Goal: Contribute content: Contribute content

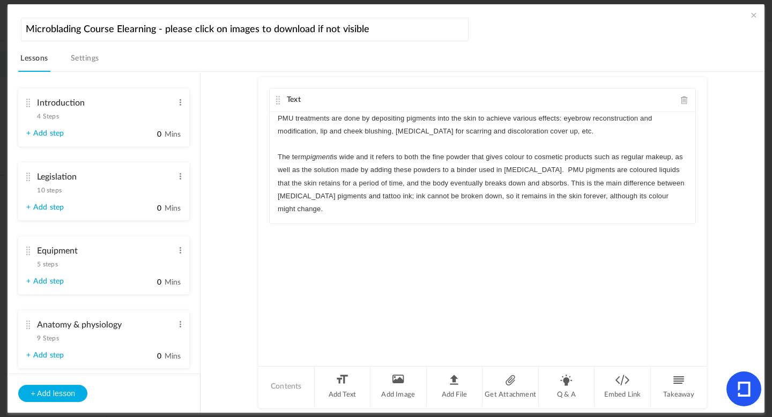
scroll to position [87, 0]
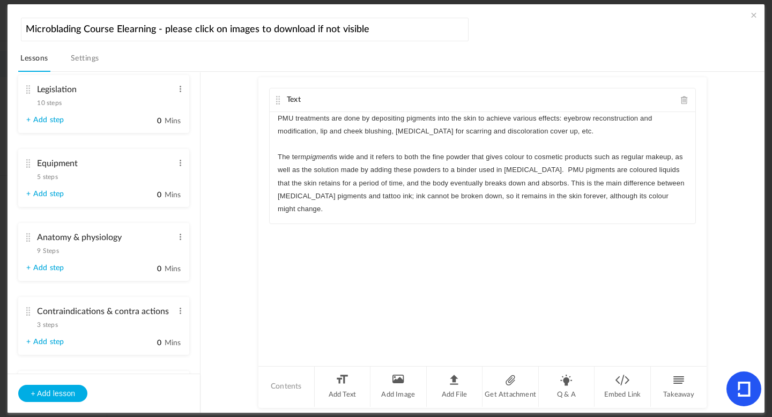
click at [50, 179] on span "5 steps" at bounding box center [47, 177] width 20 height 6
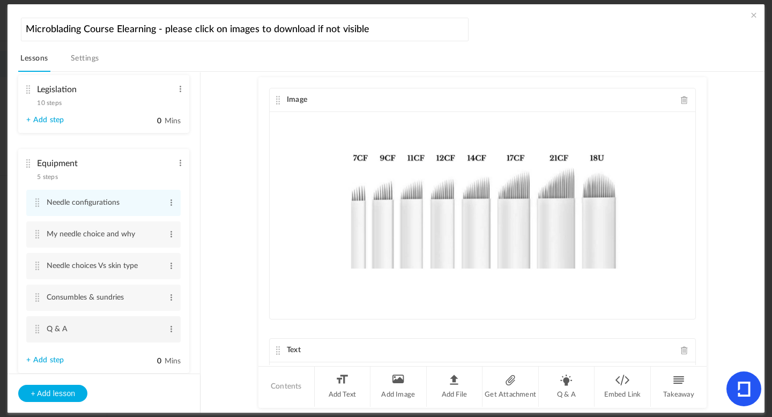
click at [35, 331] on cite at bounding box center [37, 329] width 8 height 9
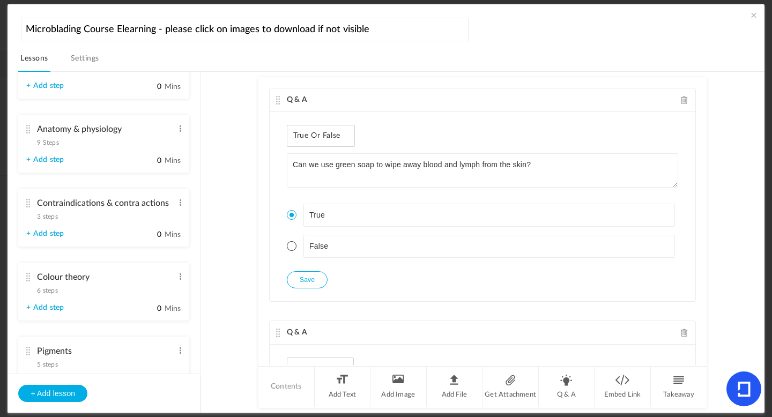
scroll to position [366, 0]
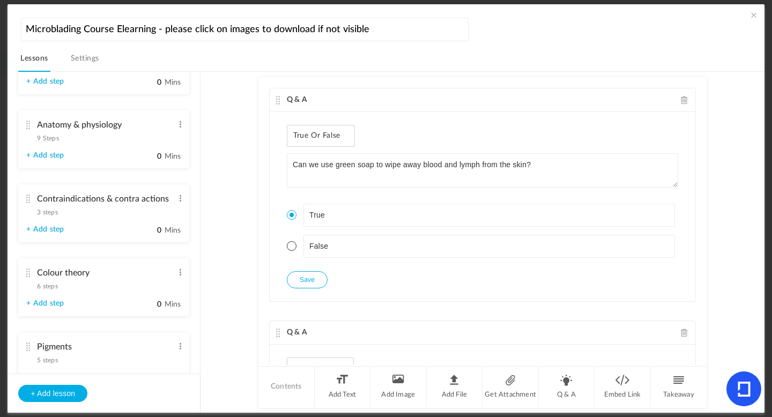
click at [54, 142] on span "9 Steps" at bounding box center [47, 138] width 21 height 6
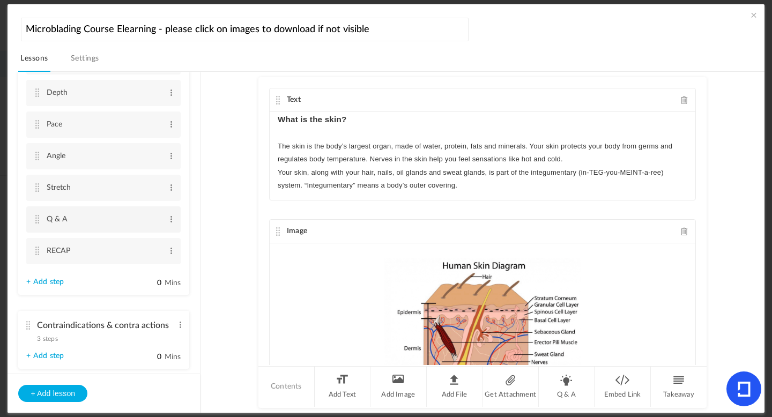
click at [37, 222] on cite at bounding box center [37, 219] width 8 height 9
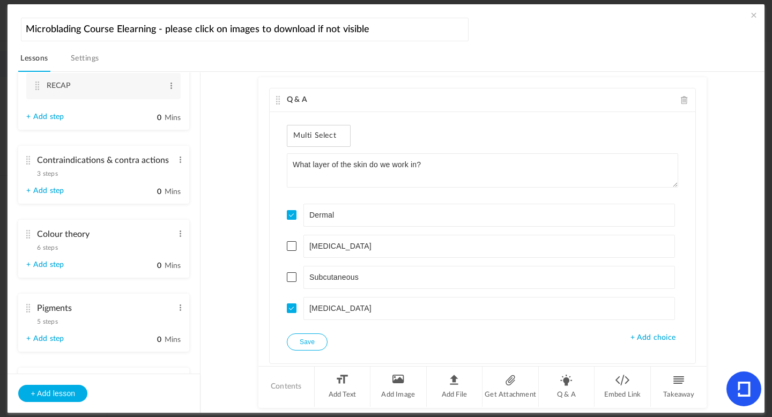
scroll to position [522, 0]
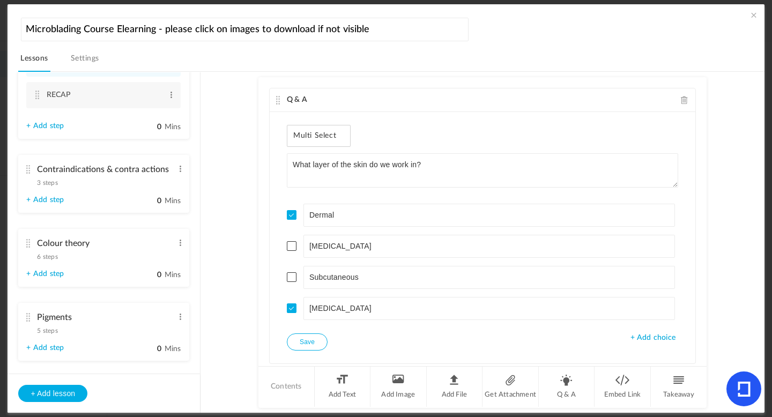
click at [54, 185] on span "3 steps" at bounding box center [47, 183] width 20 height 6
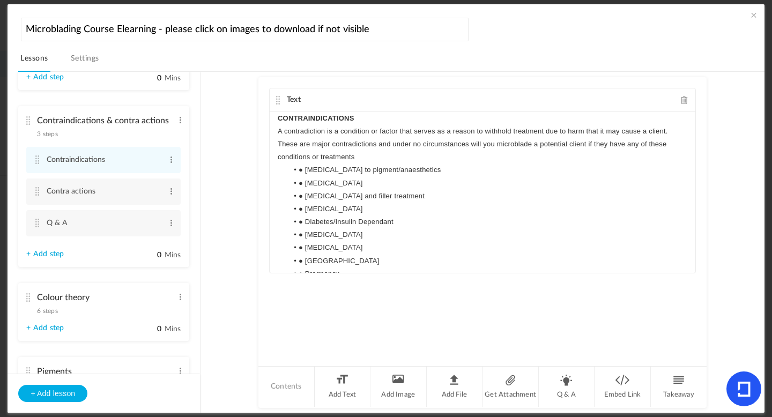
scroll to position [281, 0]
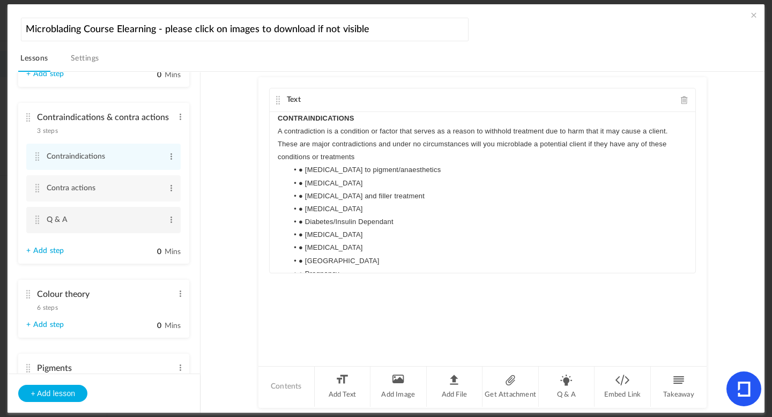
click at [39, 222] on cite at bounding box center [37, 220] width 8 height 9
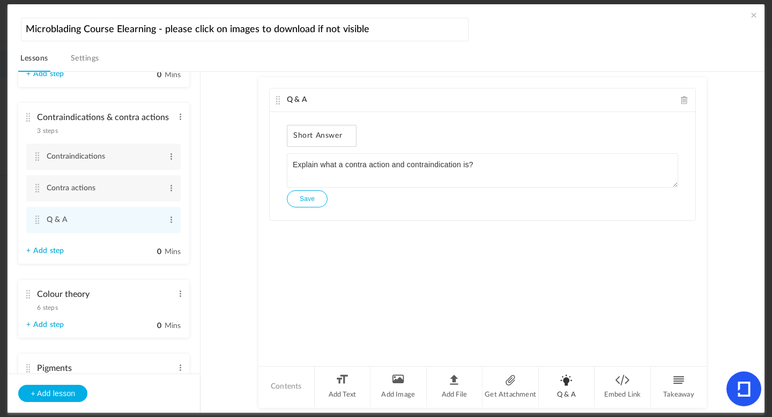
click at [553, 386] on li "Q & A" at bounding box center [567, 387] width 56 height 40
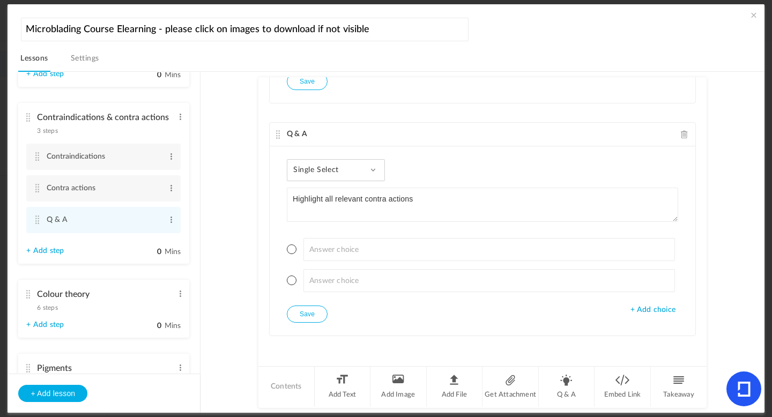
type textarea "Highlight all relevant contra actions"
click at [336, 170] on span "Single Select" at bounding box center [320, 170] width 54 height 9
click at [321, 217] on link "Multi Select" at bounding box center [344, 219] width 101 height 20
click at [647, 310] on span "+ Add choice" at bounding box center [652, 310] width 45 height 9
click at [636, 339] on span "+ Add choice" at bounding box center [652, 341] width 45 height 9
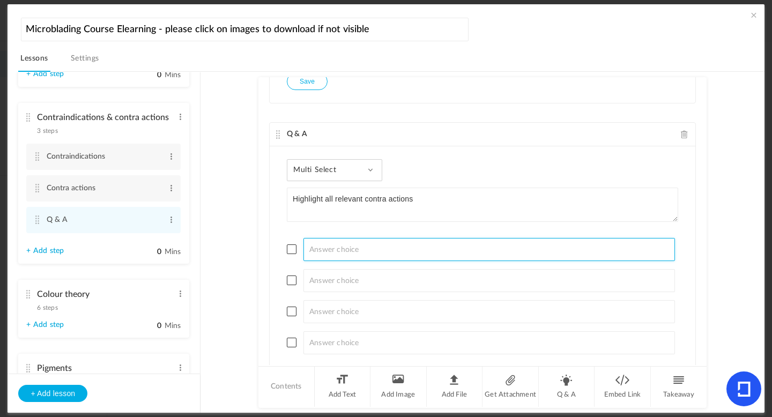
click at [353, 247] on input at bounding box center [489, 249] width 372 height 23
type input "Bruising"
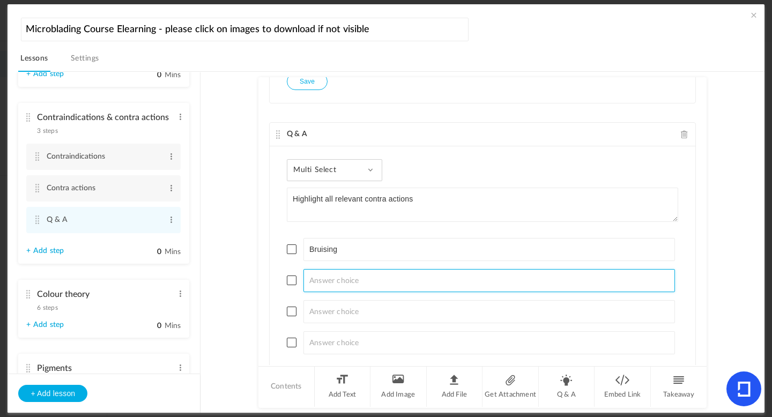
click at [340, 279] on input at bounding box center [489, 280] width 372 height 23
type input "Bleeding"
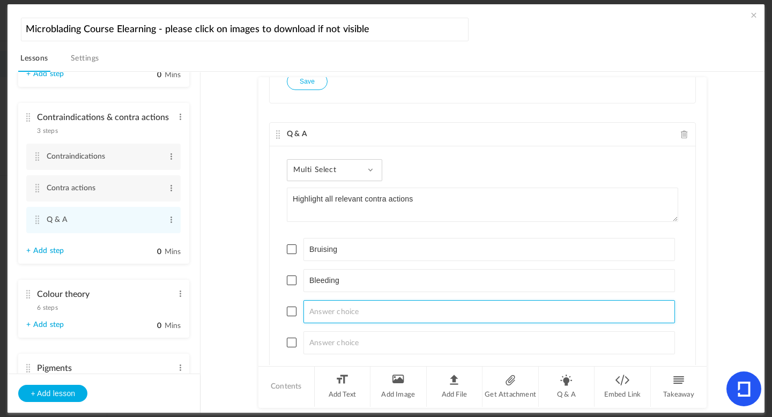
click at [311, 313] on input at bounding box center [489, 311] width 372 height 23
type input "Acne"
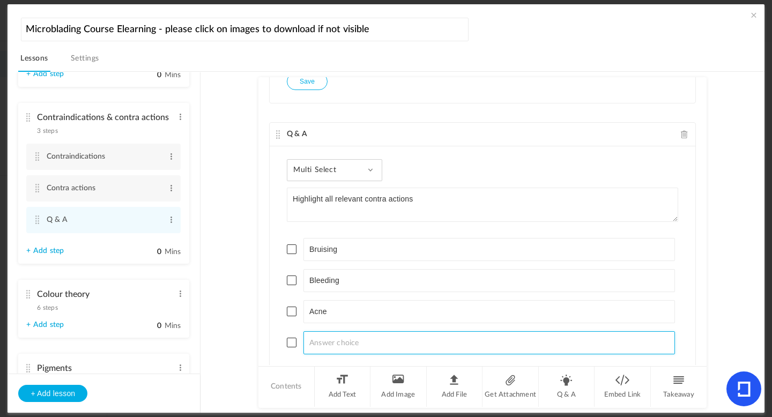
click at [338, 337] on input at bounding box center [489, 342] width 372 height 23
type input "Swelling"
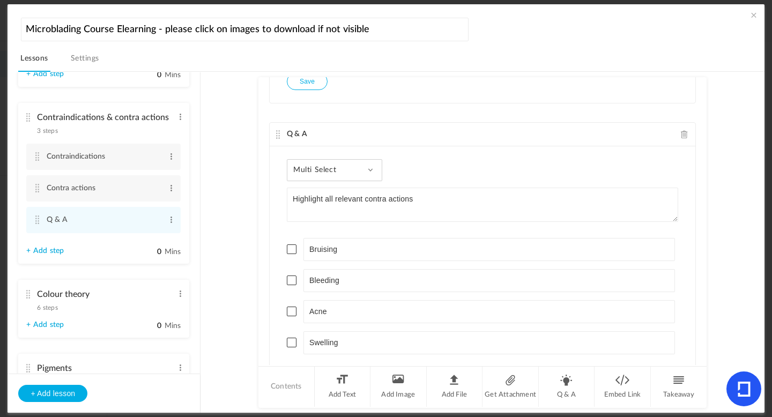
click at [290, 248] on span at bounding box center [292, 249] width 10 height 10
click at [294, 278] on span at bounding box center [292, 281] width 10 height 10
click at [292, 342] on span at bounding box center [292, 343] width 10 height 10
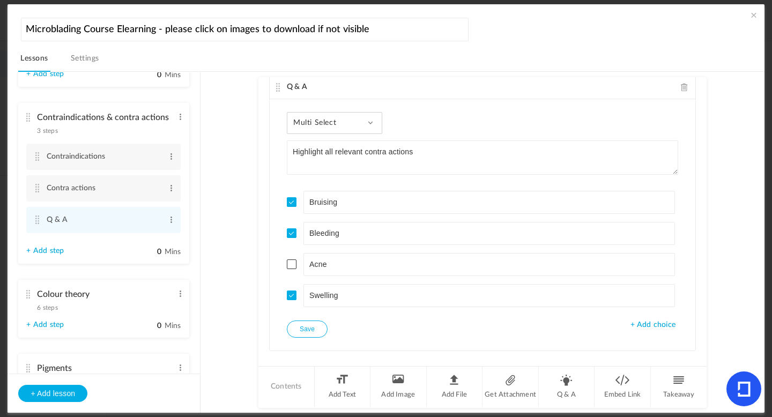
scroll to position [180, 0]
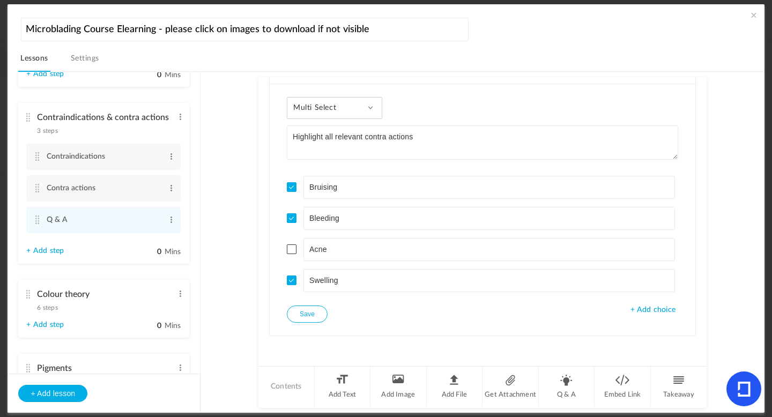
click at [311, 318] on button "Save" at bounding box center [307, 314] width 41 height 17
click at [564, 375] on li "Q & A" at bounding box center [567, 387] width 56 height 40
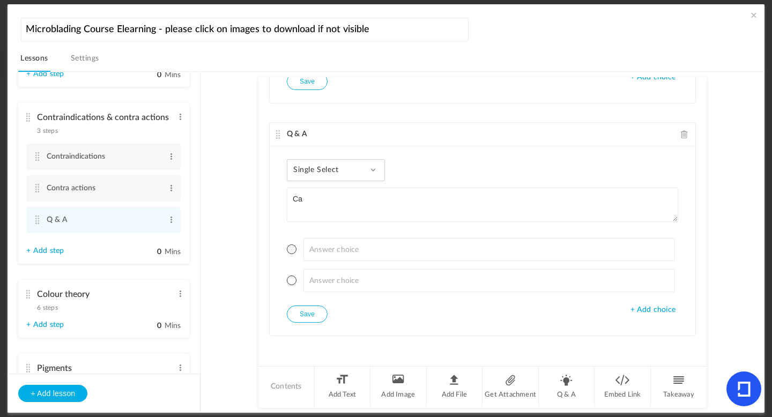
type textarea "C"
type textarea "You can microblade a type 2 diabetic?"
click at [320, 173] on span "Single Select" at bounding box center [320, 170] width 54 height 9
click at [320, 233] on link "True or False" at bounding box center [344, 239] width 101 height 20
click at [291, 279] on span at bounding box center [292, 281] width 10 height 10
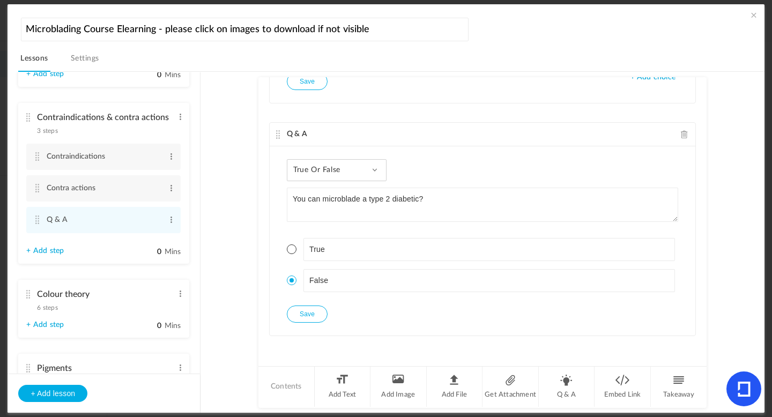
click at [306, 312] on button "Save" at bounding box center [307, 314] width 41 height 17
click at [570, 387] on li "Q & A" at bounding box center [567, 387] width 56 height 40
type textarea "How long after [MEDICAL_DATA] can a potential client have a Microblading treatm…"
click at [637, 311] on span "+ Add choice" at bounding box center [652, 310] width 45 height 9
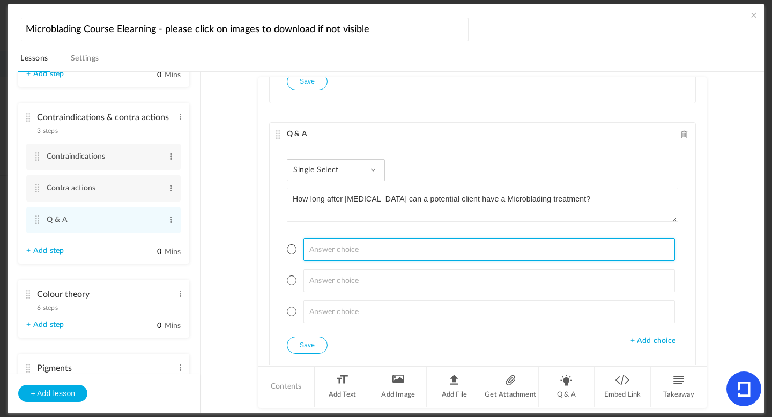
click at [346, 258] on input at bounding box center [489, 249] width 372 height 23
type input "2"
type input "6 weeks"
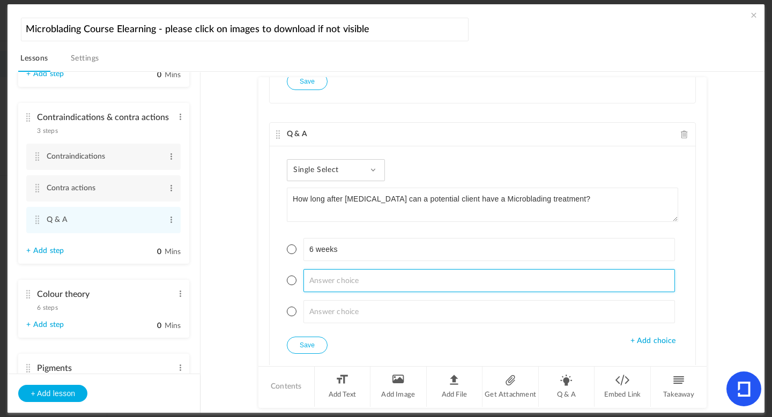
click at [321, 279] on input at bounding box center [489, 280] width 372 height 23
type input "4 weeks"
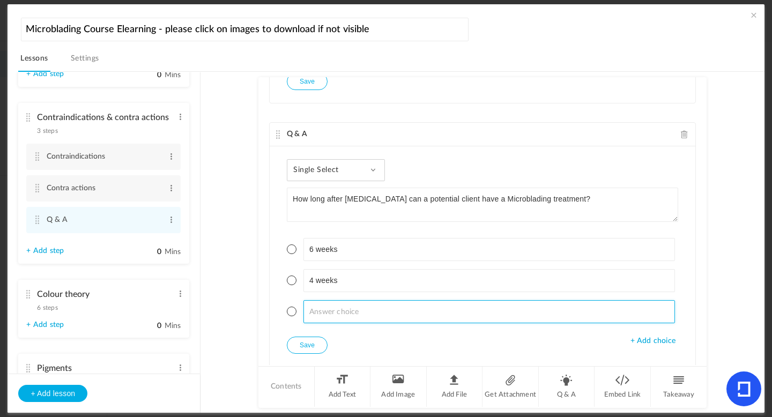
click at [343, 303] on input at bounding box center [489, 311] width 372 height 23
type input "2 weeks"
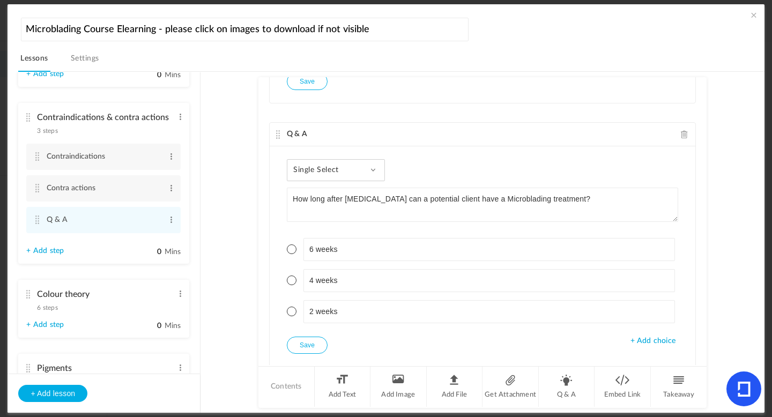
click at [291, 312] on span at bounding box center [292, 312] width 10 height 10
click at [298, 344] on button "Save" at bounding box center [307, 345] width 41 height 17
click at [578, 383] on li "Q & A" at bounding box center [567, 387] width 56 height 40
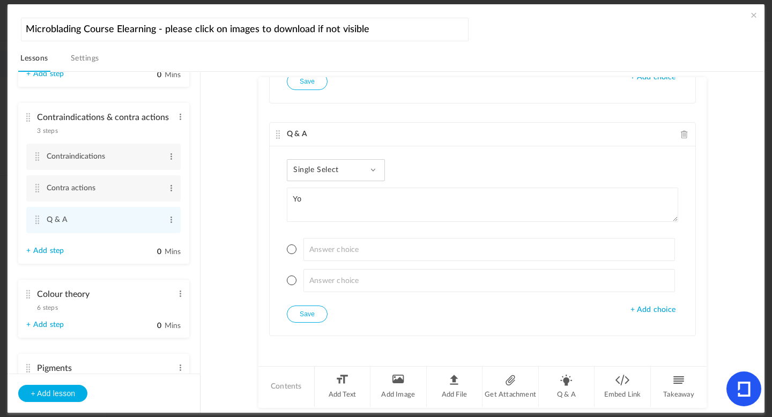
type textarea "Y"
type textarea "A"
type textarea "[MEDICAL_DATA] doesn't serve a contraindication"
click at [315, 170] on span "Single Select" at bounding box center [320, 170] width 54 height 9
click at [320, 240] on link "True or False" at bounding box center [344, 239] width 101 height 20
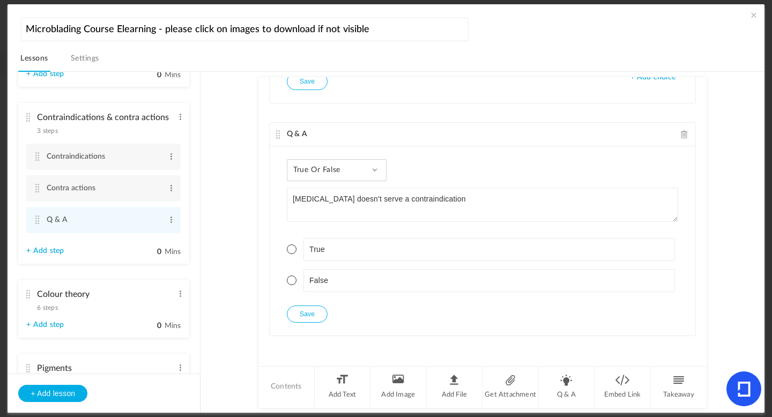
click at [294, 251] on li "True" at bounding box center [482, 249] width 391 height 23
click at [291, 251] on span at bounding box center [292, 249] width 10 height 10
click at [301, 310] on button "Save" at bounding box center [307, 314] width 41 height 17
click at [563, 389] on li "Q & A" at bounding box center [567, 387] width 56 height 40
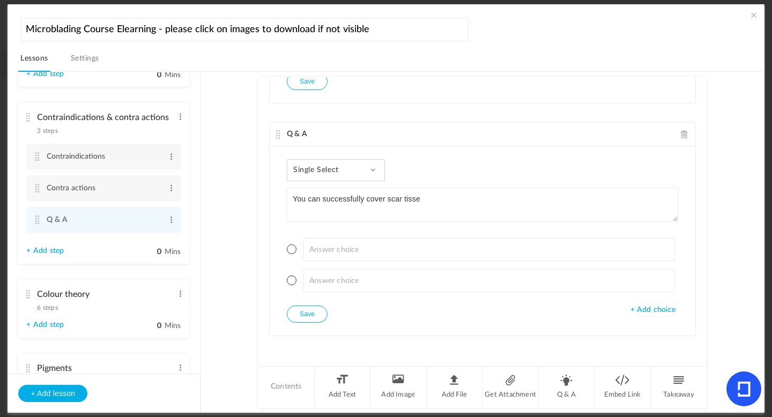
click at [351, 168] on div "Single Select Single Select Multi Select True or False Paragraph Answer" at bounding box center [336, 170] width 98 height 22
click at [328, 232] on link "True or False" at bounding box center [344, 239] width 101 height 20
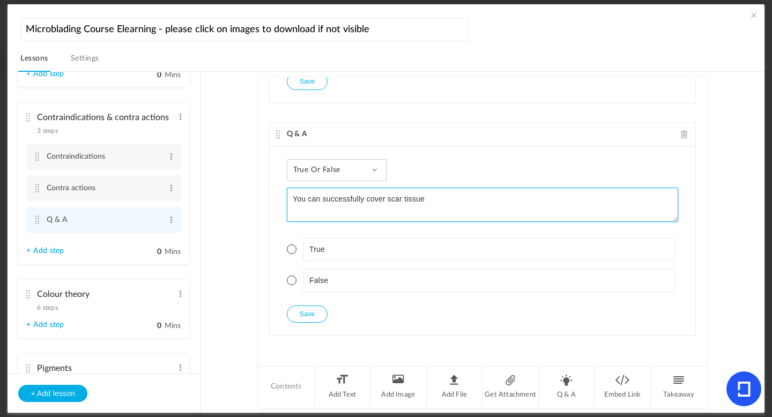
type textarea "You can successfully cover scar tissue"
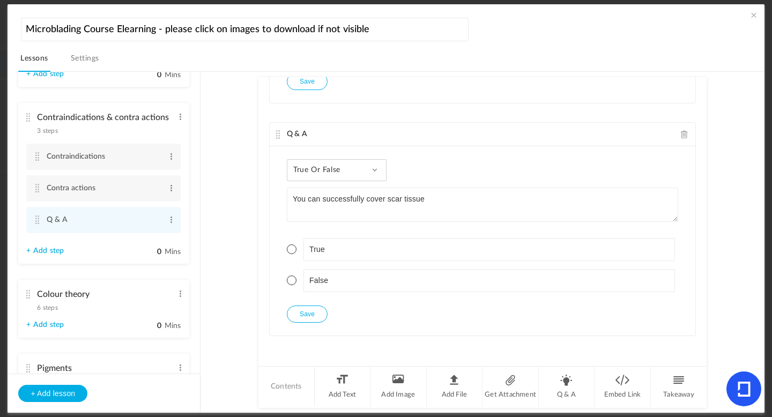
click at [292, 280] on span at bounding box center [292, 281] width 10 height 10
click at [302, 316] on button "Save" at bounding box center [307, 314] width 41 height 17
click at [562, 392] on li "Q & A" at bounding box center [567, 387] width 56 height 40
click at [316, 178] on div "Single Select Single Select Multi Select True or False Paragraph Answer" at bounding box center [336, 170] width 98 height 22
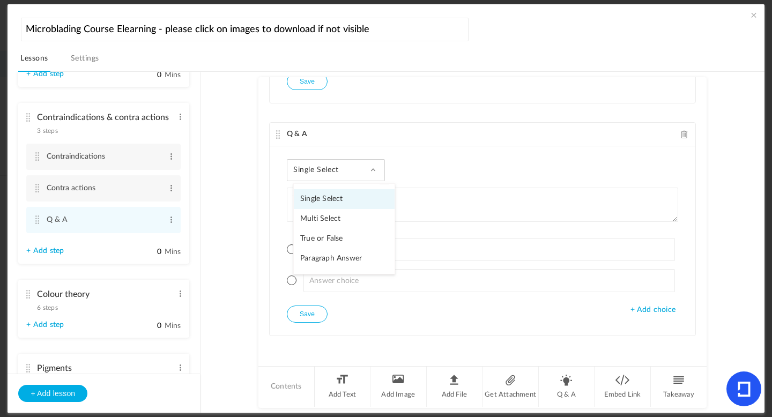
click at [320, 256] on link "Paragraph Answer" at bounding box center [344, 259] width 101 height 20
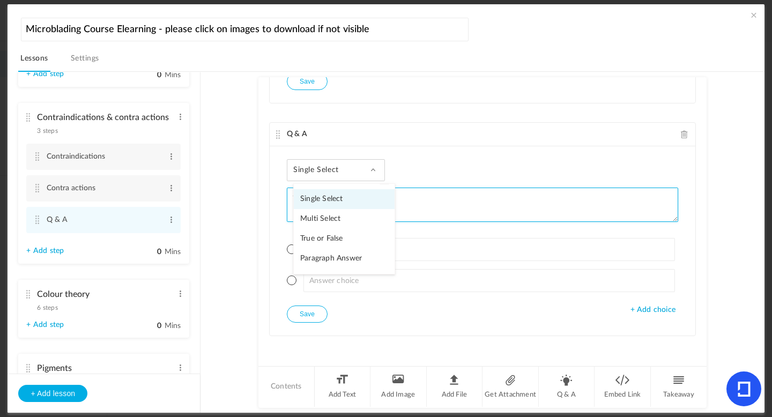
scroll to position [1314, 0]
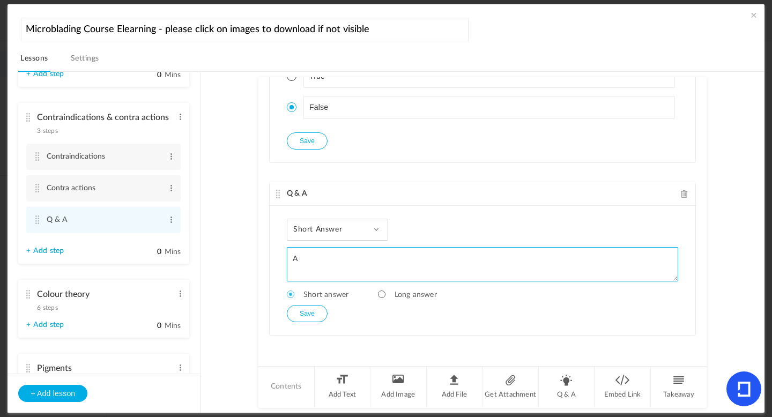
type textarea "A"
type textarea "Why would a client experience migration of pigment?"
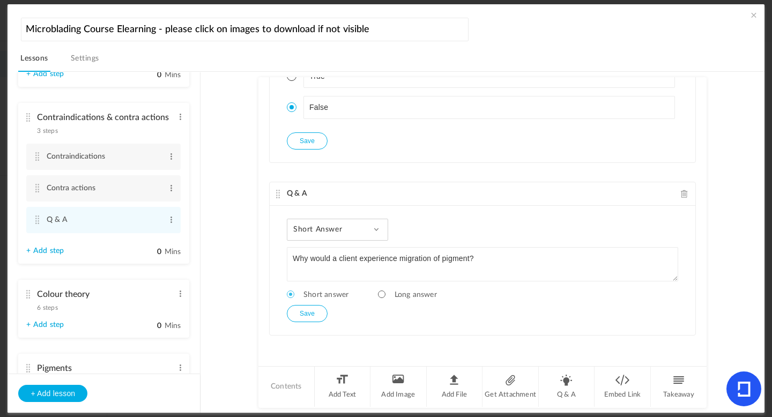
click at [307, 314] on button "Save" at bounding box center [307, 313] width 41 height 17
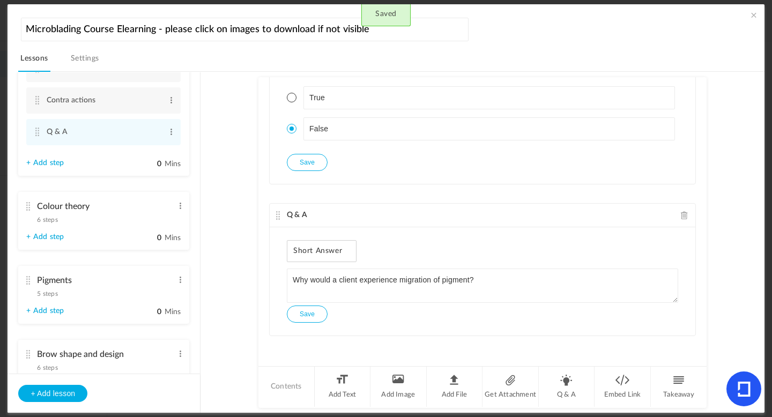
scroll to position [372, 0]
click at [27, 203] on cite at bounding box center [28, 204] width 8 height 9
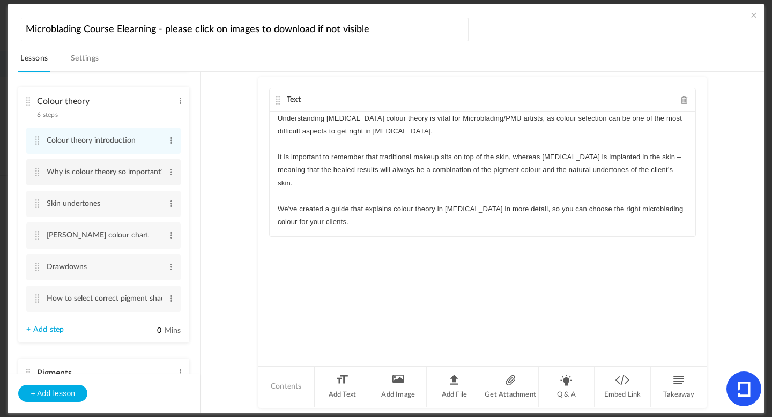
click at [39, 175] on cite at bounding box center [37, 172] width 8 height 9
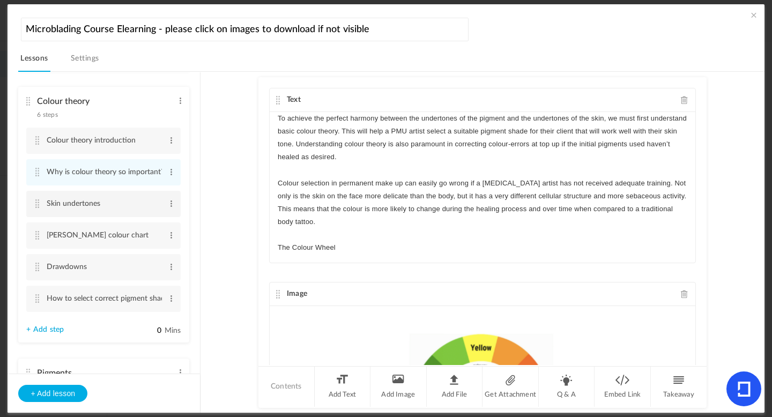
click at [40, 206] on cite at bounding box center [37, 203] width 8 height 9
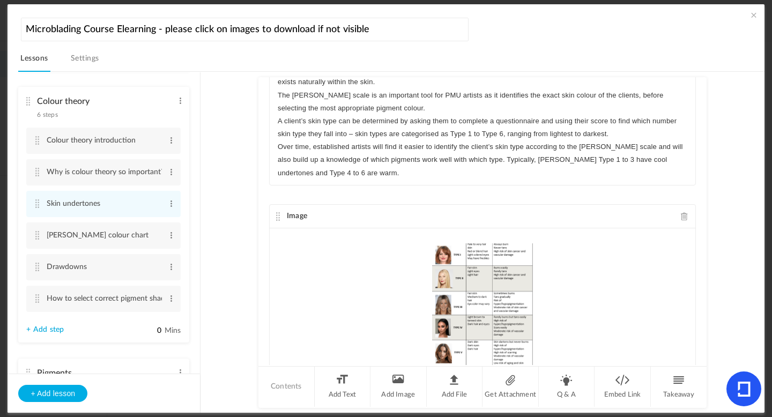
scroll to position [312, 0]
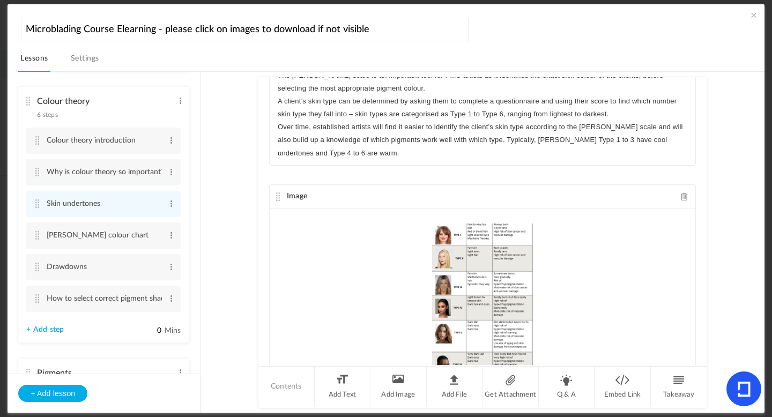
click at [700, 321] on div "Text Clients will usually fall into one of 3 categories when it comes to skin u…" at bounding box center [482, 221] width 448 height 288
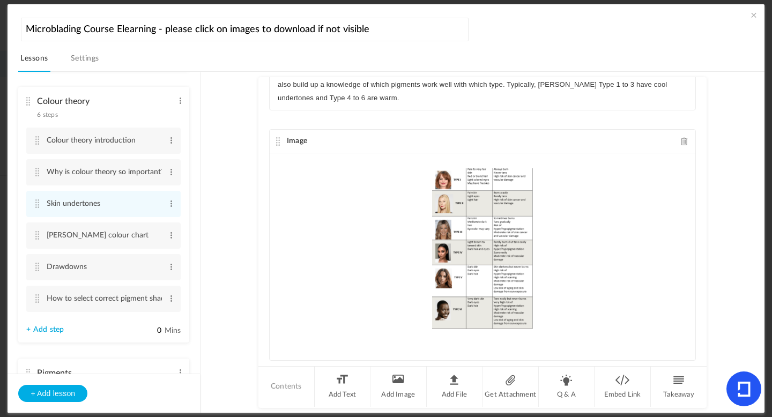
scroll to position [392, 0]
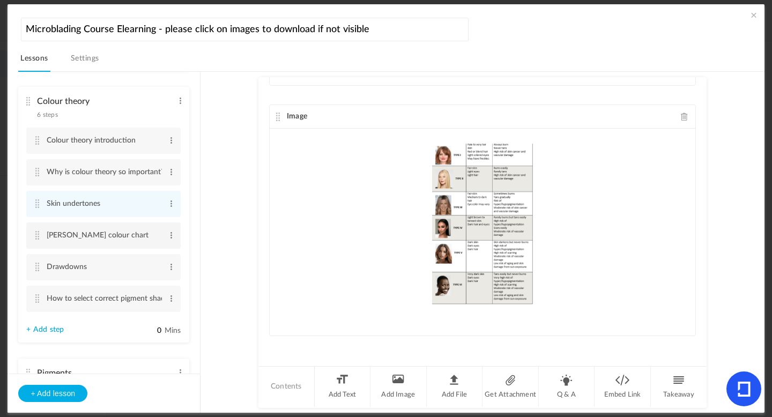
click at [39, 239] on cite at bounding box center [37, 235] width 8 height 9
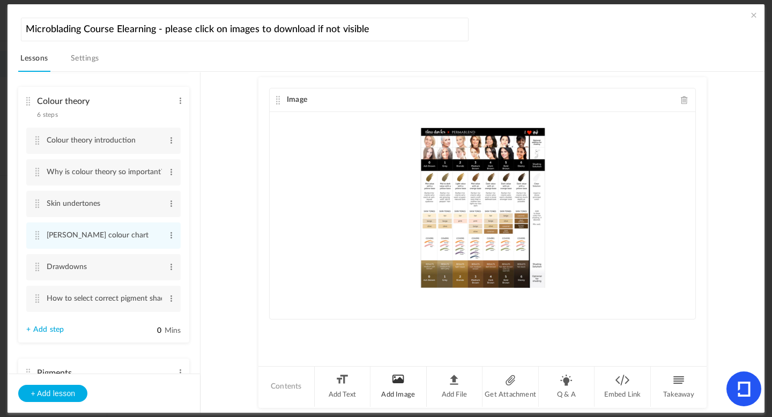
click at [405, 389] on li "Add Image" at bounding box center [398, 387] width 56 height 40
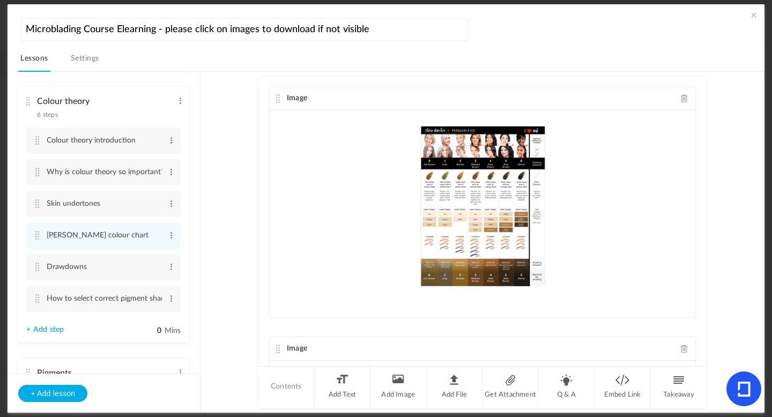
scroll to position [0, 0]
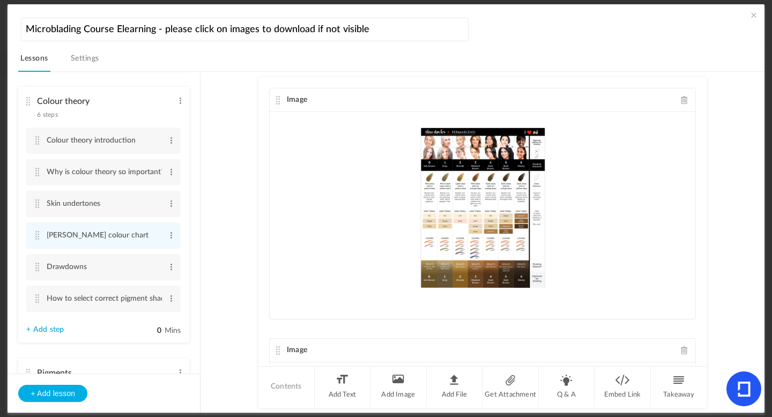
click at [675, 101] on div "Image" at bounding box center [483, 100] width 426 height 24
click at [681, 101] on span at bounding box center [685, 100] width 8 height 8
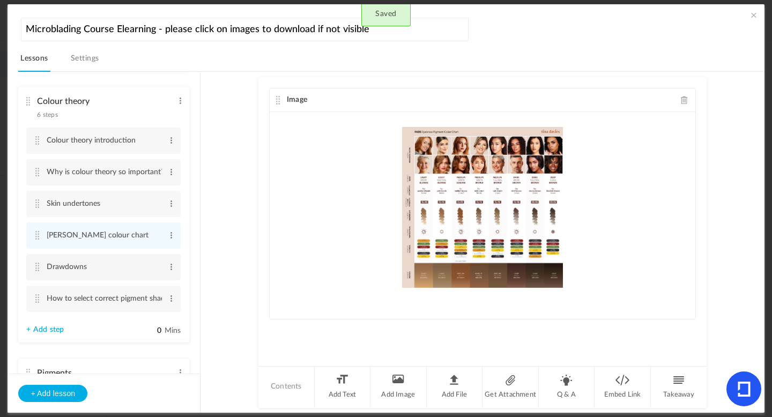
click at [36, 271] on cite at bounding box center [37, 267] width 8 height 9
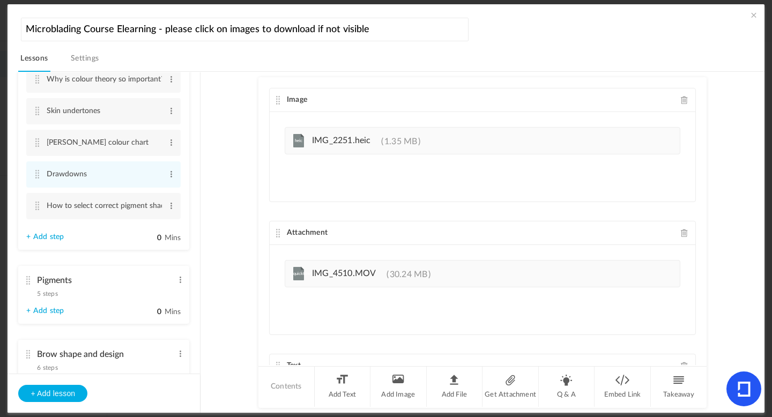
scroll to position [466, 0]
click at [51, 293] on span "5 steps" at bounding box center [47, 292] width 20 height 6
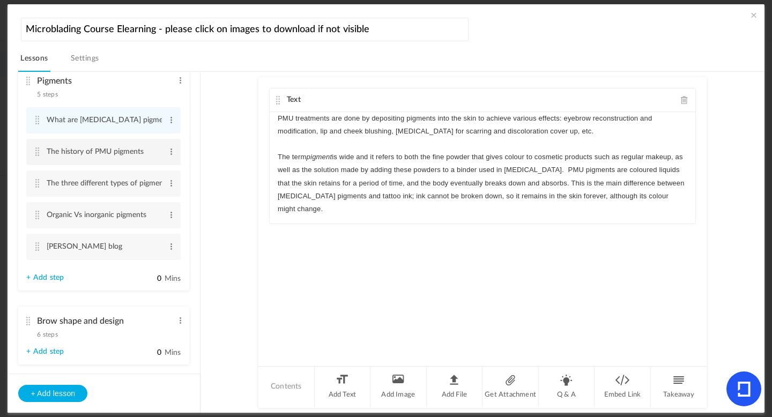
click at [40, 156] on cite at bounding box center [37, 151] width 8 height 9
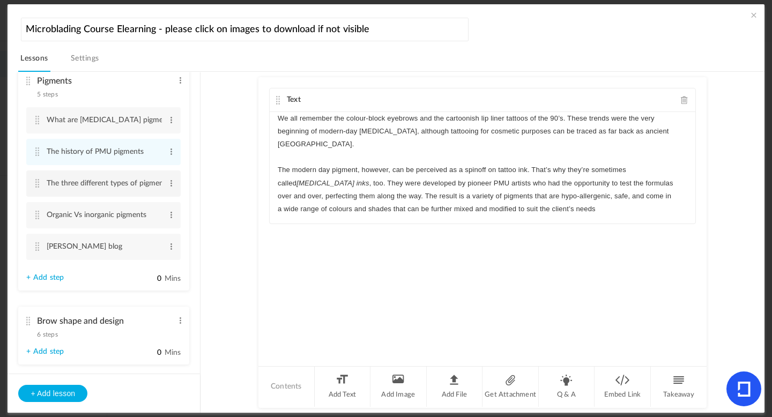
click at [36, 188] on cite at bounding box center [37, 183] width 8 height 9
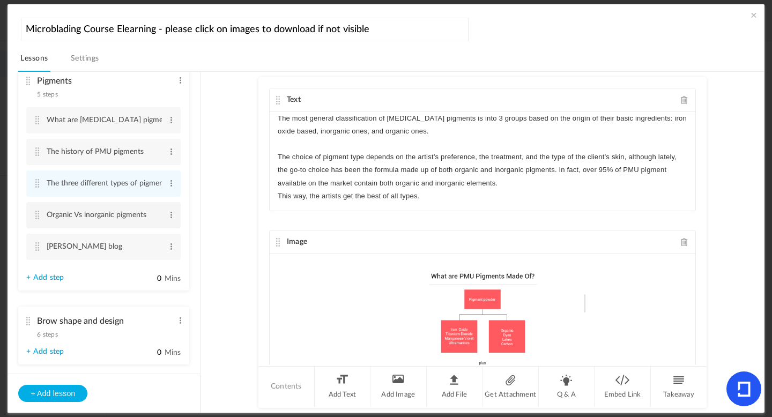
click at [35, 218] on cite at bounding box center [37, 215] width 8 height 9
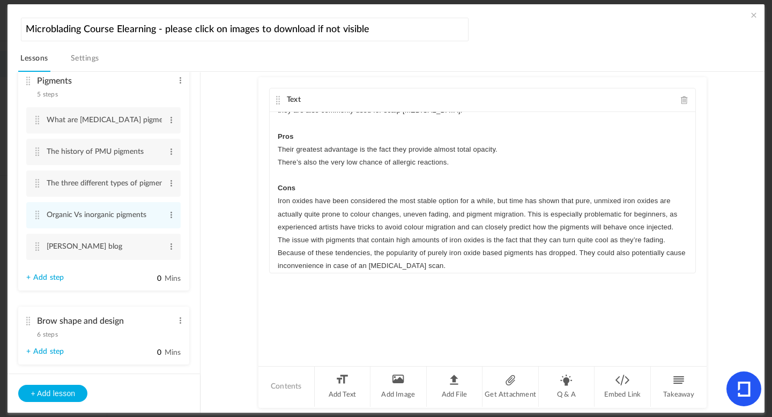
scroll to position [115, 0]
click at [33, 218] on li "Organic Vs inorganic pigments Edit Delete" at bounding box center [103, 215] width 154 height 26
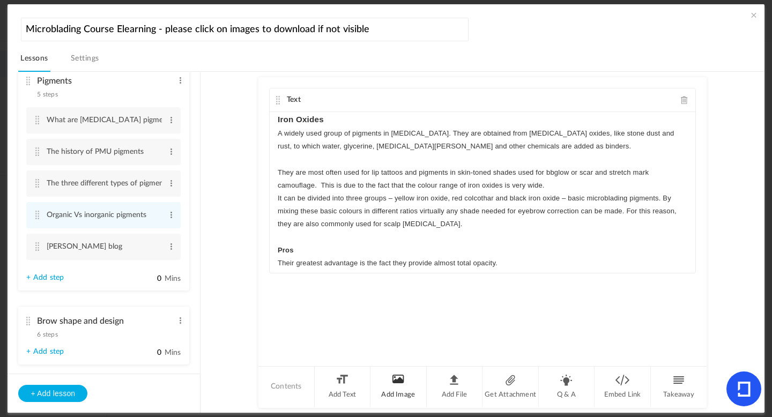
click at [395, 389] on li "Add Image" at bounding box center [398, 387] width 56 height 40
click at [407, 387] on li "Add Image" at bounding box center [398, 387] width 56 height 40
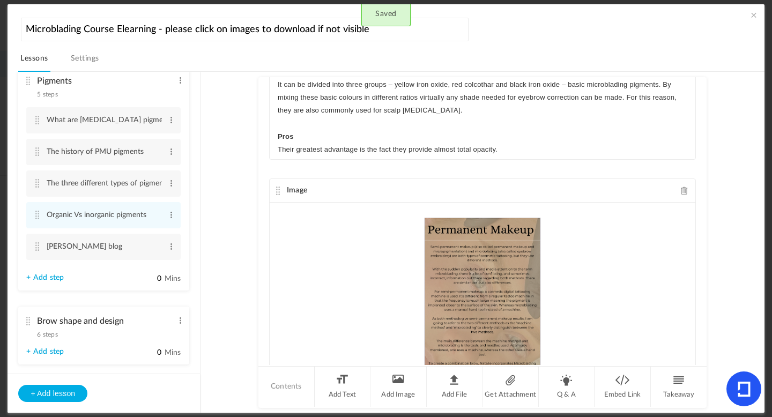
drag, startPoint x: 196, startPoint y: 203, endPoint x: 195, endPoint y: 212, distance: 8.6
click at [195, 212] on ul "Introduction 4 Steps Edit Delete Welcome Edit Delete" at bounding box center [104, 222] width 192 height 301
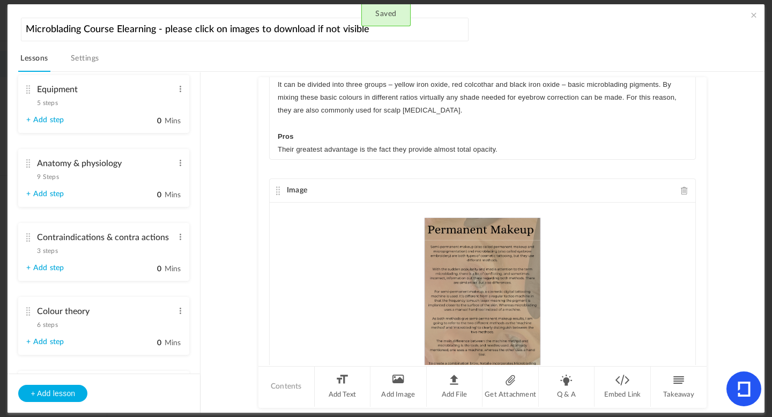
scroll to position [162, 0]
click at [48, 326] on span "6 steps" at bounding box center [47, 324] width 20 height 6
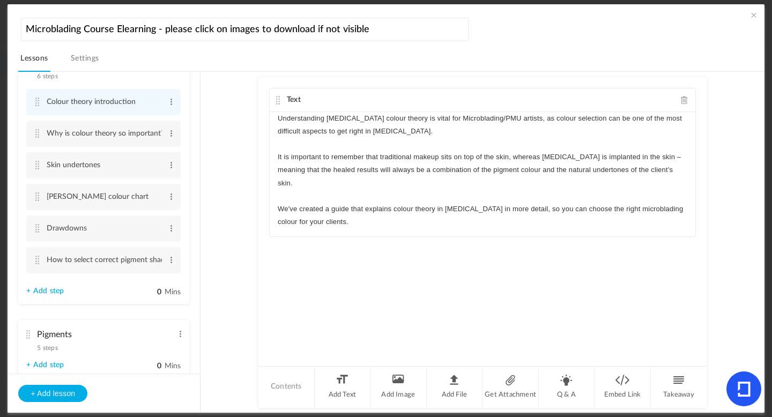
scroll to position [408, 0]
click at [56, 296] on link "+ Add step" at bounding box center [45, 292] width 38 height 9
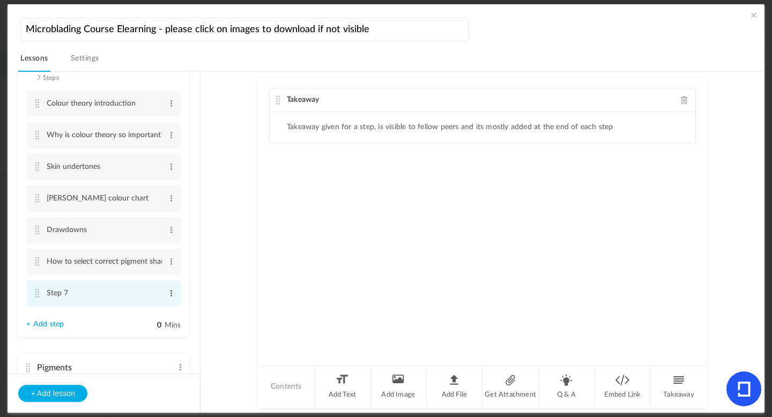
click at [169, 294] on span at bounding box center [171, 293] width 8 height 11
click at [144, 311] on link "Edit" at bounding box center [154, 310] width 42 height 13
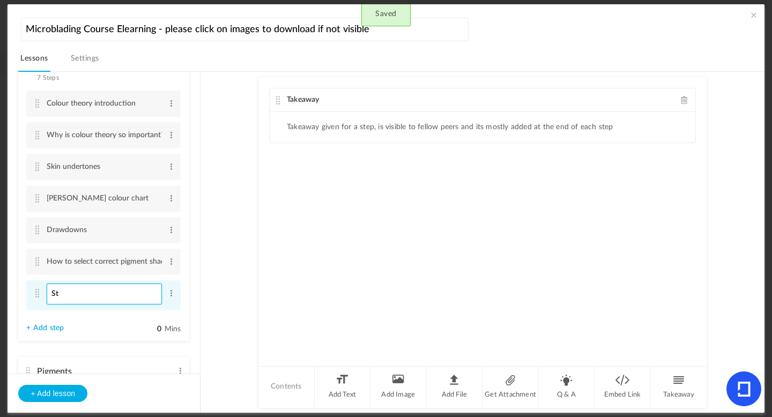
type input "S"
type input "Q&A"
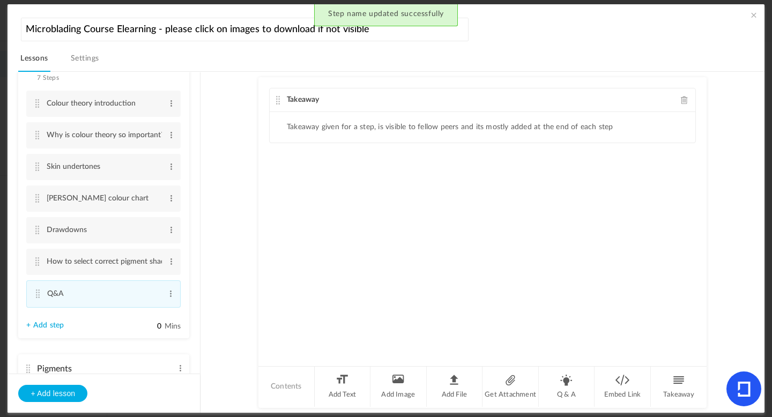
click at [681, 100] on span at bounding box center [685, 100] width 8 height 8
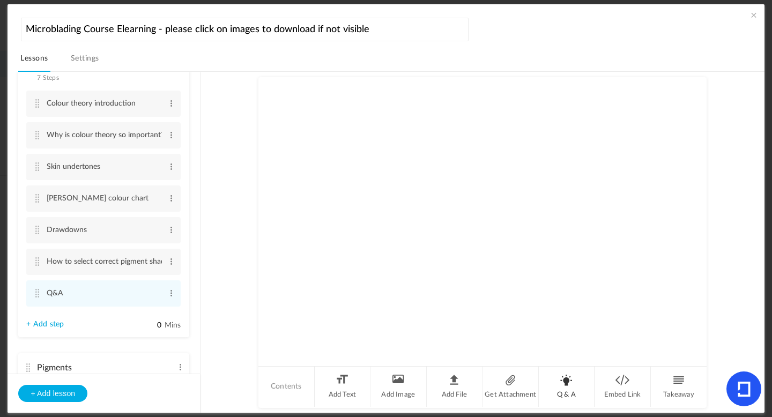
click at [574, 384] on li "Q & A" at bounding box center [567, 387] width 56 height 40
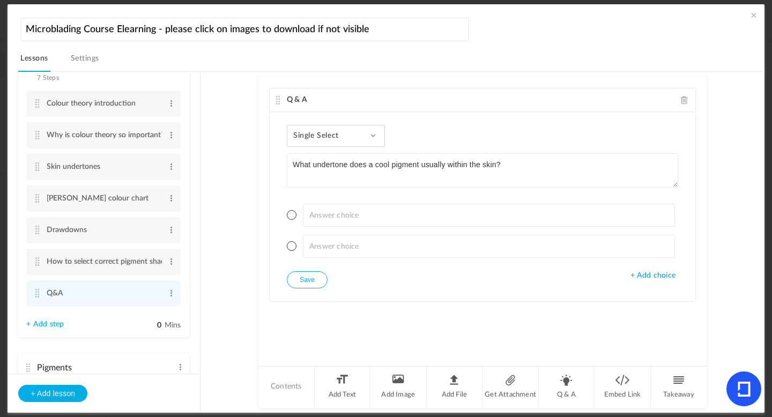
type textarea "What undertone does a cool pigment usually within the skin?"
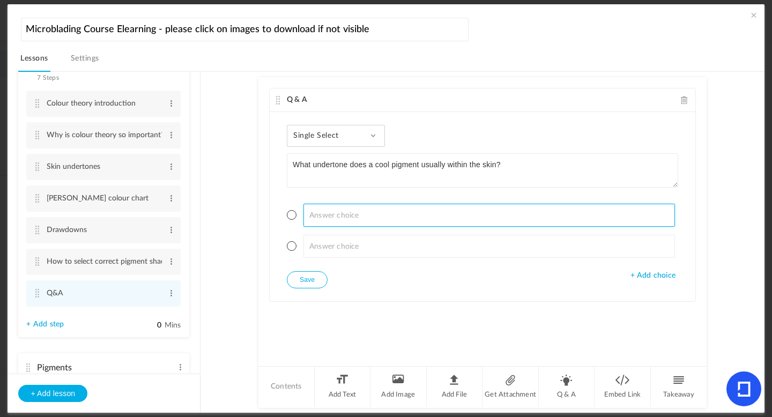
click at [335, 218] on input at bounding box center [489, 215] width 372 height 23
type input "Red"
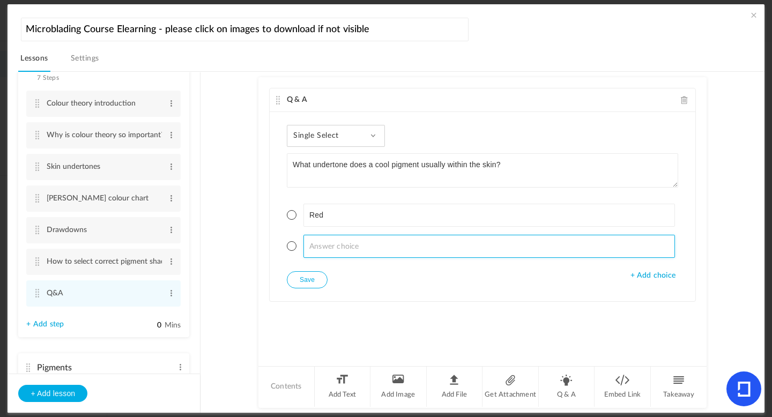
click at [334, 249] on input at bounding box center [489, 246] width 372 height 23
type input "Orange"
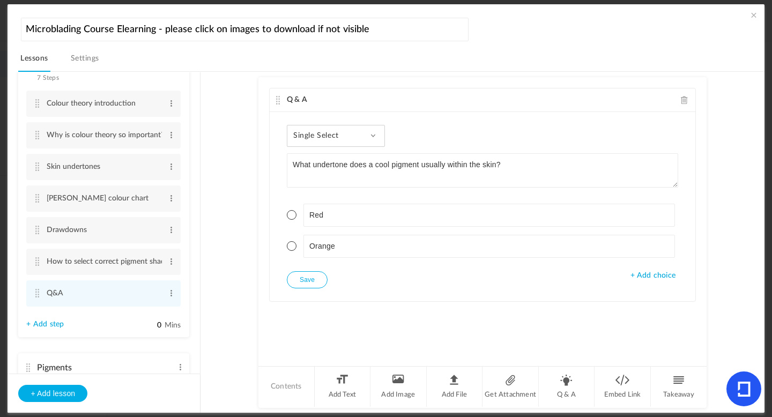
click at [645, 277] on span "+ Add choice" at bounding box center [652, 275] width 45 height 9
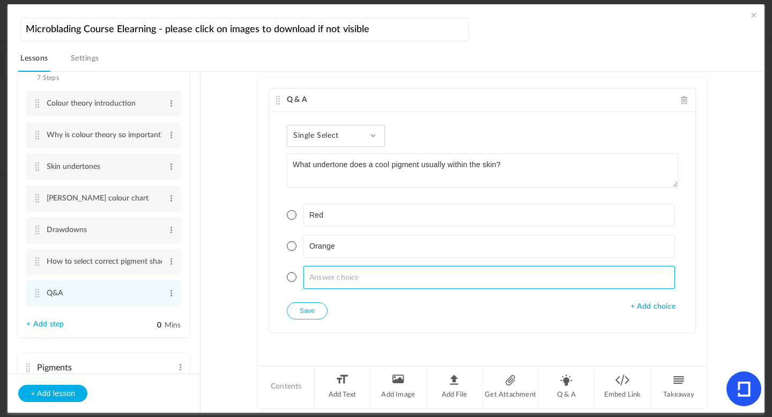
click at [314, 277] on input at bounding box center [489, 277] width 372 height 23
type input "Blue/grey"
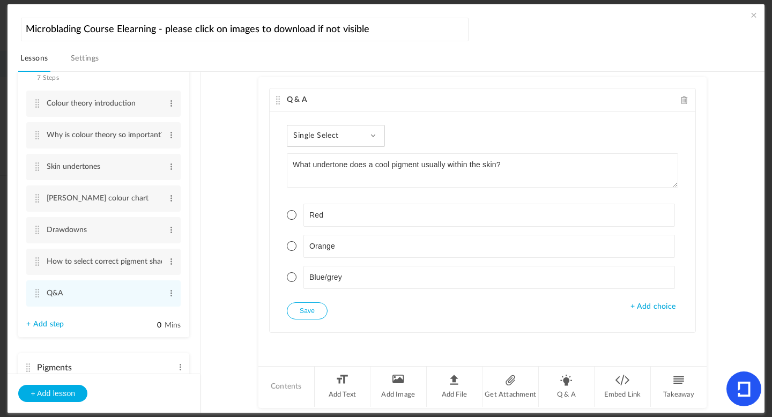
click at [656, 309] on span "+ Add choice" at bounding box center [652, 306] width 45 height 9
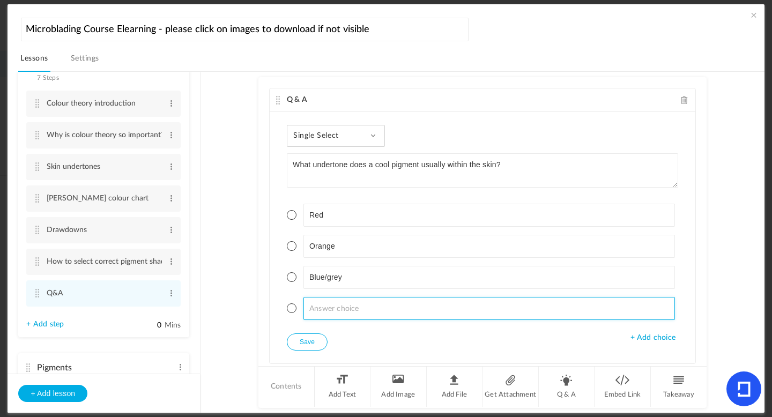
click at [465, 309] on input at bounding box center [489, 308] width 372 height 23
type input "yellow"
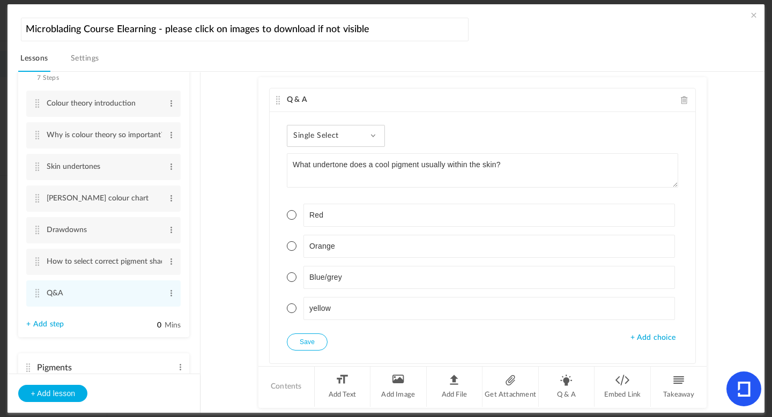
click at [289, 278] on span at bounding box center [292, 277] width 10 height 10
click at [300, 340] on button "Save" at bounding box center [307, 341] width 41 height 17
click at [563, 382] on li "Q & A" at bounding box center [567, 387] width 56 height 40
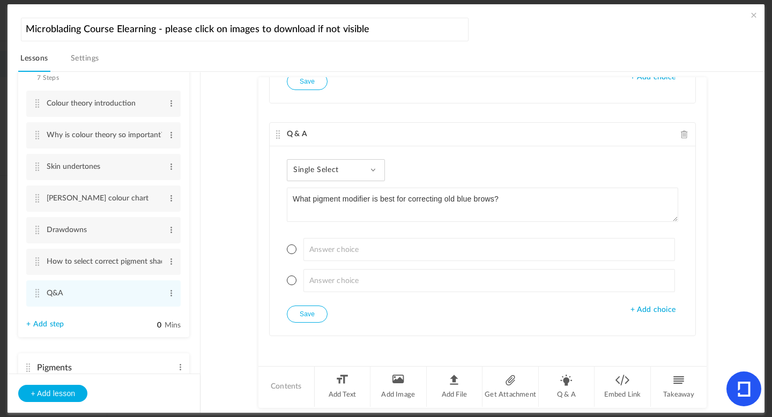
type textarea "What pigment modifier is best for correcting old blue brows?"
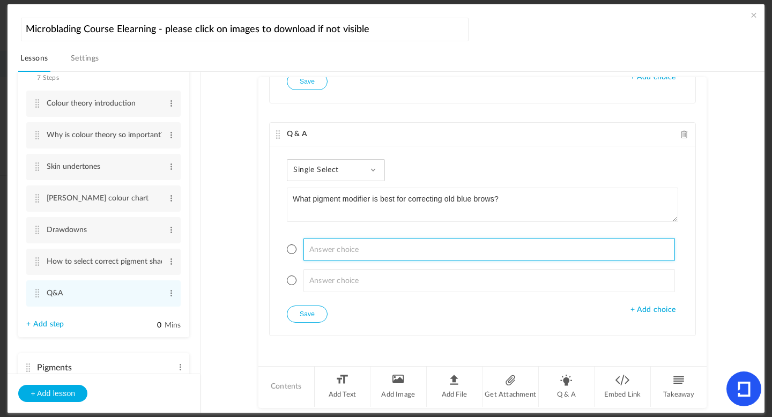
click at [327, 247] on input at bounding box center [489, 249] width 372 height 23
type input "Green"
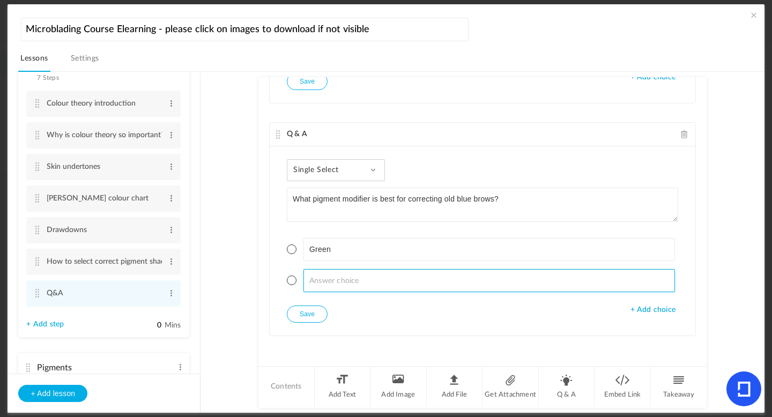
click at [331, 278] on input at bounding box center [489, 280] width 372 height 23
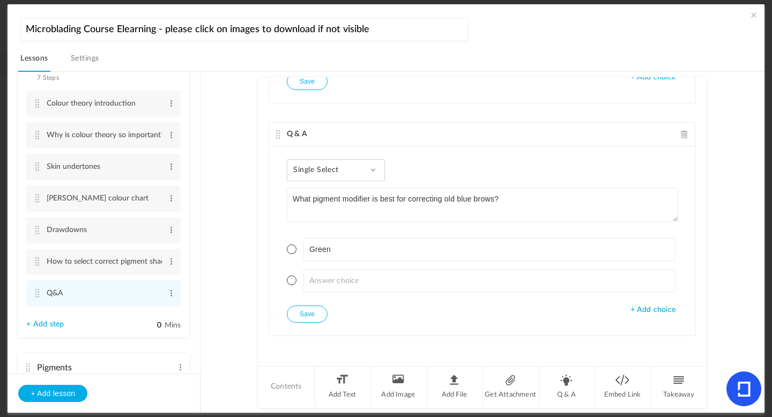
click at [307, 296] on ul "Green" at bounding box center [482, 265] width 391 height 81
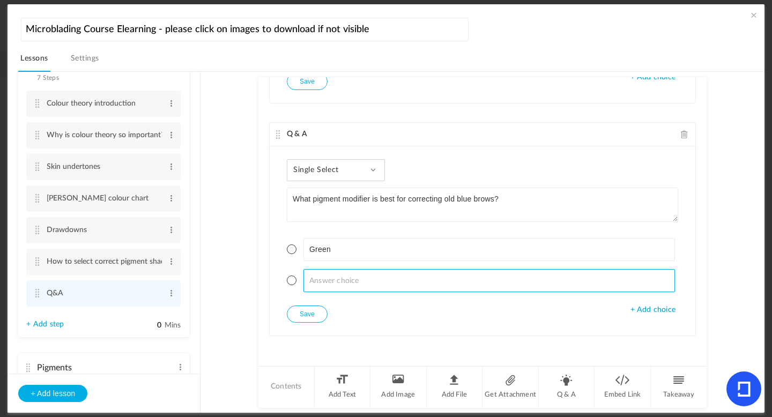
click at [330, 282] on input at bounding box center [489, 280] width 372 height 23
type input "Orange"
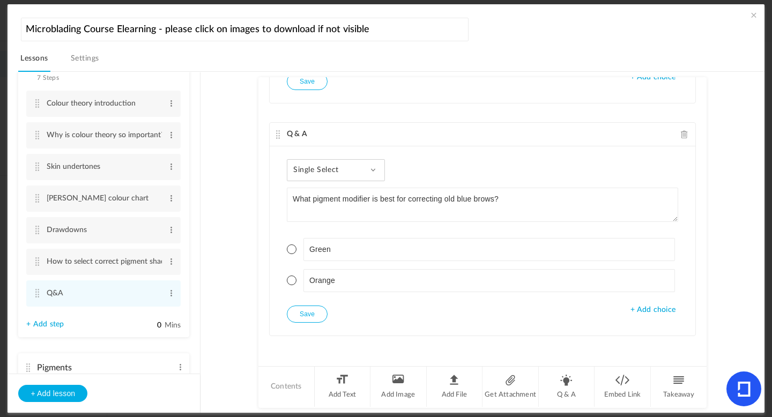
click at [658, 308] on span "+ Add choice" at bounding box center [652, 310] width 45 height 9
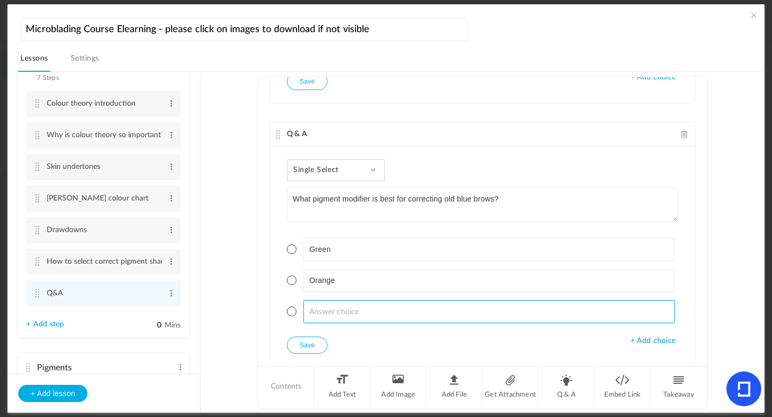
click at [391, 310] on input at bounding box center [489, 311] width 372 height 23
type input "Purple"
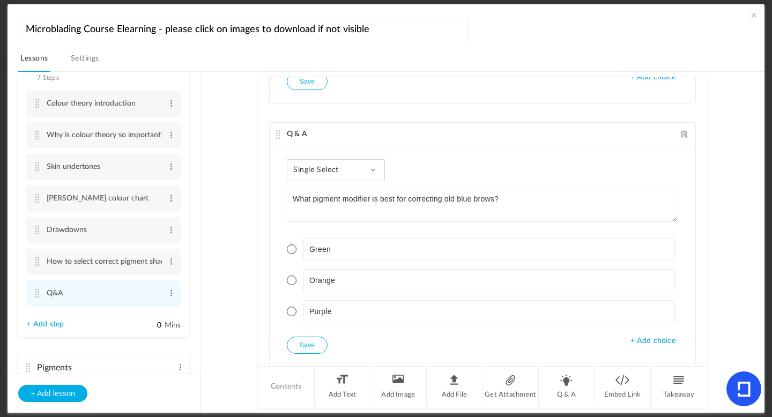
click at [636, 340] on span "+ Add choice" at bounding box center [652, 341] width 45 height 9
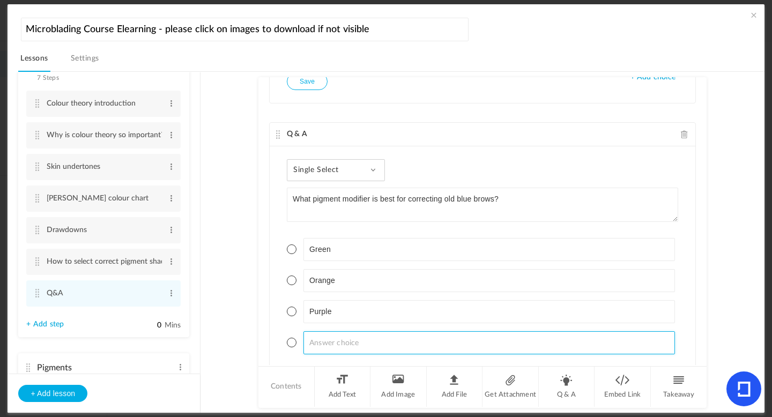
click at [324, 341] on input at bounding box center [489, 342] width 372 height 23
type input "Yellow"
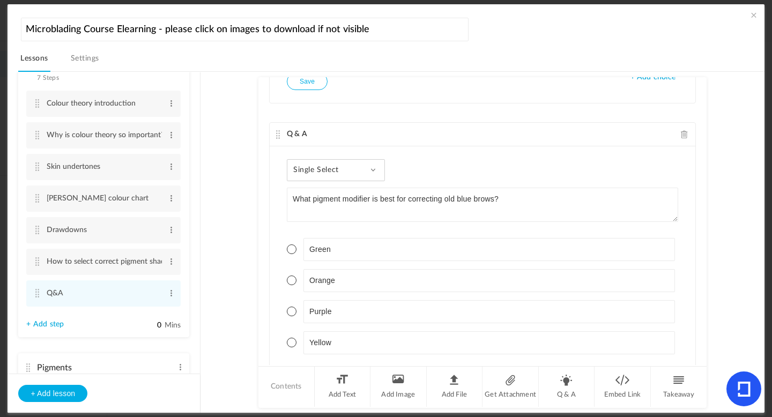
click at [289, 281] on span at bounding box center [292, 281] width 10 height 10
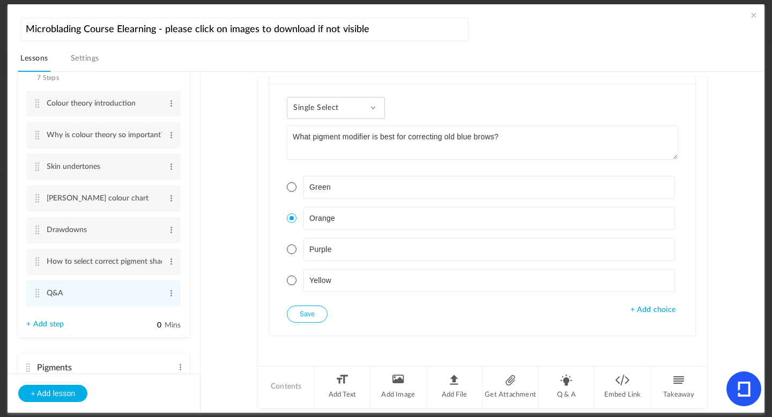
click at [309, 314] on button "Save" at bounding box center [307, 314] width 41 height 17
click at [562, 390] on li "Q & A" at bounding box center [567, 387] width 56 height 40
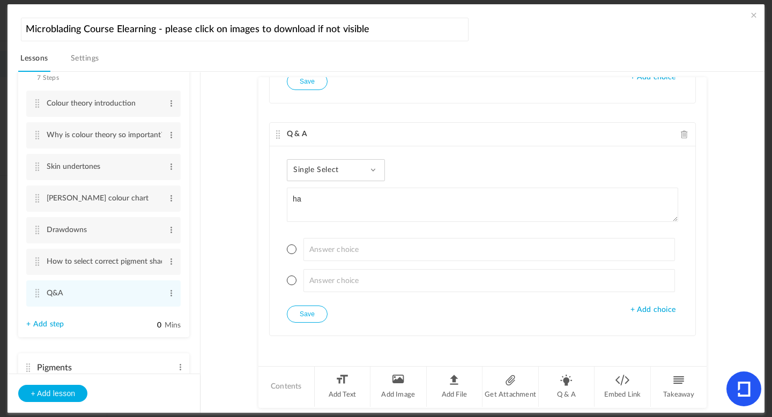
type textarea "h"
type textarea "What does the [PERSON_NAME] scale classify?"
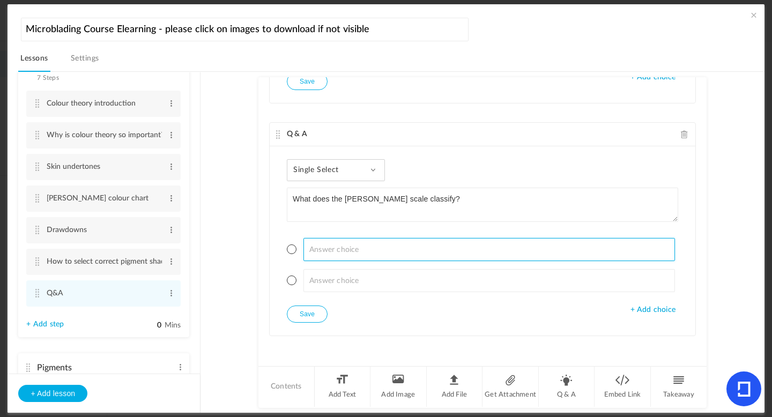
click at [318, 248] on input at bounding box center [489, 249] width 372 height 23
type input "Pigment undertones"
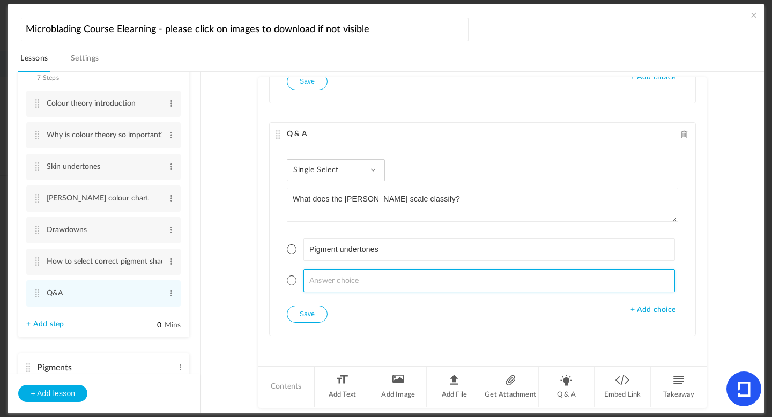
click at [331, 280] on input at bounding box center [489, 280] width 372 height 23
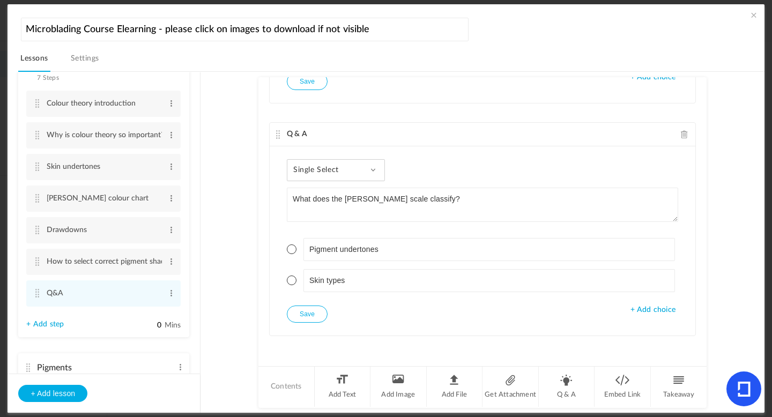
click at [650, 310] on span "+ Add choice" at bounding box center [652, 310] width 45 height 9
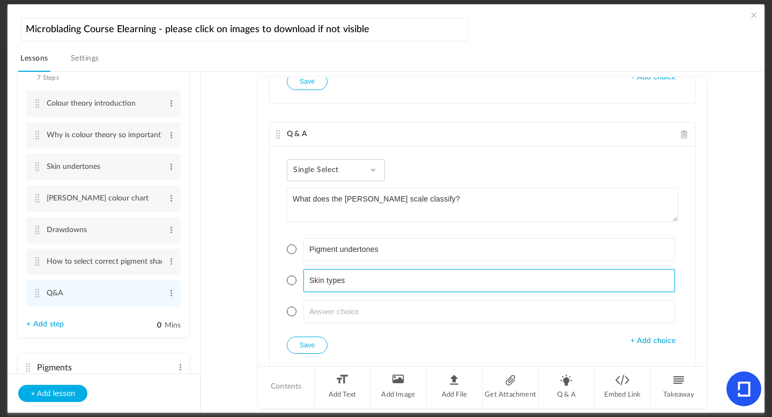
click at [376, 287] on input "Skin types" at bounding box center [489, 280] width 372 height 23
type input "Skin types and sun response"
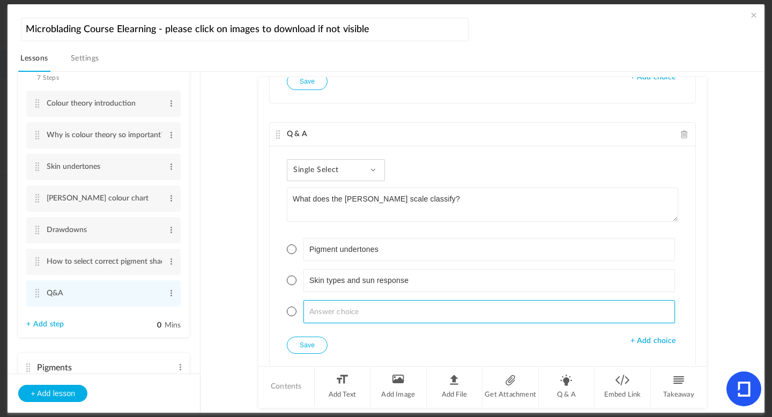
click at [373, 307] on input at bounding box center [489, 311] width 372 height 23
type input "Colour wheel tones"
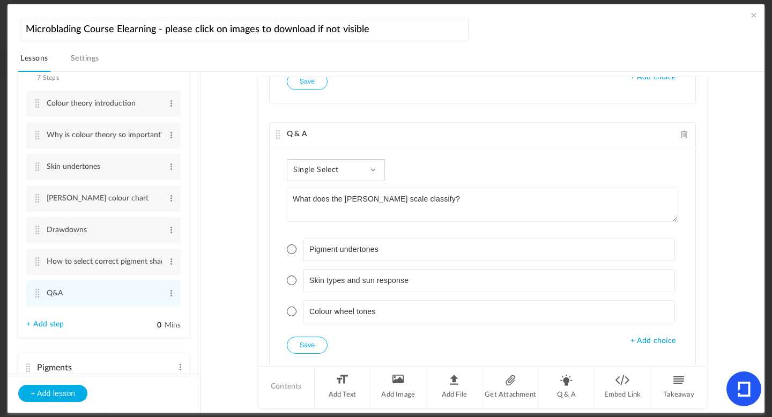
click at [647, 344] on span "+ Add choice" at bounding box center [652, 341] width 45 height 9
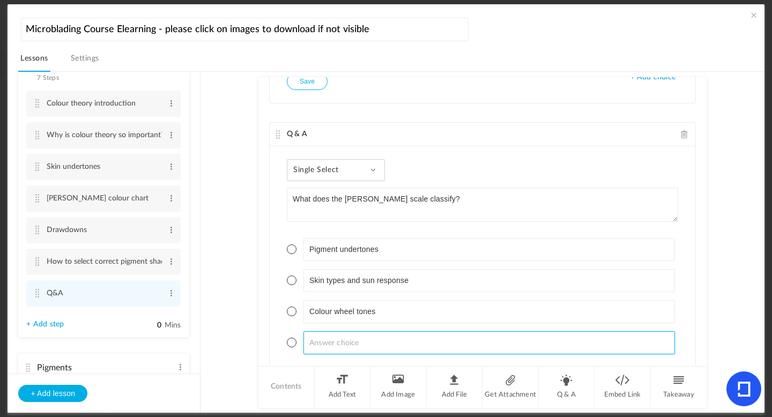
click at [382, 349] on input at bounding box center [489, 342] width 372 height 23
type input "Needle choices"
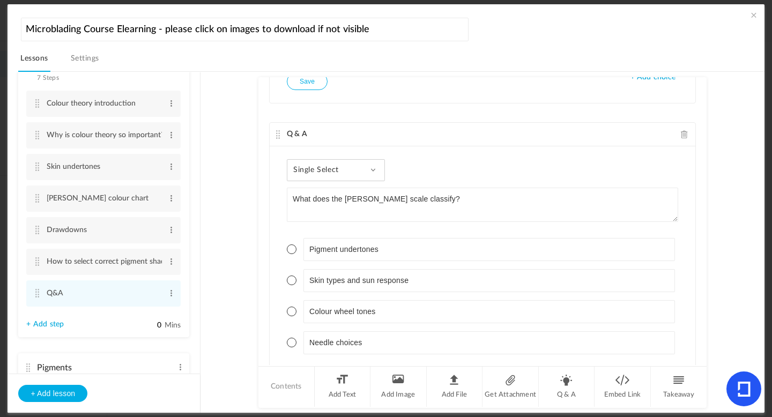
click at [291, 280] on span at bounding box center [292, 281] width 10 height 10
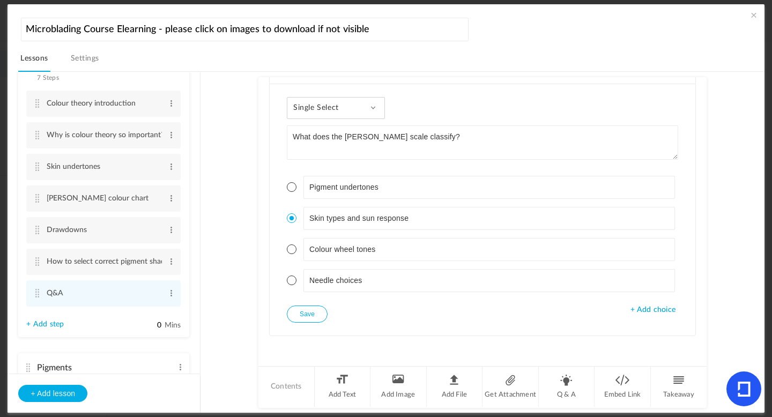
click at [298, 315] on button "Save" at bounding box center [307, 314] width 41 height 17
click at [319, 302] on ul "Pigment undertones Skin types and sun response Colour wheel tones Needle choices" at bounding box center [482, 233] width 391 height 143
click at [316, 315] on button "Save" at bounding box center [307, 314] width 41 height 17
click at [566, 387] on li "Q & A" at bounding box center [567, 387] width 56 height 40
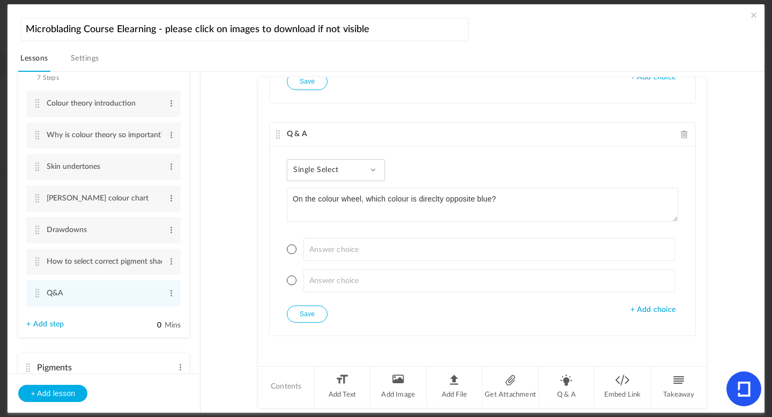
click at [441, 196] on textarea "On the colour wheel, which colour is direclty opposite blue?" at bounding box center [482, 205] width 391 height 34
type textarea "On the colour wheel, which colour is directly opposite blue?"
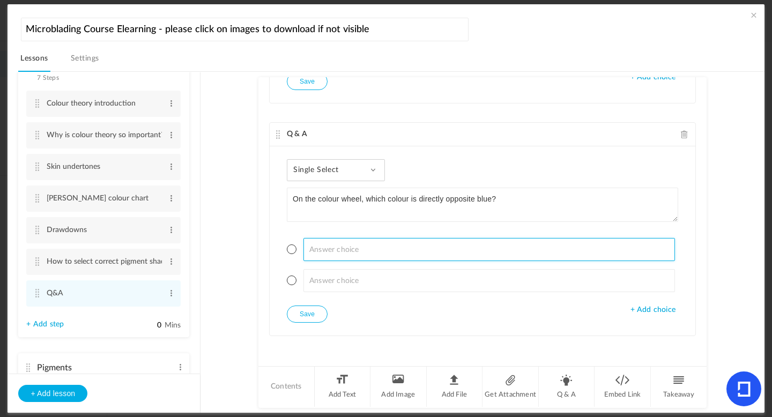
click at [336, 249] on input at bounding box center [489, 249] width 372 height 23
type input "Green"
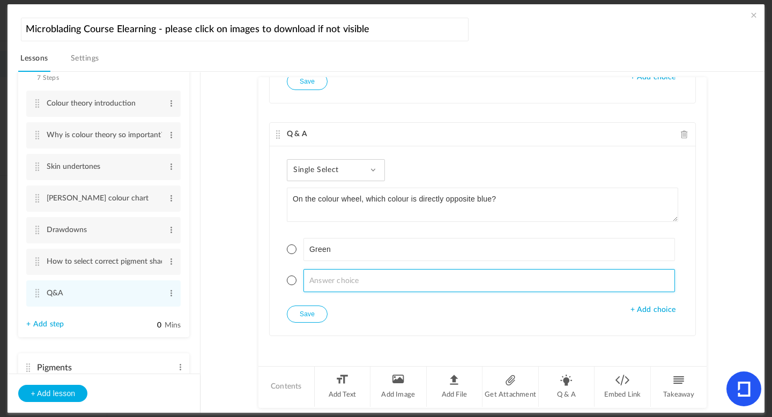
click at [320, 280] on input at bounding box center [489, 280] width 372 height 23
type input "I"
type input "Orange"
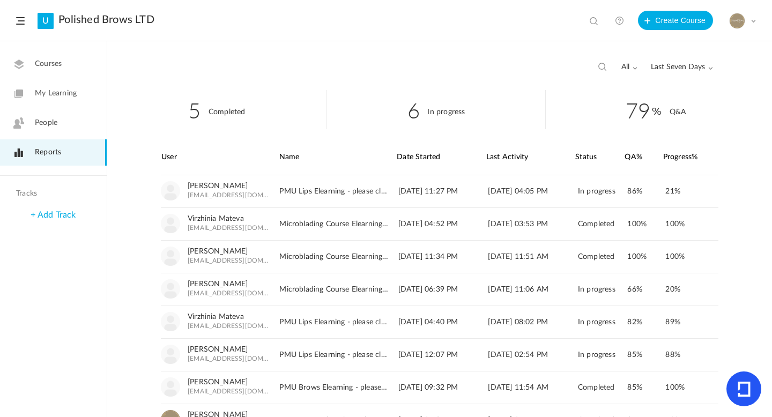
click at [65, 64] on link "Courses" at bounding box center [53, 64] width 107 height 26
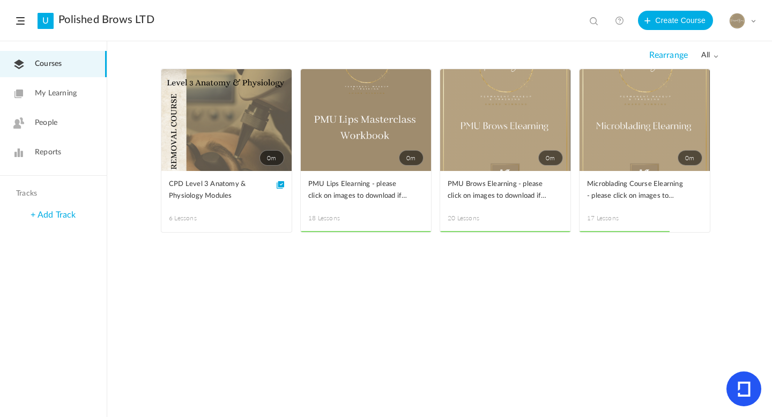
click at [0, 0] on span at bounding box center [0, 0] width 0 height 0
click at [0, 0] on link "Edit" at bounding box center [0, 0] width 0 height 0
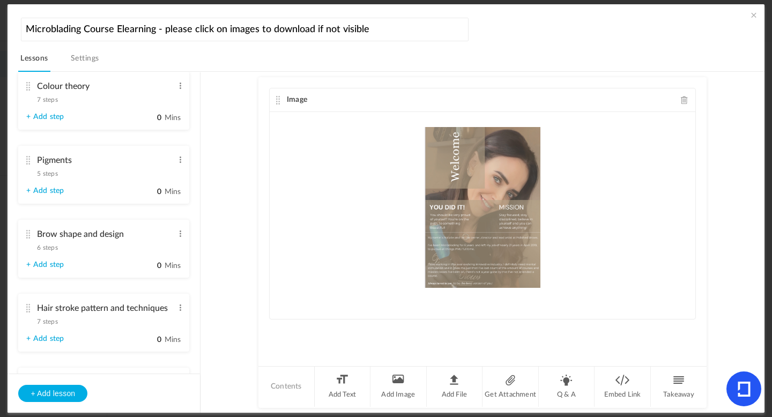
scroll to position [515, 0]
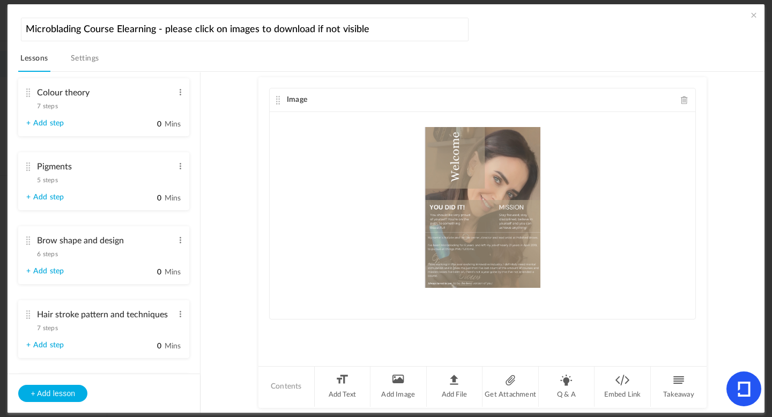
click at [47, 107] on span "7 steps" at bounding box center [47, 106] width 20 height 6
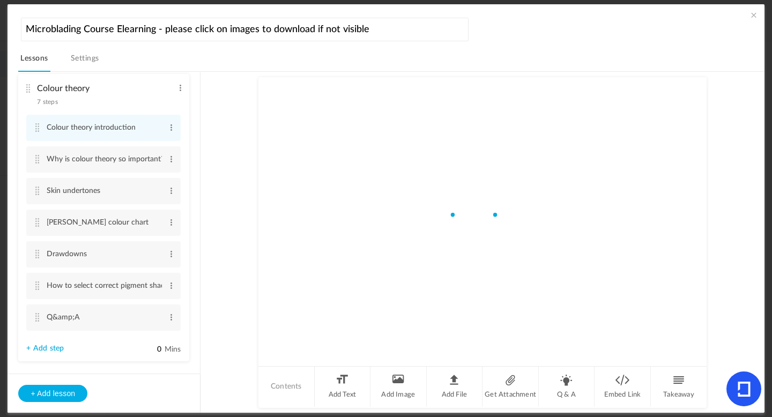
scroll to position [380, 0]
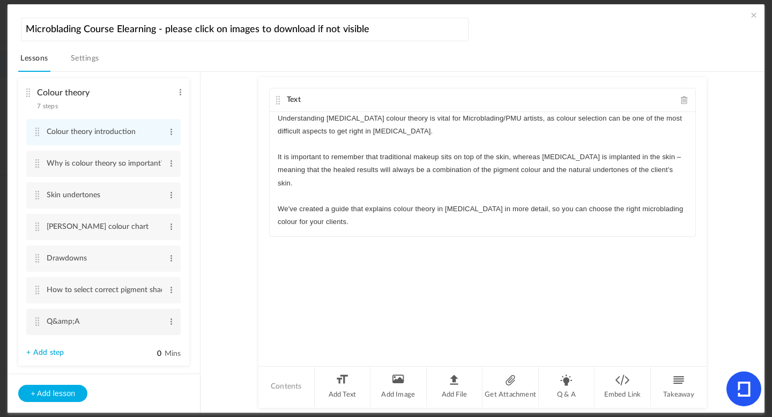
click at [38, 324] on cite at bounding box center [37, 321] width 8 height 9
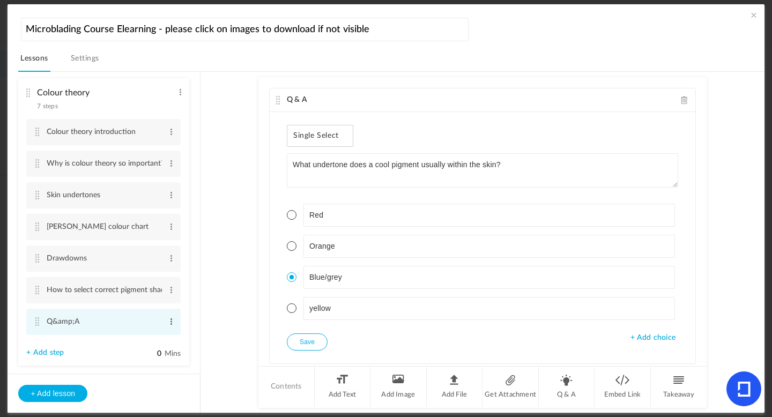
click at [168, 325] on span at bounding box center [171, 321] width 8 height 11
click at [138, 340] on link "Edit" at bounding box center [154, 339] width 42 height 13
click at [79, 325] on input "Q&amp;A" at bounding box center [104, 322] width 115 height 21
type input "Q&A"
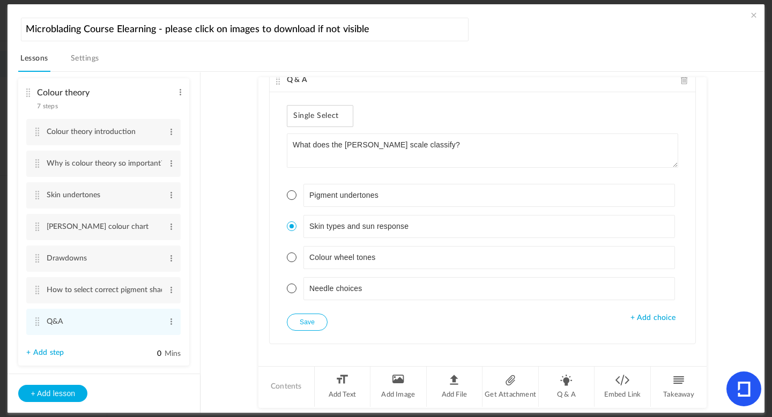
scroll to position [618, 0]
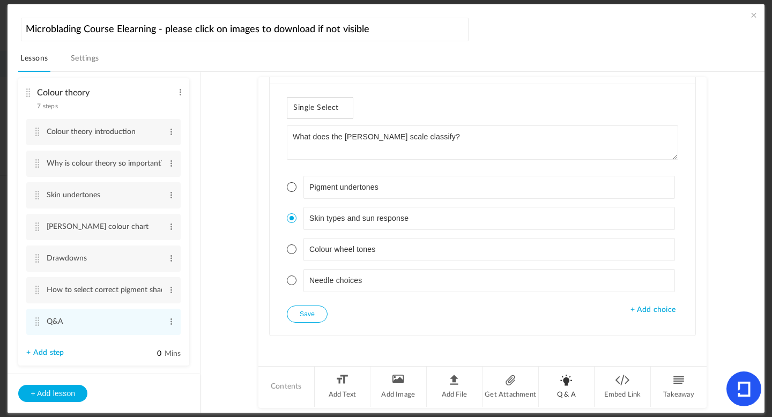
click at [578, 388] on li "Q & A" at bounding box center [567, 387] width 56 height 40
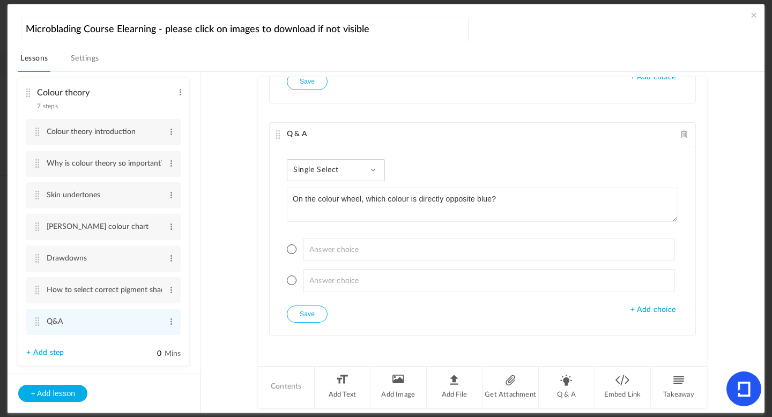
type textarea "On the colour wheel, which colour is directly opposite blue?"
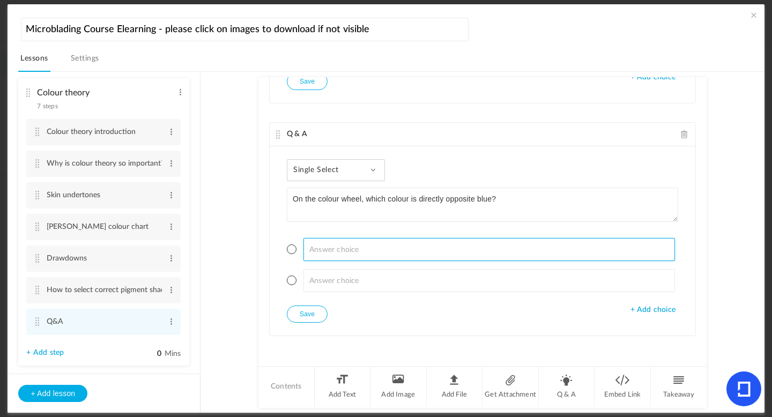
click at [440, 247] on input at bounding box center [489, 249] width 372 height 23
type input "Green"
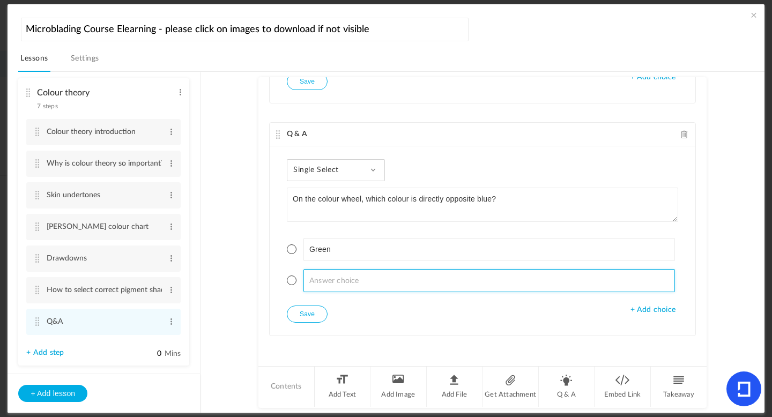
click at [398, 272] on input at bounding box center [489, 280] width 372 height 23
type input "Orange"
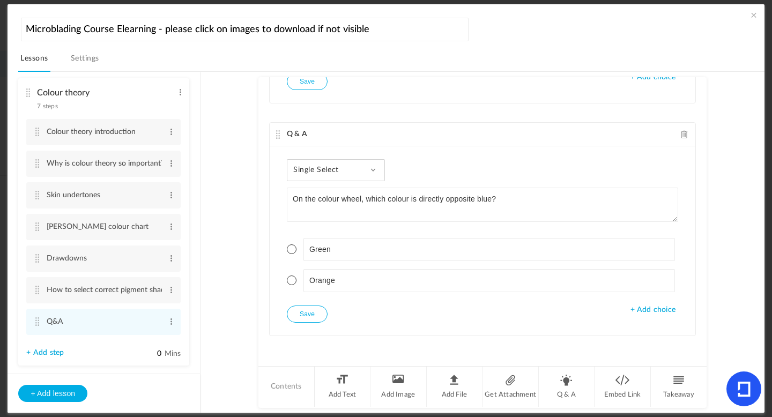
click at [661, 315] on div "Single Select Single Select Multi Select True or False Paragraph Answer On the …" at bounding box center [483, 240] width 426 height 189
click at [641, 308] on span "+ Add choice" at bounding box center [652, 310] width 45 height 9
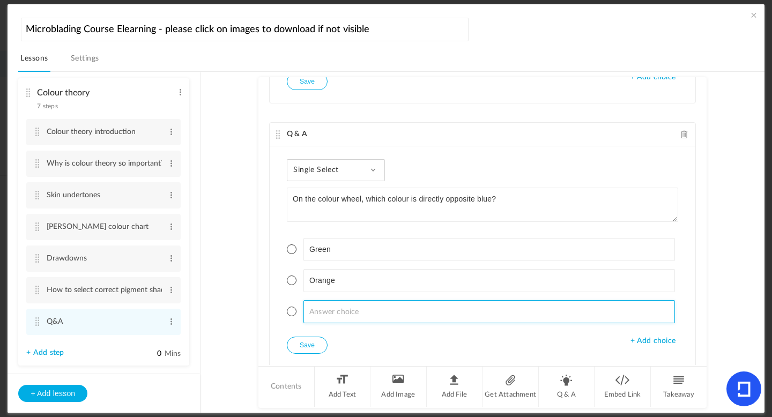
click at [395, 315] on input at bounding box center [489, 311] width 372 height 23
type input "Red"
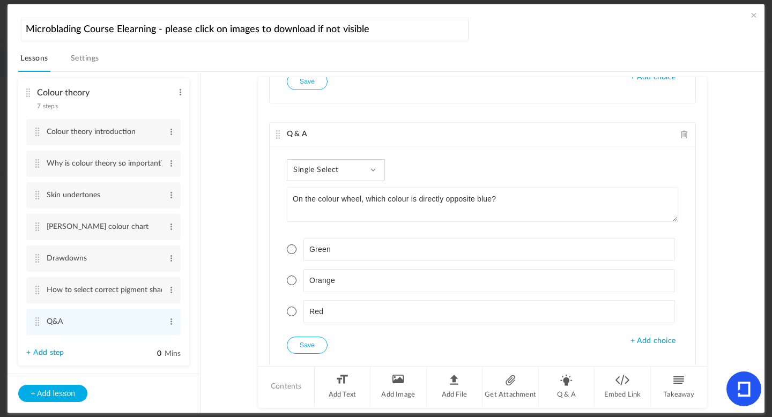
click at [648, 341] on span "+ Add choice" at bounding box center [652, 341] width 45 height 9
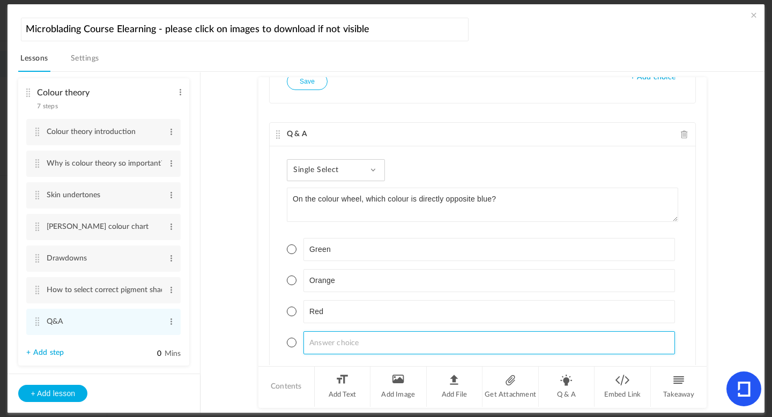
click at [315, 344] on input at bounding box center [489, 342] width 372 height 23
type input "Yellow"
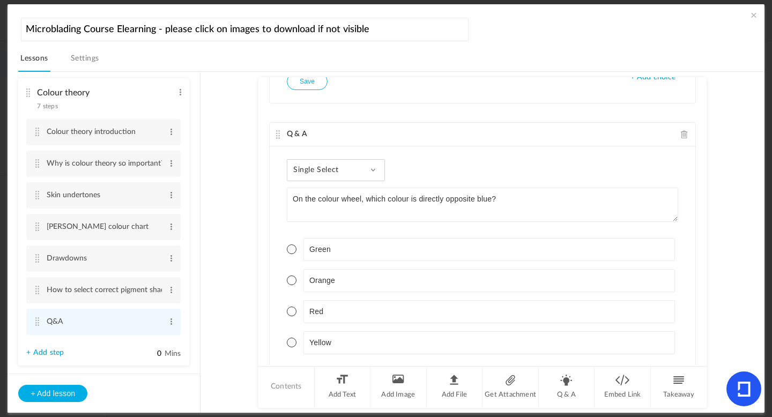
click at [289, 281] on span at bounding box center [292, 281] width 10 height 10
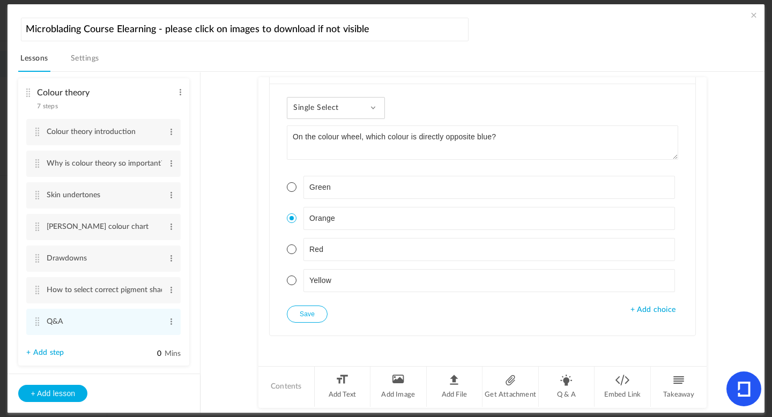
click at [315, 313] on button "Save" at bounding box center [307, 314] width 41 height 17
click at [557, 381] on li "Q & A" at bounding box center [567, 387] width 56 height 40
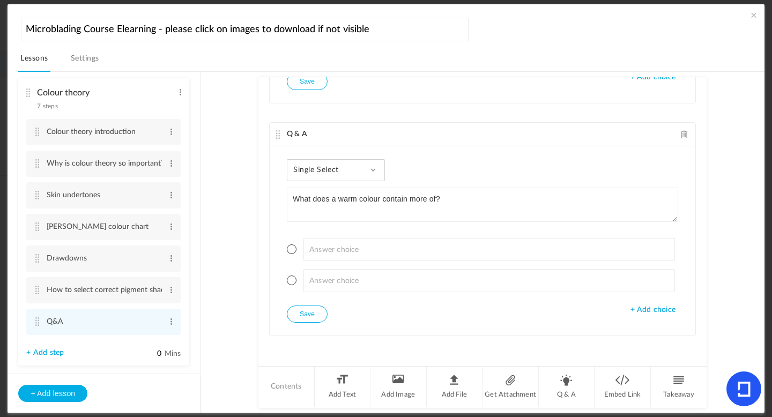
type textarea "What does a warm colour contain more of?"
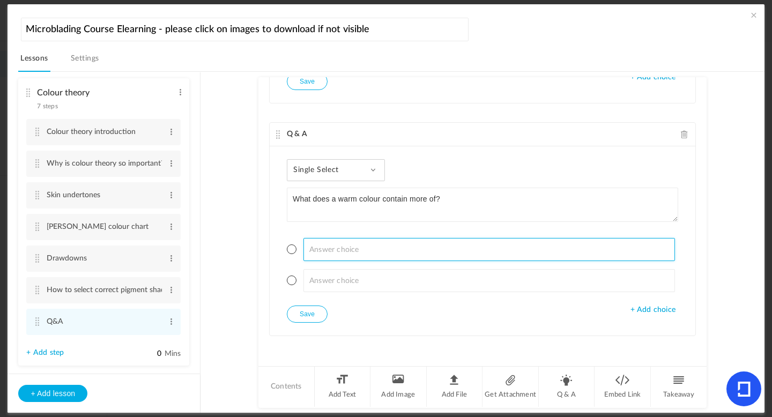
click at [325, 250] on input at bounding box center [489, 249] width 372 height 23
type input "Red/yellow undertones"
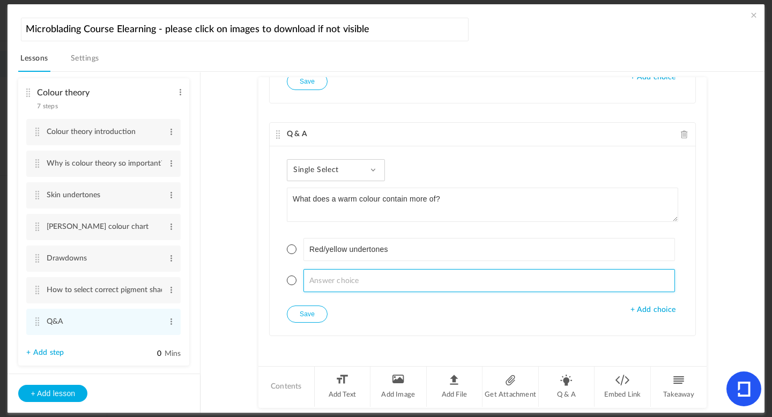
click at [324, 272] on input at bounding box center [489, 280] width 372 height 23
type input "V"
type input "Blue undertones"
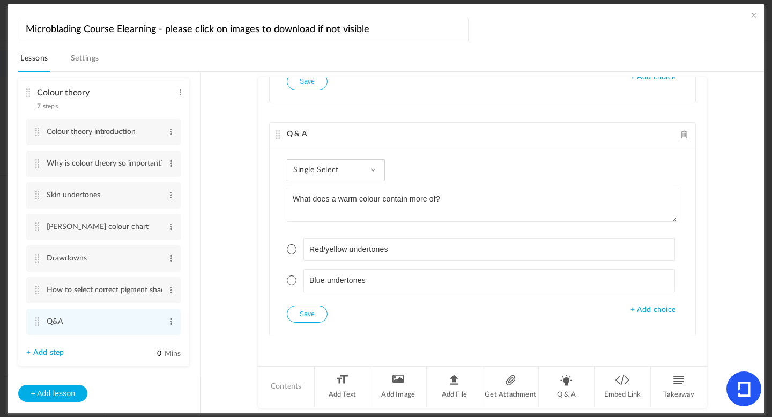
click at [647, 308] on span "+ Add choice" at bounding box center [652, 310] width 45 height 9
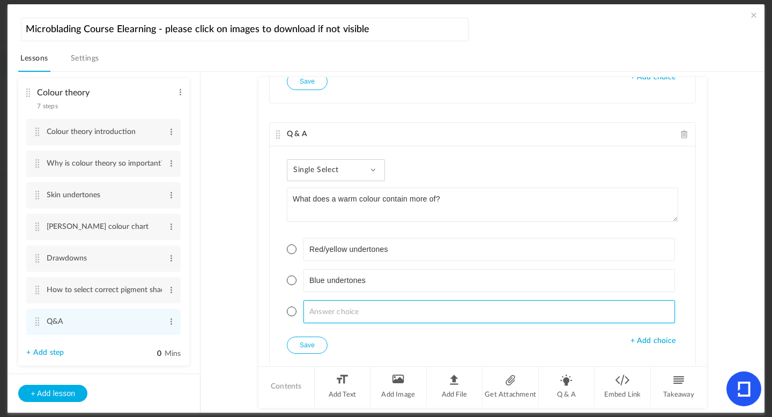
click at [314, 323] on input at bounding box center [489, 311] width 372 height 23
type input "Green undertones"
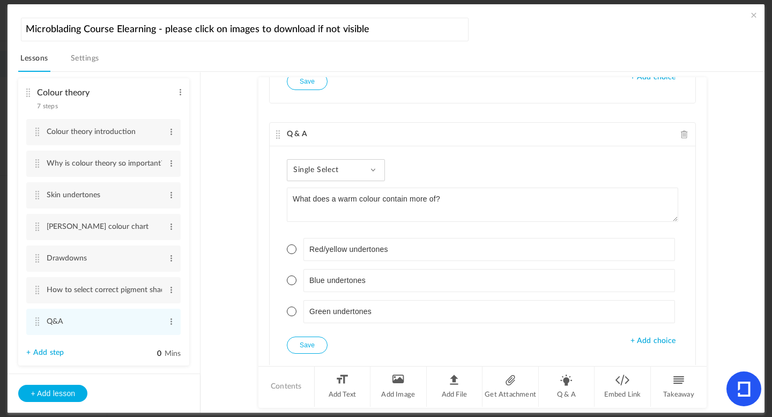
click at [293, 246] on span at bounding box center [292, 249] width 10 height 10
click at [317, 347] on button "Save" at bounding box center [307, 345] width 41 height 17
click at [573, 392] on li "Q & A" at bounding box center [567, 387] width 56 height 40
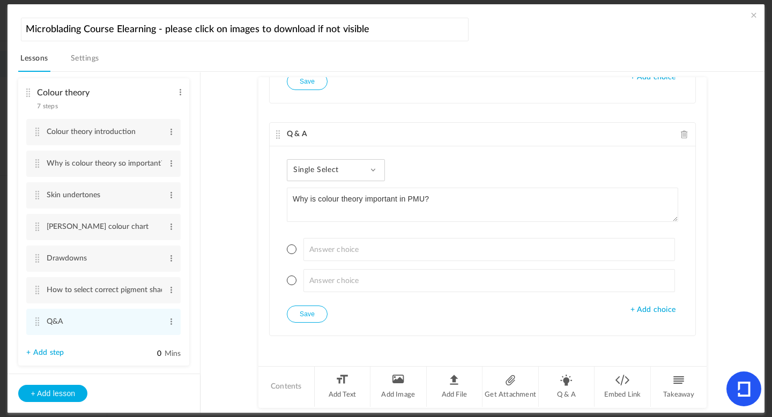
type textarea "Why is colour theory important in PMU?"
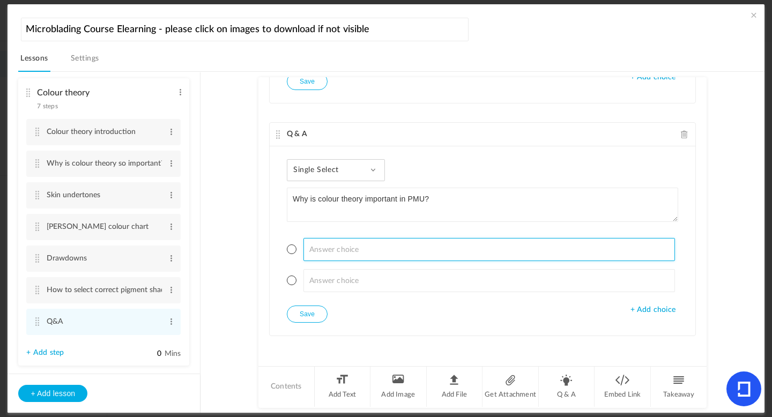
click at [344, 247] on input at bounding box center [489, 249] width 372 height 23
type input "To match needle size to pigment"
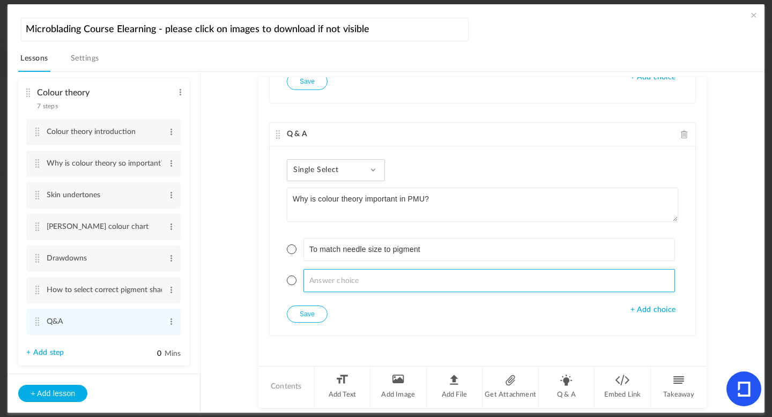
click at [322, 273] on input at bounding box center [489, 280] width 372 height 23
type input "To prevent unwanted healed tones"
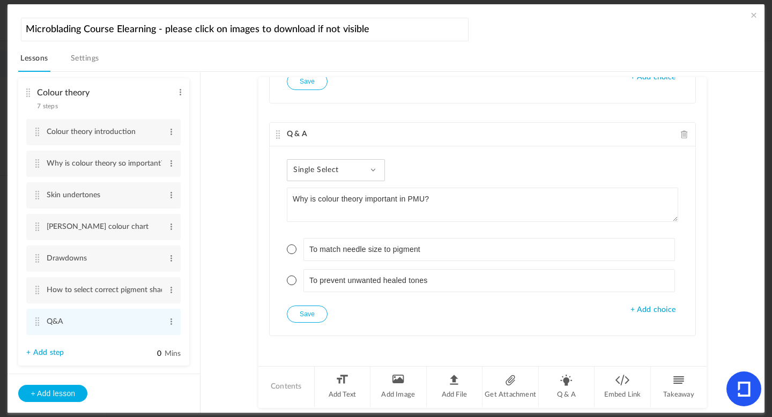
click at [638, 311] on span "+ Add choice" at bounding box center [652, 310] width 45 height 9
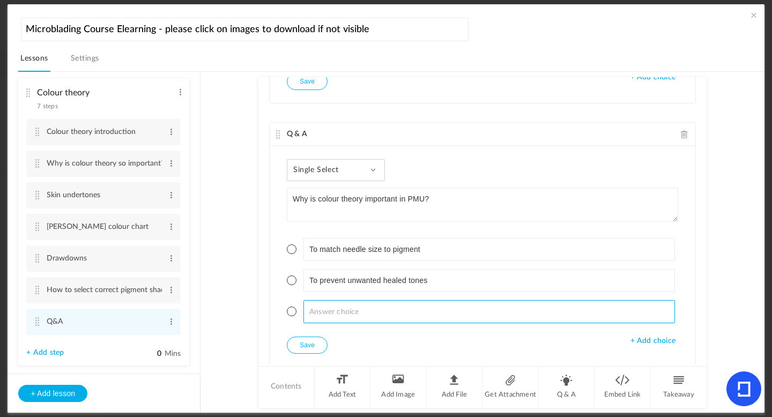
click at [480, 313] on input at bounding box center [489, 311] width 372 height 23
type input "To make pigment fade faster"
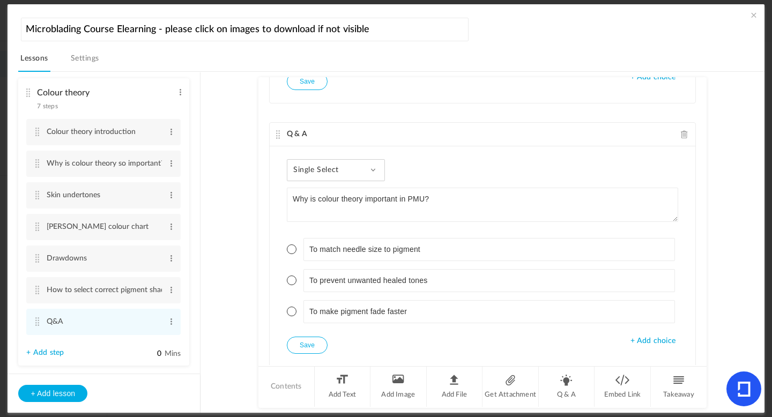
click at [292, 280] on span at bounding box center [292, 281] width 10 height 10
click at [304, 345] on button "Save" at bounding box center [307, 345] width 41 height 17
click at [663, 342] on span "+ Add choice" at bounding box center [652, 341] width 45 height 9
click at [571, 383] on li "Q & A" at bounding box center [567, 387] width 56 height 40
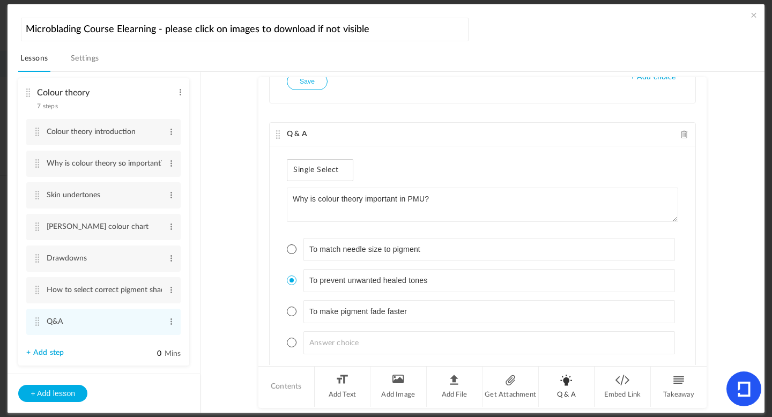
scroll to position [1704, 0]
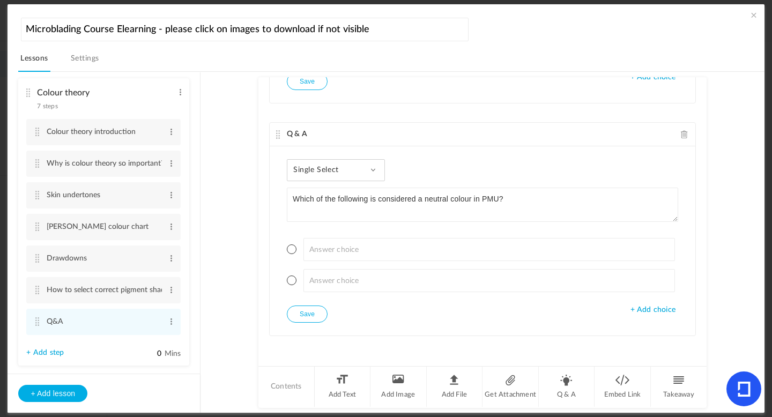
type textarea "Which of the following is considered a neutral colour in PMU?"
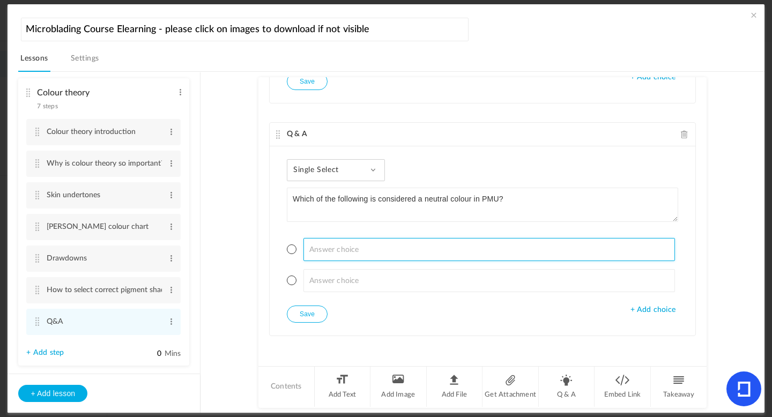
click at [329, 243] on input at bounding box center [489, 249] width 372 height 23
type input "Orange"
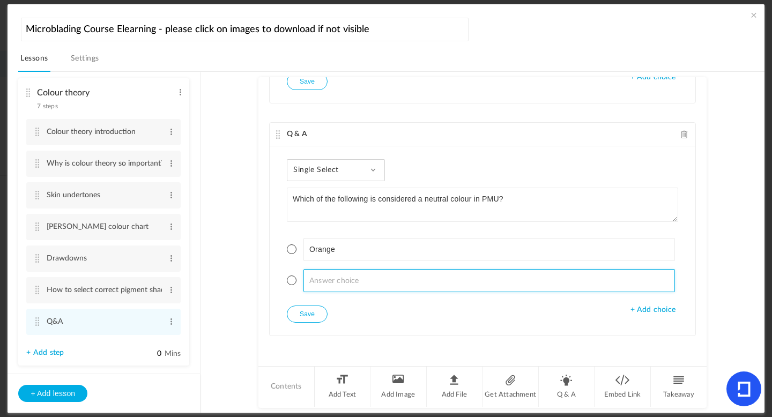
click at [323, 283] on input at bounding box center [489, 280] width 372 height 23
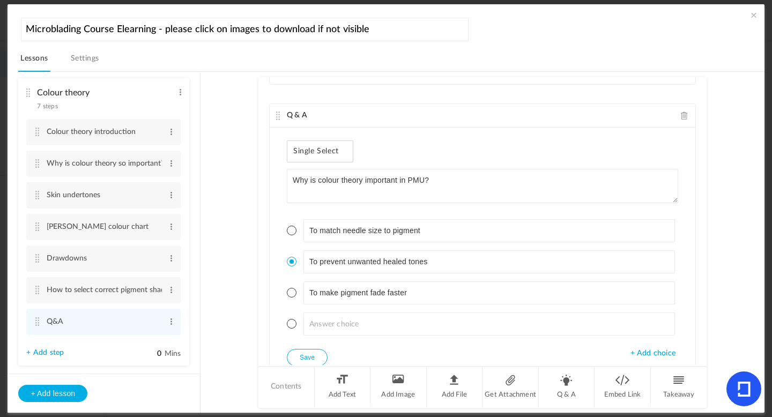
scroll to position [1480, 0]
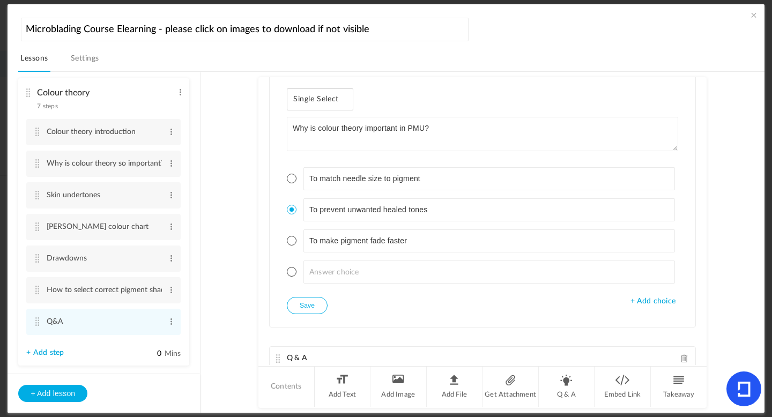
type input "Brown"
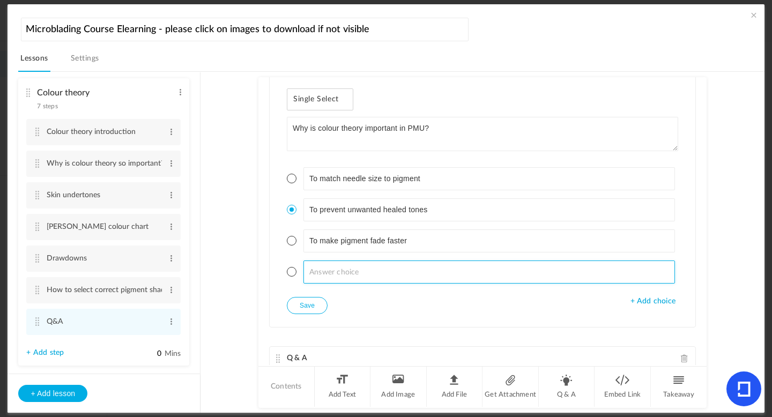
click at [311, 275] on input at bounding box center [489, 272] width 372 height 23
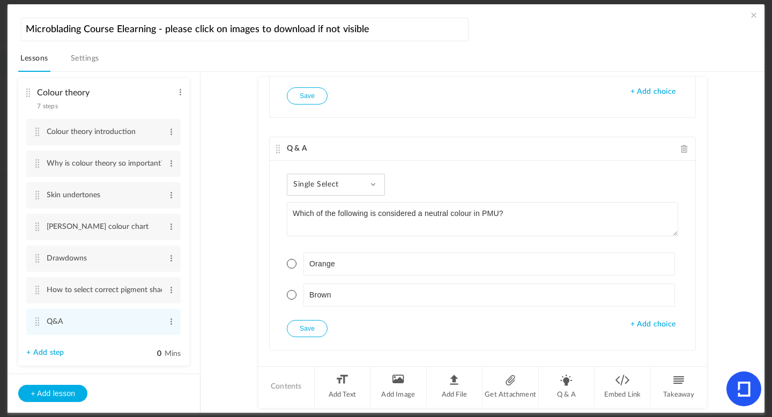
scroll to position [1704, 0]
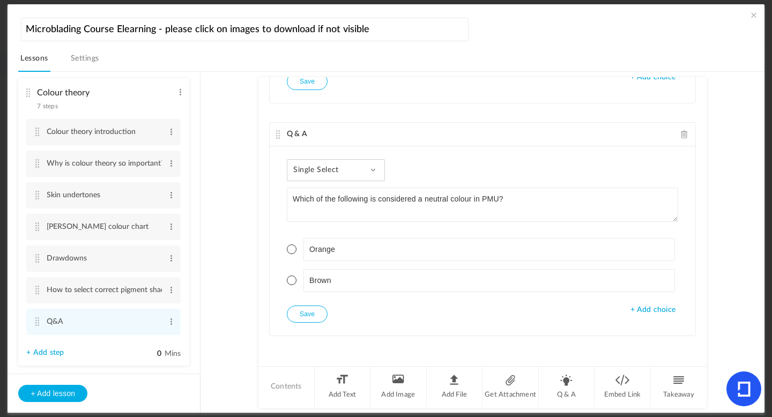
type input "Not sure!"
click at [671, 311] on div "Single Select Single Select Multi Select True or False Paragraph Answer Which o…" at bounding box center [483, 240] width 426 height 189
click at [651, 309] on span "+ Add choice" at bounding box center [652, 310] width 45 height 9
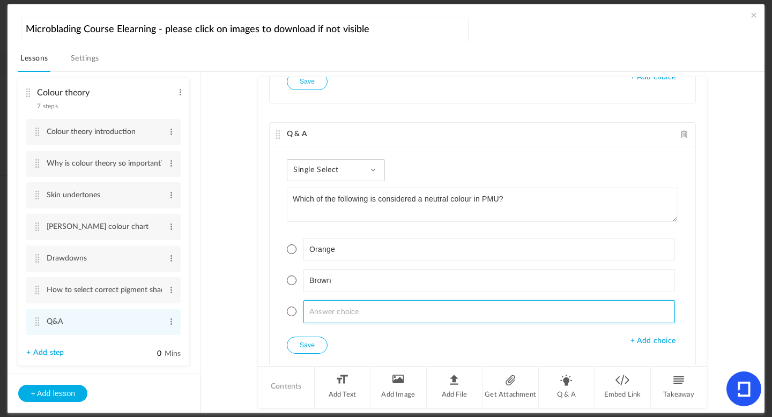
click at [350, 303] on input at bounding box center [489, 311] width 372 height 23
type input "Red"
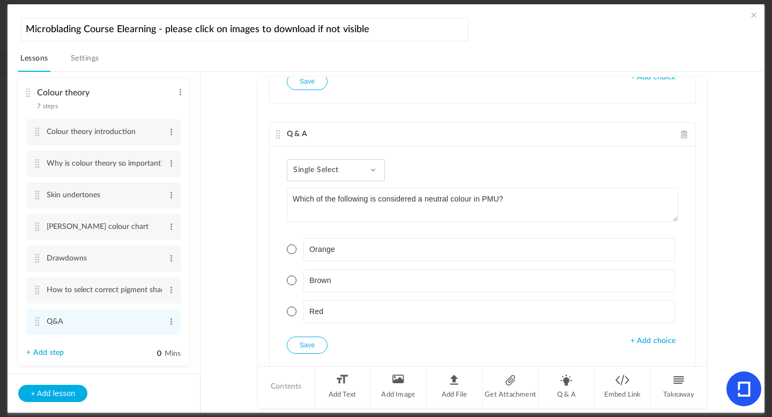
click at [640, 339] on span "+ Add choice" at bounding box center [652, 341] width 45 height 9
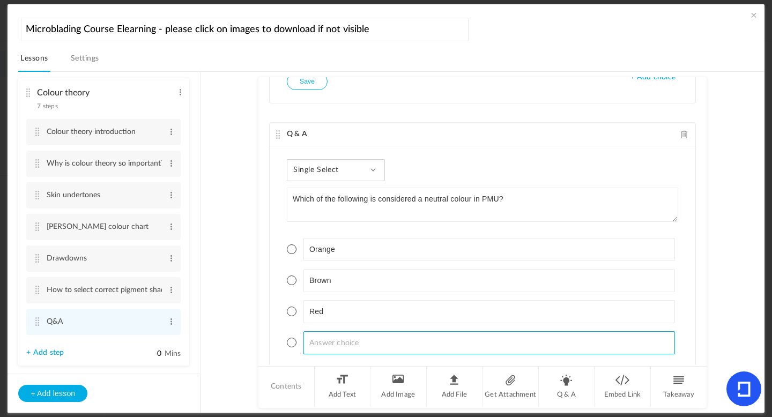
click at [354, 336] on input at bounding box center [489, 342] width 372 height 23
type input "Blue"
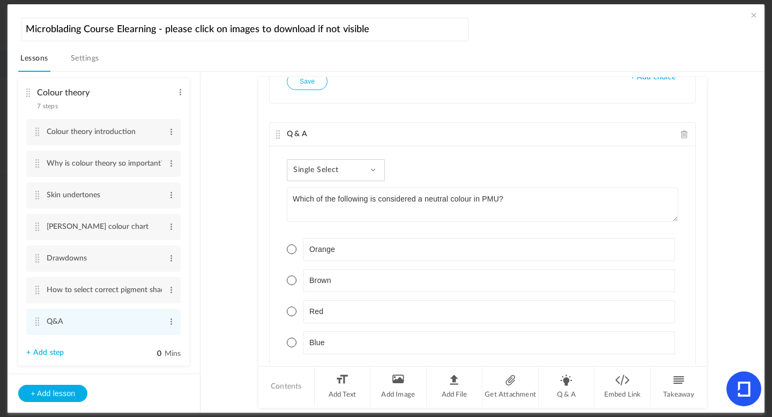
click at [289, 280] on span at bounding box center [292, 281] width 10 height 10
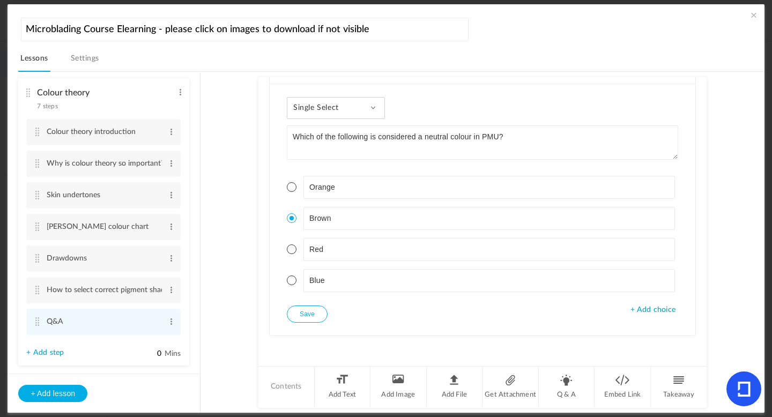
click at [296, 315] on button "Save" at bounding box center [307, 314] width 41 height 17
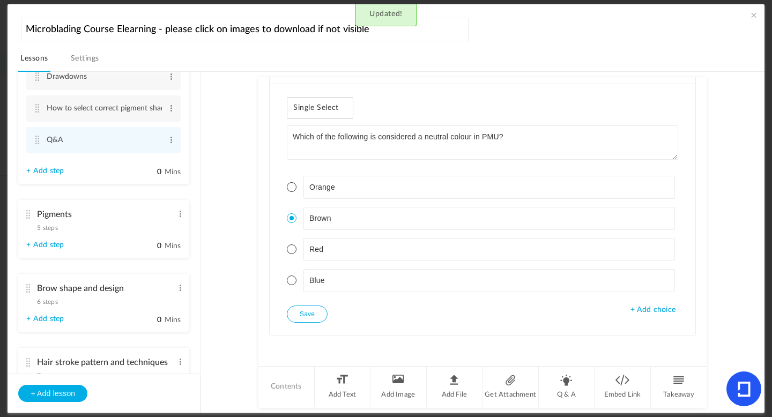
scroll to position [559, 0]
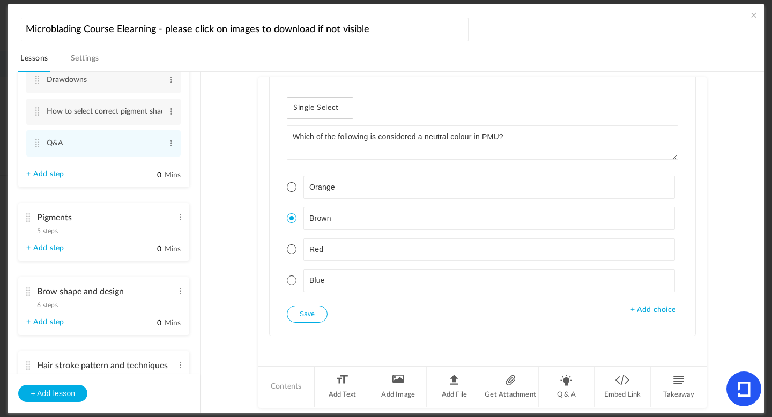
click at [43, 234] on span "5 steps" at bounding box center [47, 231] width 20 height 6
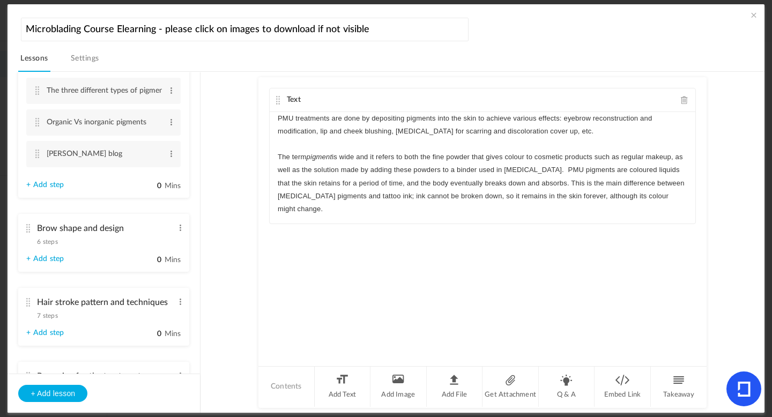
drag, startPoint x: 200, startPoint y: 227, endPoint x: 200, endPoint y: 207, distance: 19.3
click at [200, 207] on aside "Introduction 4 steps Edit Delete Welcome Edit Delete What is Microblading?" at bounding box center [104, 242] width 193 height 340
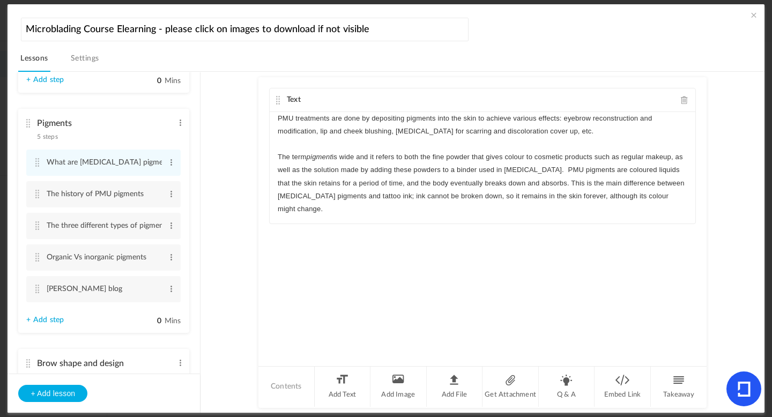
scroll to position [488, 0]
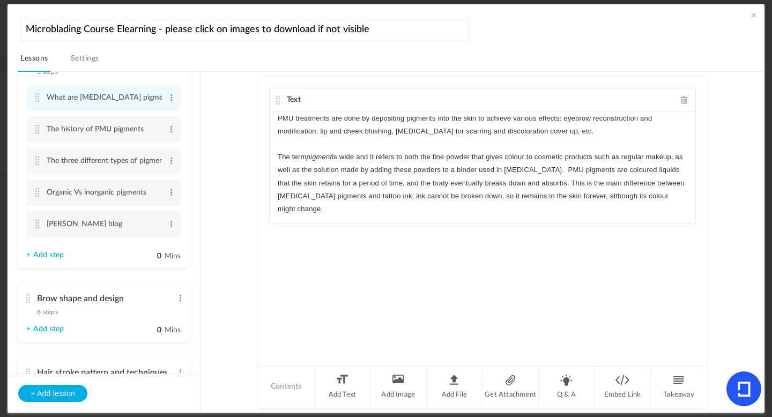
click at [58, 259] on link "+ Add step" at bounding box center [45, 255] width 38 height 9
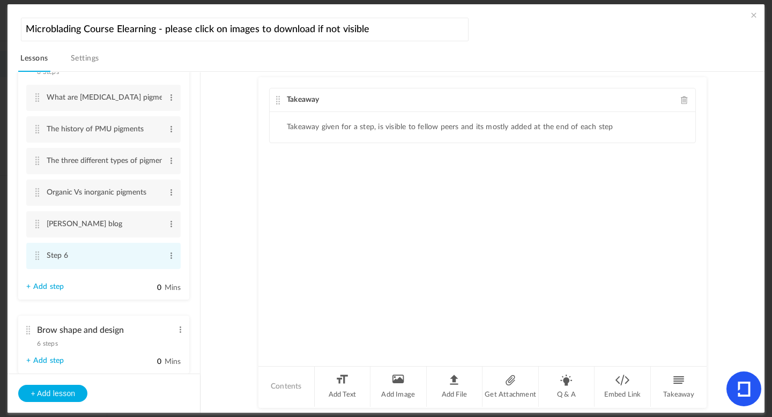
click at [36, 260] on cite at bounding box center [37, 255] width 8 height 9
click at [168, 258] on span at bounding box center [171, 255] width 8 height 11
click at [149, 276] on link "Edit" at bounding box center [154, 273] width 42 height 13
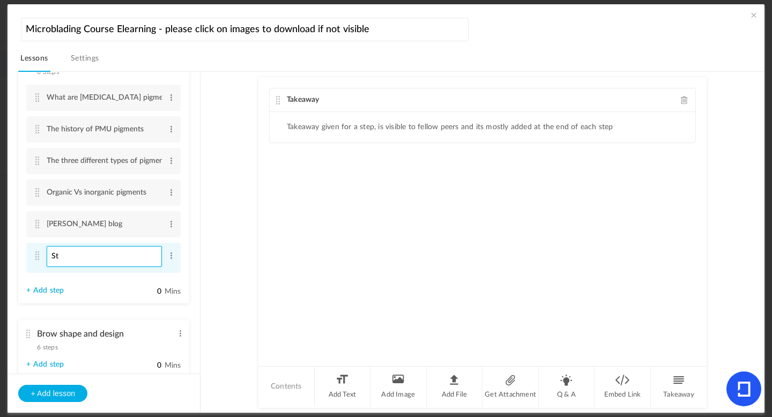
type input "S"
type input "Q&A"
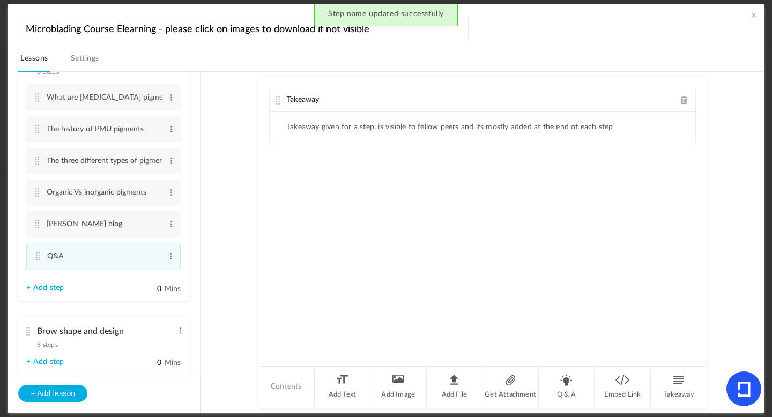
click at [681, 103] on span at bounding box center [685, 100] width 8 height 8
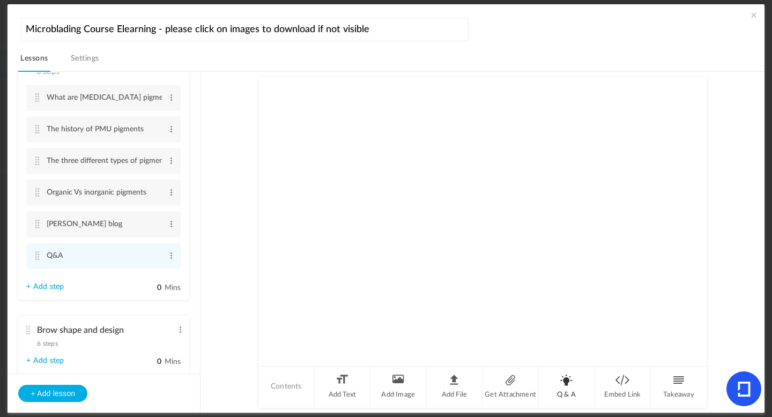
click at [560, 387] on li "Q & A" at bounding box center [567, 387] width 56 height 40
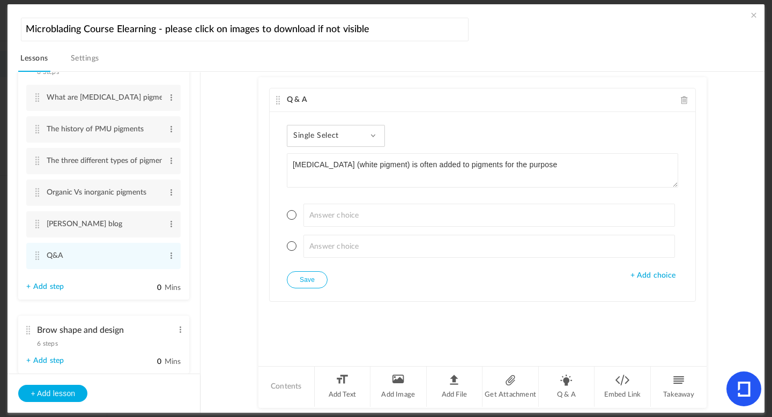
click at [522, 166] on textarea "[MEDICAL_DATA] (white pigment) is often added to pigments for the purpose" at bounding box center [482, 170] width 391 height 34
click at [564, 166] on textarea "[MEDICAL_DATA] (white pigment) is often added to pigments for which purpose" at bounding box center [482, 170] width 391 height 34
type textarea "[MEDICAL_DATA] (white pigment) is often added to pigments for which purpose?"
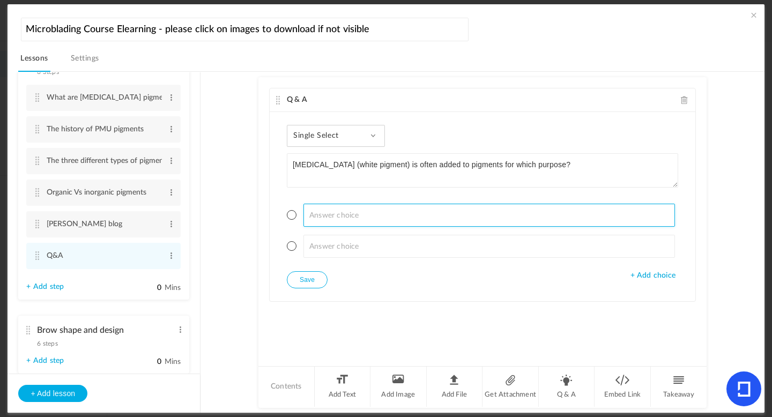
click at [326, 217] on input at bounding box center [489, 215] width 372 height 23
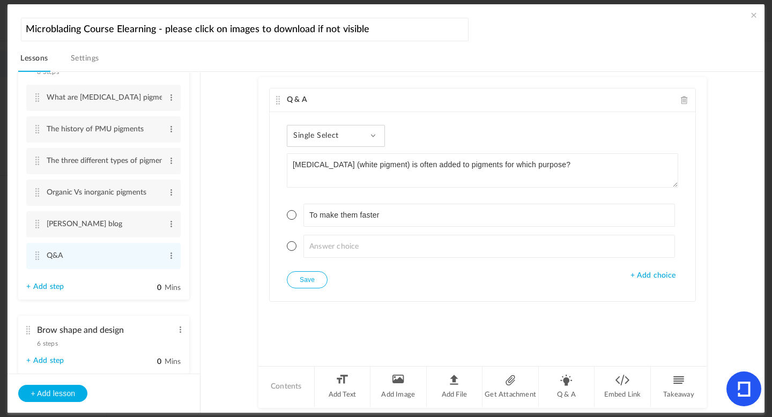
click at [647, 274] on span "+ Add choice" at bounding box center [652, 275] width 45 height 9
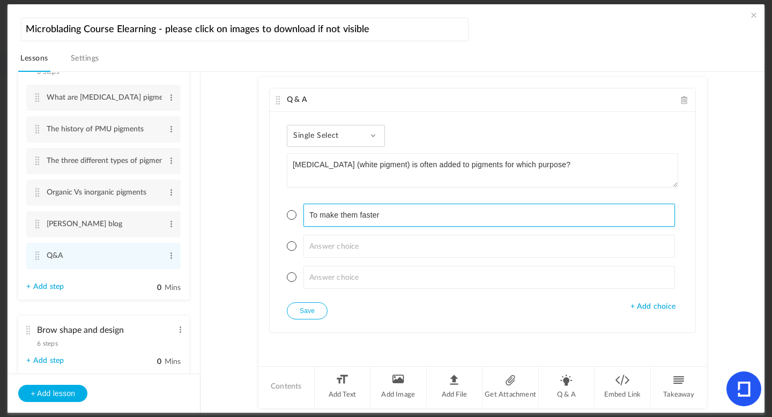
click at [361, 216] on input "To make them faster" at bounding box center [489, 215] width 372 height 23
click at [360, 215] on input "To make them faster" at bounding box center [489, 215] width 372 height 23
type input "To make them fade faster"
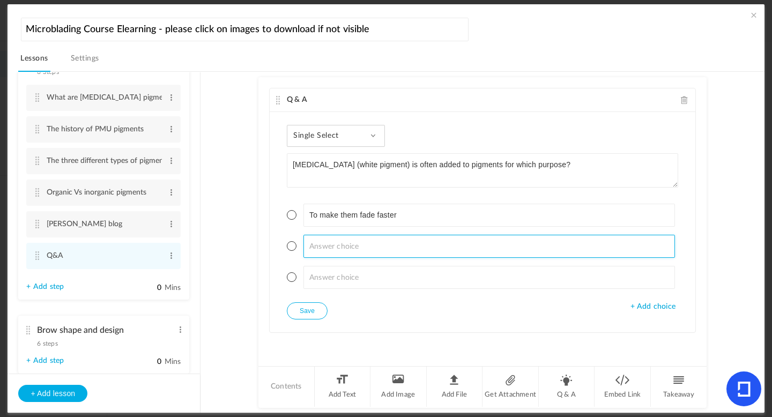
click at [384, 240] on input at bounding box center [489, 246] width 372 height 23
type input "To lighten the shade"
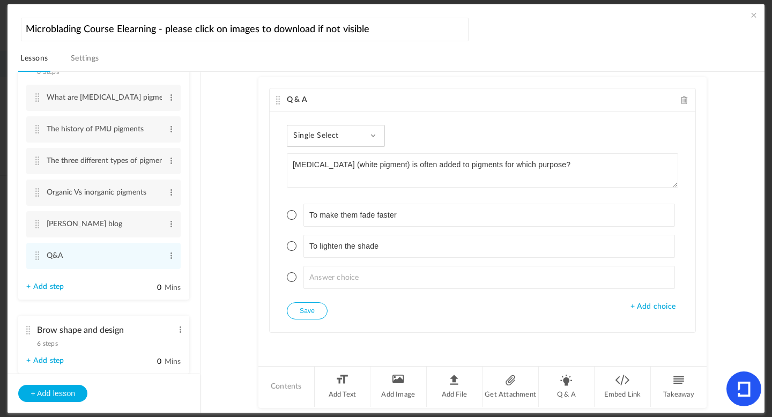
click at [358, 289] on ul "To make them fade faster To lighten the shade" at bounding box center [482, 246] width 391 height 112
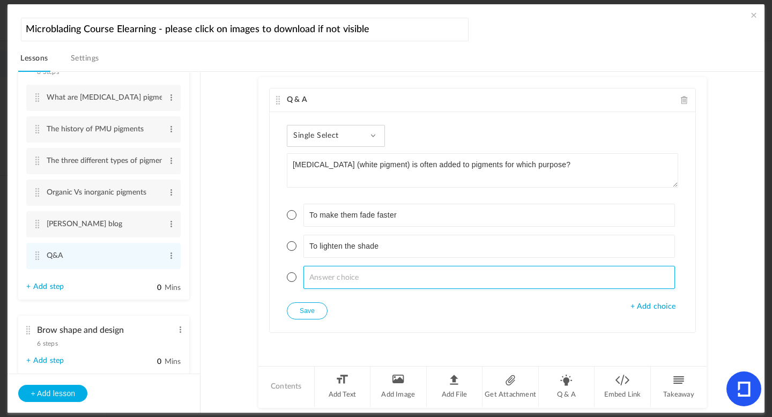
click at [355, 277] on input at bounding box center [489, 277] width 372 height 23
type input "To make them heal warmer"
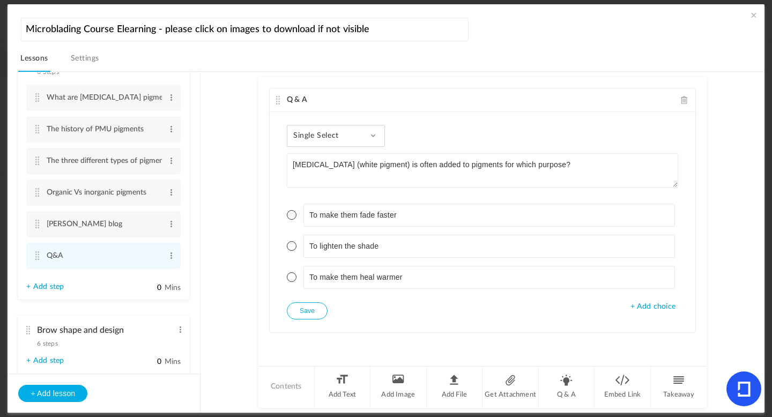
click at [638, 307] on span "+ Add choice" at bounding box center [652, 306] width 45 height 9
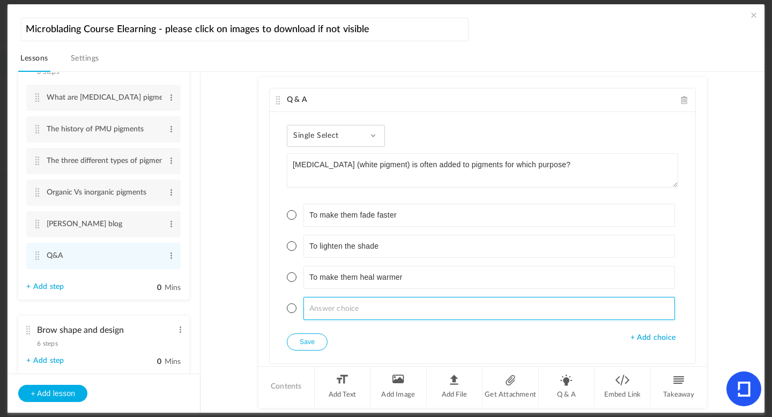
click at [397, 309] on input at bounding box center [489, 308] width 372 height 23
type input "To prevent migration"
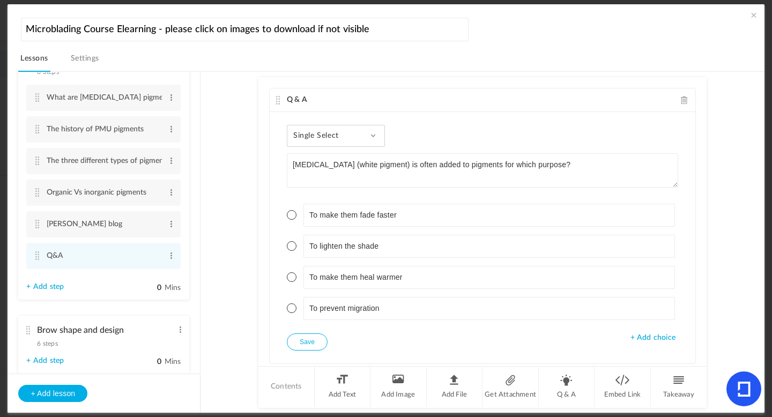
click at [292, 247] on span at bounding box center [292, 246] width 10 height 10
click at [303, 351] on div "Single Select Single Select Multi Select True or False Paragraph Answer [MEDICA…" at bounding box center [483, 237] width 426 height 251
click at [306, 343] on button "Save" at bounding box center [307, 341] width 41 height 17
click at [648, 338] on span "+ Add choice" at bounding box center [652, 337] width 45 height 9
click at [313, 345] on button "Save" at bounding box center [307, 341] width 41 height 17
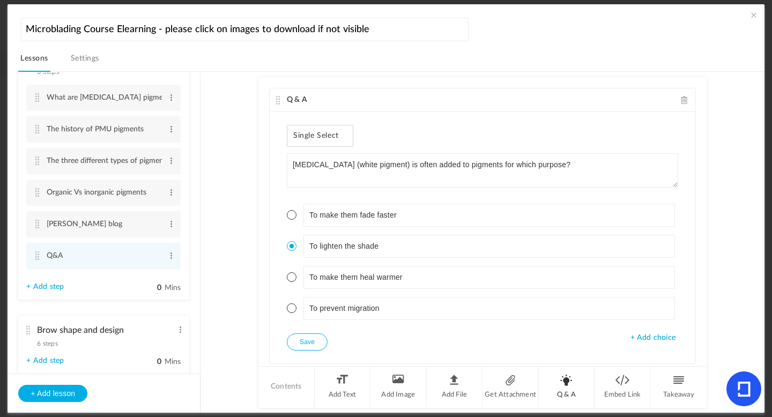
click at [560, 390] on li "Q & A" at bounding box center [567, 387] width 56 height 40
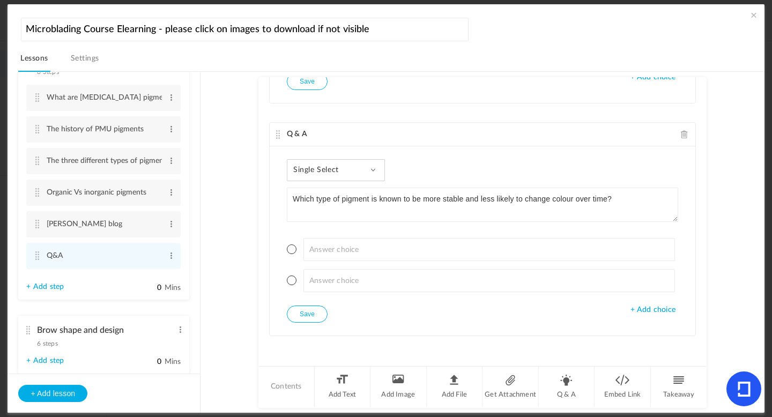
type textarea "Which type of pigment is known to be more stable and less likely to change colo…"
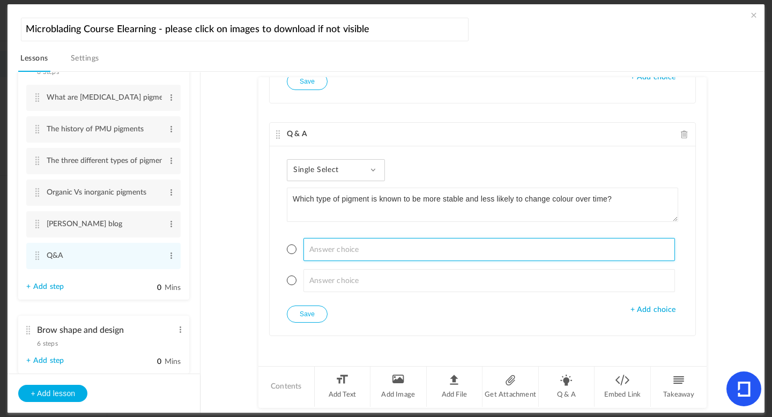
click at [325, 246] on input at bounding box center [489, 249] width 372 height 23
type input "Organic"
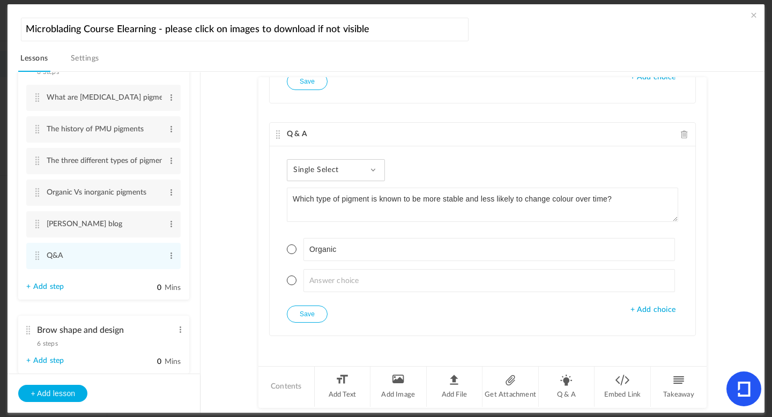
click at [656, 308] on span "+ Add choice" at bounding box center [652, 310] width 45 height 9
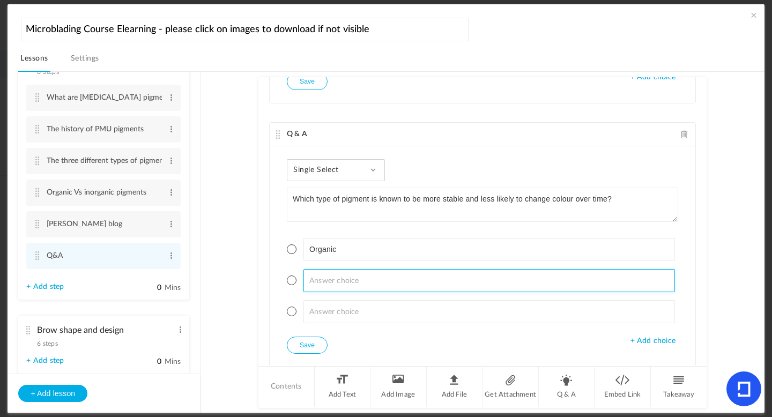
click at [375, 284] on input at bounding box center [489, 280] width 372 height 23
type input "Inorganic"
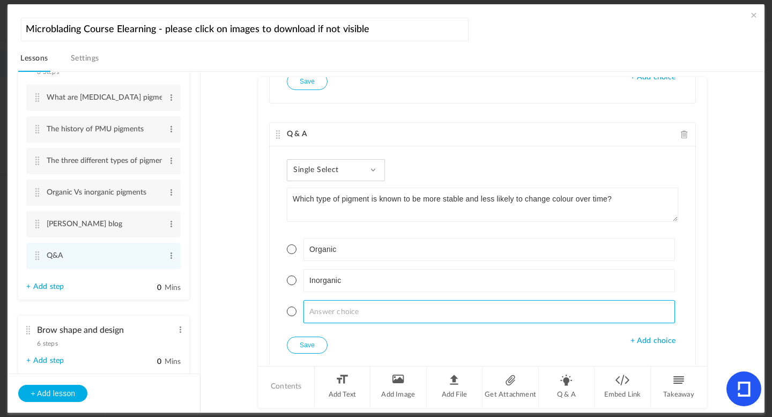
click at [385, 318] on input at bounding box center [489, 311] width 372 height 23
type input "Carbon black"
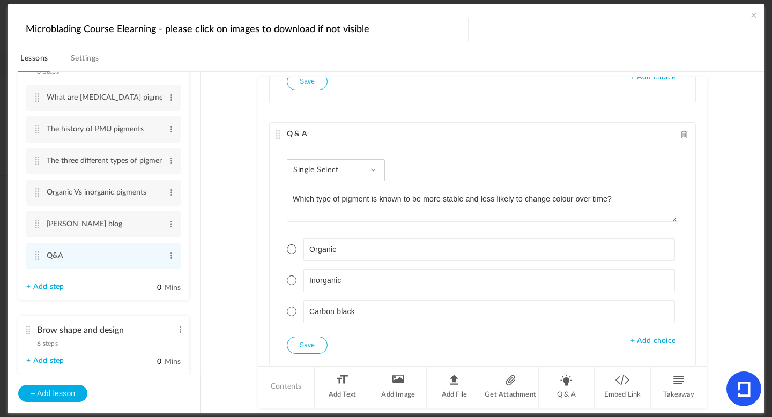
click at [651, 343] on span "+ Add choice" at bounding box center [652, 341] width 45 height 9
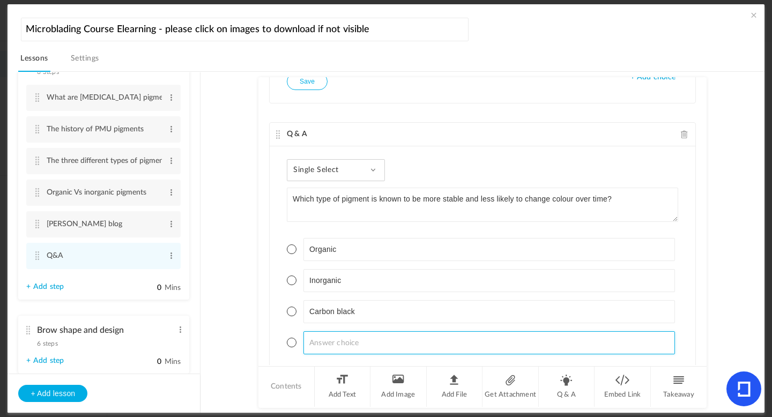
click at [384, 350] on input at bounding box center [489, 342] width 372 height 23
type input "Iron oxide"
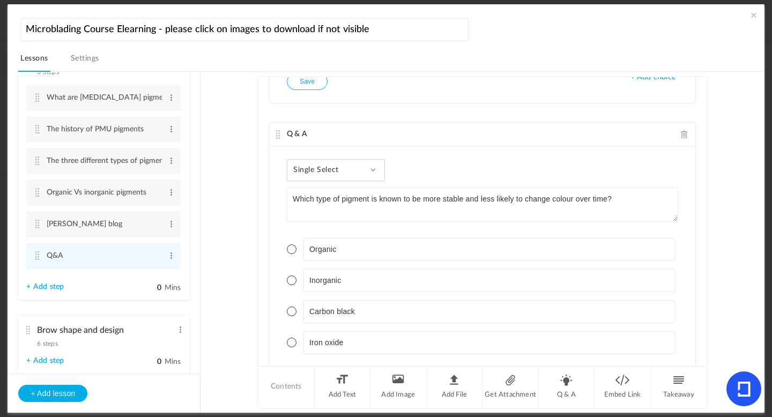
click at [287, 246] on span at bounding box center [292, 249] width 10 height 10
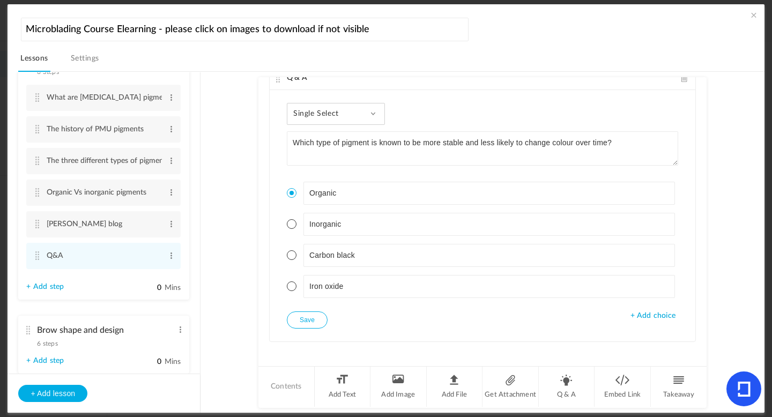
click at [304, 323] on button "Save" at bounding box center [307, 319] width 41 height 17
click at [574, 386] on li "Q & A" at bounding box center [567, 387] width 56 height 40
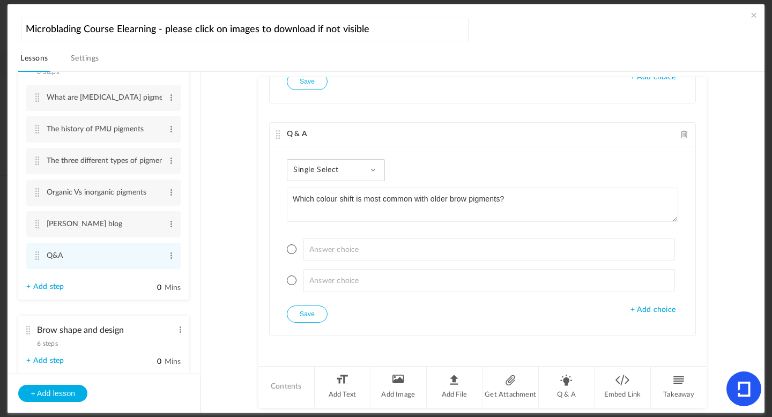
type textarea "Which colour shift is most common with older brow pigments?"
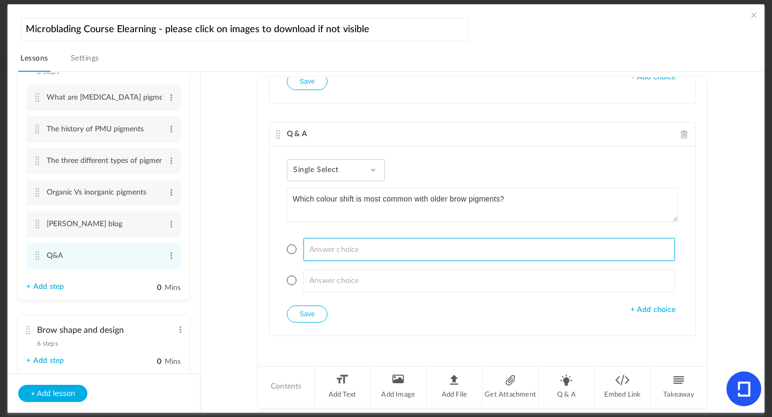
click at [403, 244] on input at bounding box center [489, 249] width 372 height 23
type input "Red, orange and pink"
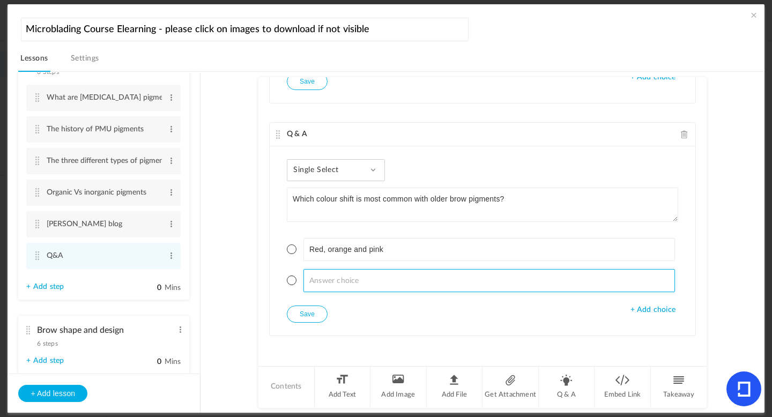
click at [362, 281] on input at bounding box center [489, 280] width 372 height 23
type input "Purple"
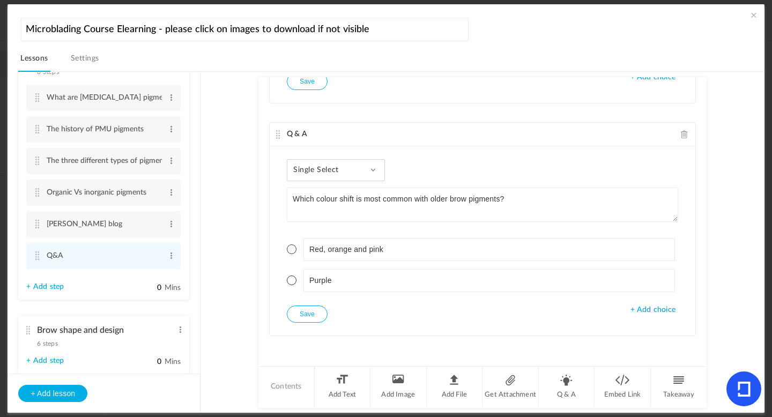
click at [636, 302] on ul "Red, orange and pink Purple" at bounding box center [482, 265] width 391 height 81
click at [636, 309] on span "+ Add choice" at bounding box center [652, 310] width 45 height 9
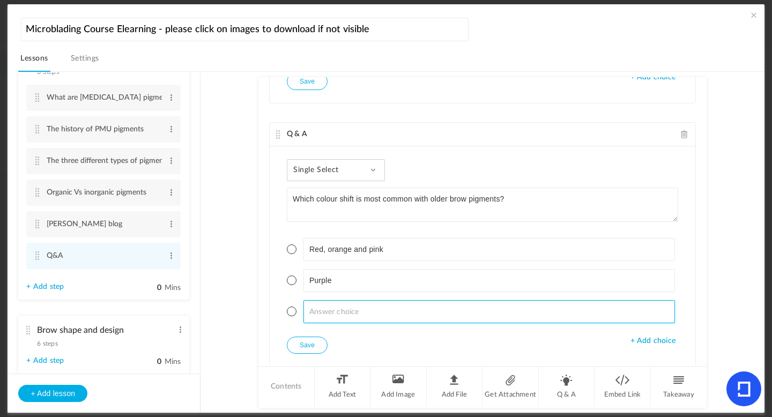
click at [367, 315] on input at bounding box center [489, 311] width 372 height 23
type input "Yellow"
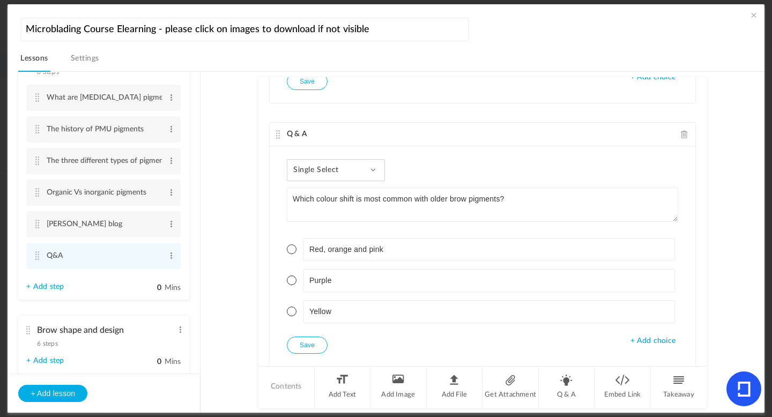
click at [659, 341] on span "+ Add choice" at bounding box center [652, 341] width 45 height 9
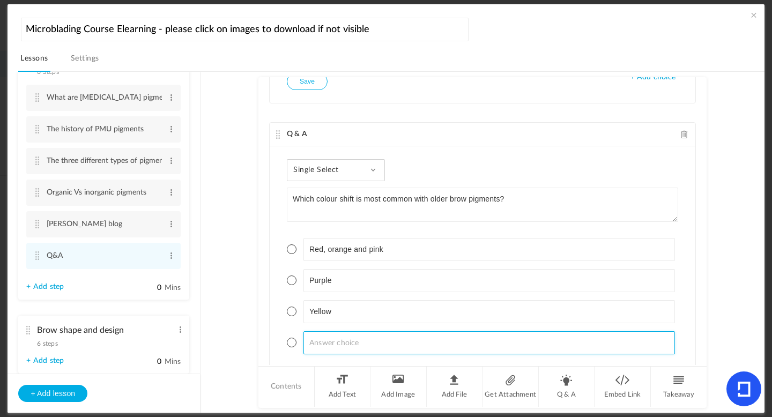
click at [330, 336] on input at bounding box center [489, 342] width 372 height 23
type input "white"
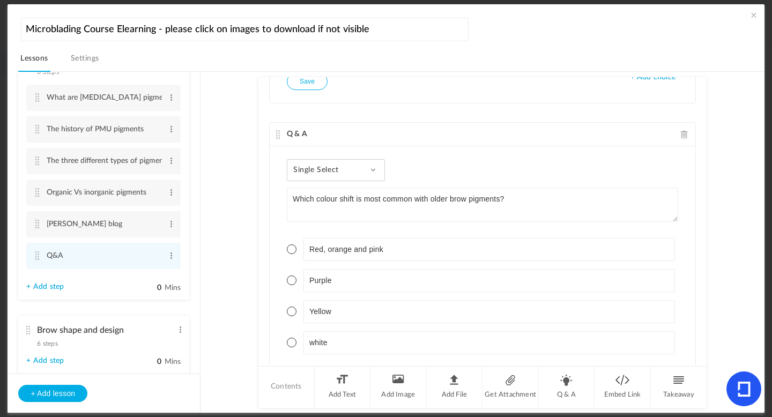
click at [287, 247] on span at bounding box center [292, 249] width 10 height 10
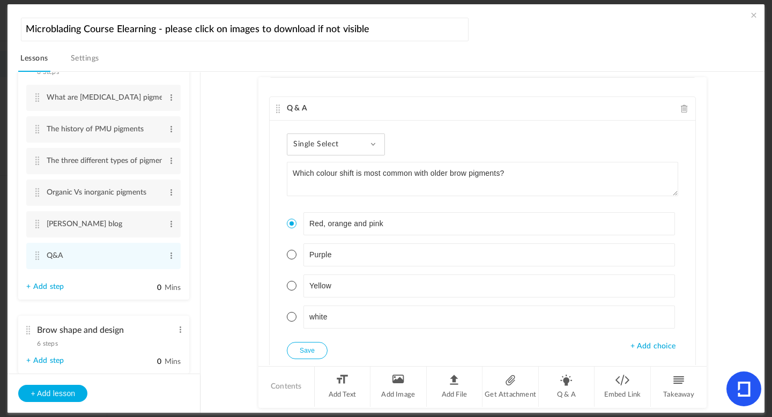
scroll to position [618, 0]
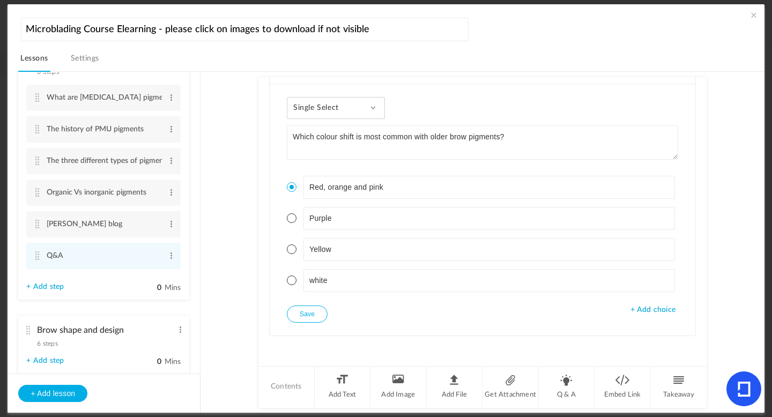
click at [314, 308] on button "Save" at bounding box center [307, 314] width 41 height 17
click at [316, 310] on button "Save" at bounding box center [307, 314] width 41 height 17
click at [557, 385] on li "Q & A" at bounding box center [567, 387] width 56 height 40
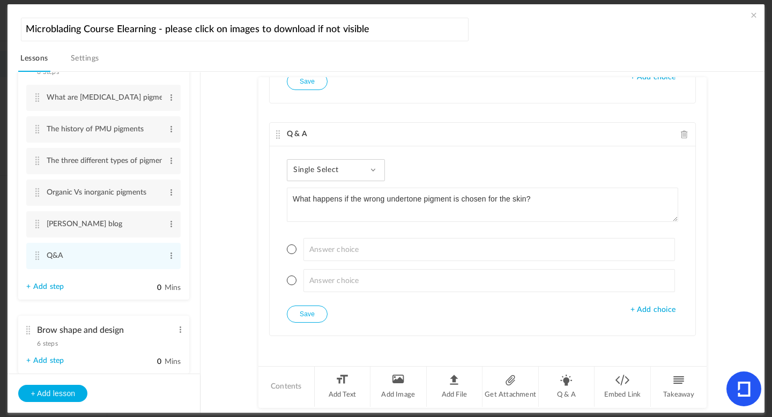
type textarea "What happens if the wrong undertone pigment is chosen for the skin?"
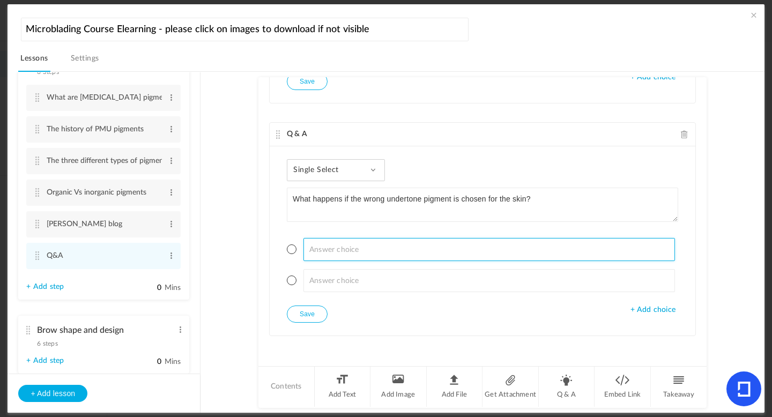
click at [327, 255] on input at bounding box center [489, 249] width 372 height 23
type input "The results may heal too warm or too cold"
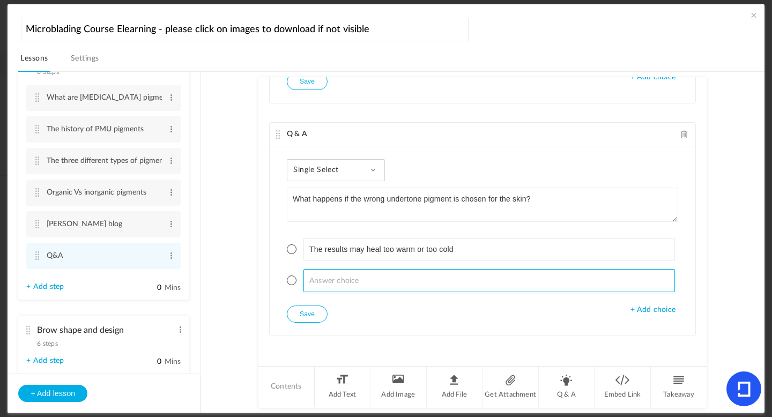
click at [318, 281] on input at bounding box center [489, 280] width 372 height 23
type input "The pigment will heal perfectly every time"
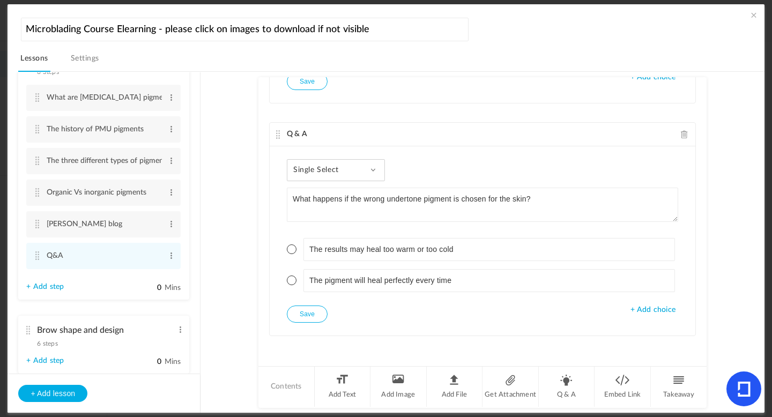
click at [659, 311] on span "+ Add choice" at bounding box center [652, 310] width 45 height 9
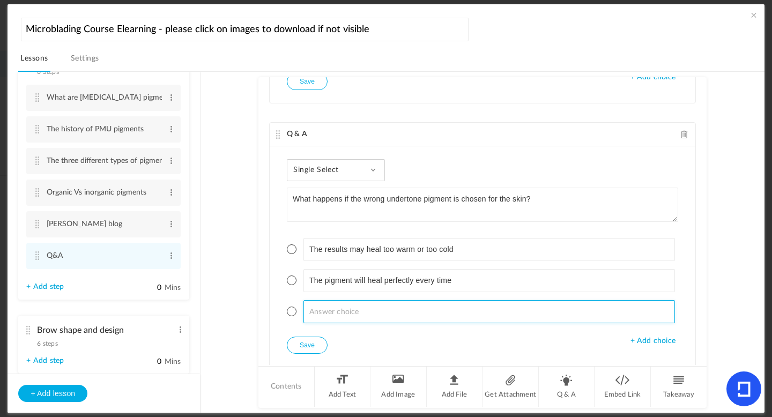
click at [399, 311] on input at bounding box center [489, 311] width 372 height 23
type input "The pigment will disappear instantly"
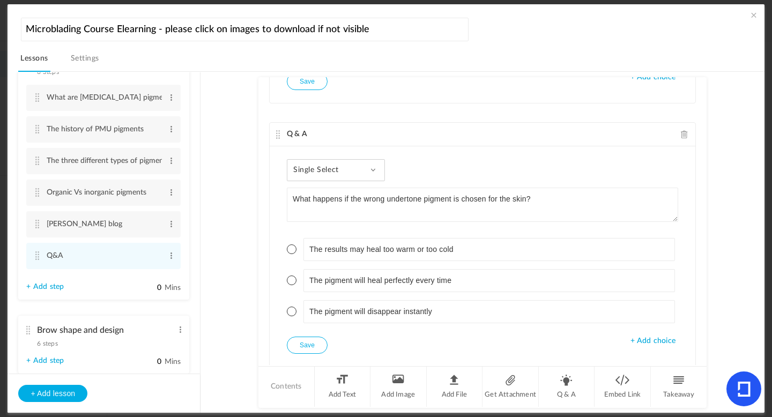
click at [296, 247] on li "The results may heal too warm or too cold" at bounding box center [482, 249] width 391 height 23
click at [288, 250] on span at bounding box center [292, 249] width 10 height 10
click at [307, 345] on button "Save" at bounding box center [307, 345] width 41 height 17
click at [299, 341] on button "Save" at bounding box center [307, 345] width 41 height 17
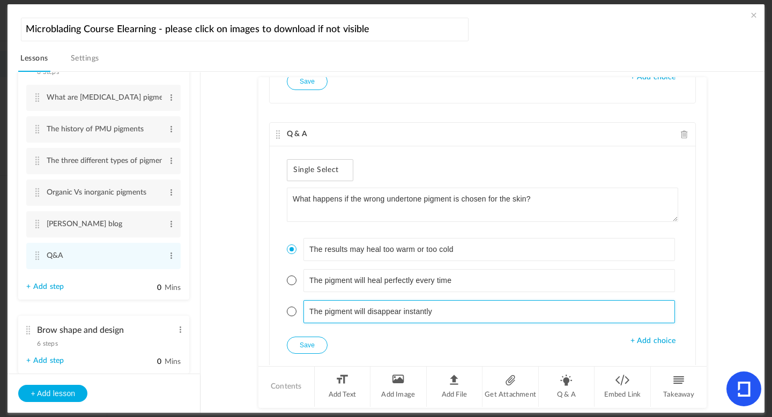
drag, startPoint x: 701, startPoint y: 336, endPoint x: 697, endPoint y: 292, distance: 43.6
click at [698, 291] on div "Q & A Single Select Single Select Multi Select True or False Paragraph Answer […" at bounding box center [482, 221] width 448 height 288
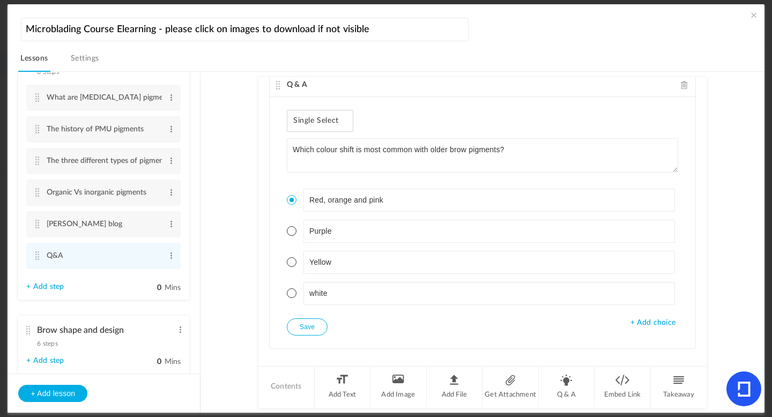
scroll to position [881, 0]
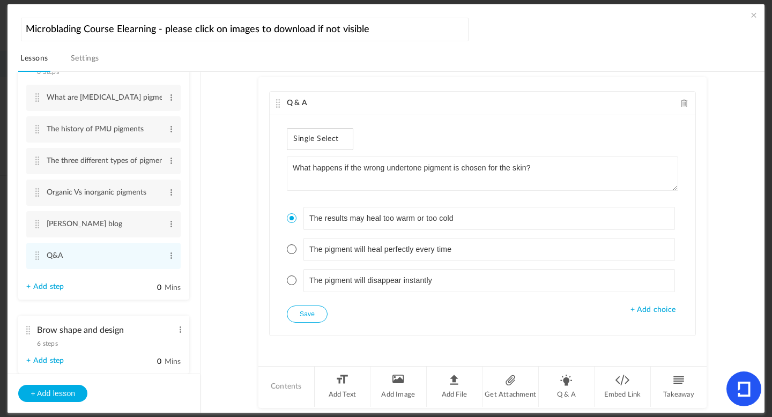
drag, startPoint x: 200, startPoint y: 202, endPoint x: 199, endPoint y: 221, distance: 19.3
click at [199, 221] on aside "Introduction 4 steps Edit Delete Welcome Edit Delete What is Microblading?" at bounding box center [104, 242] width 193 height 340
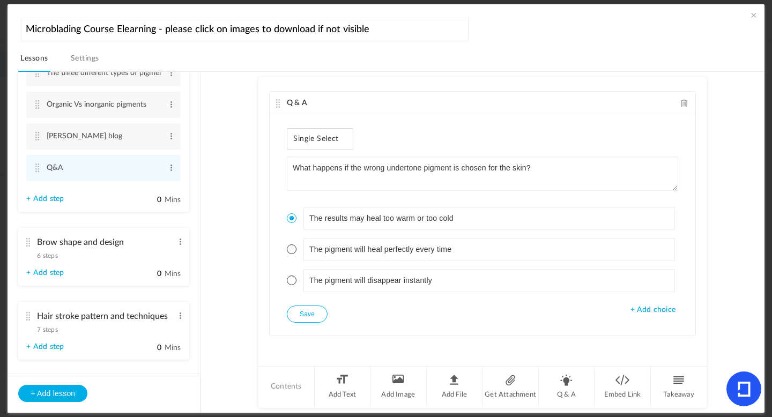
scroll to position [619, 0]
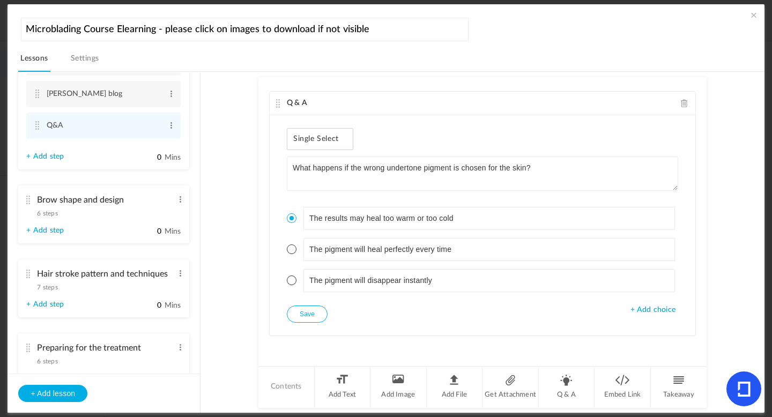
click at [30, 201] on cite at bounding box center [28, 200] width 8 height 9
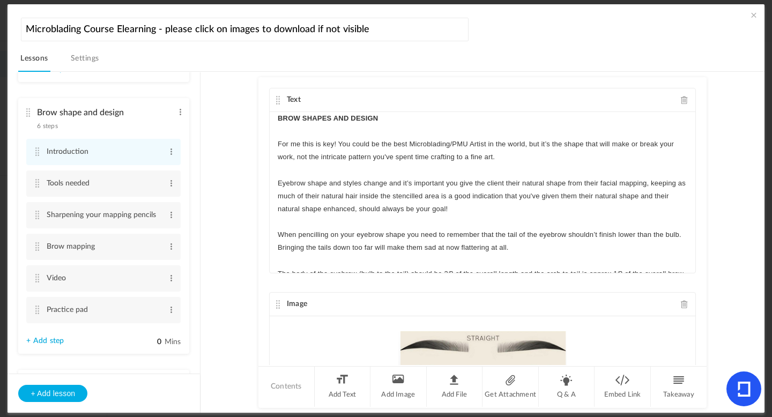
scroll to position [494, 0]
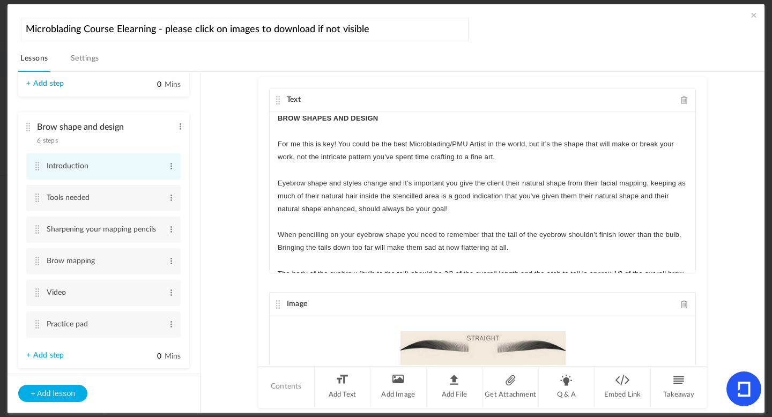
click at [39, 170] on cite at bounding box center [37, 166] width 8 height 9
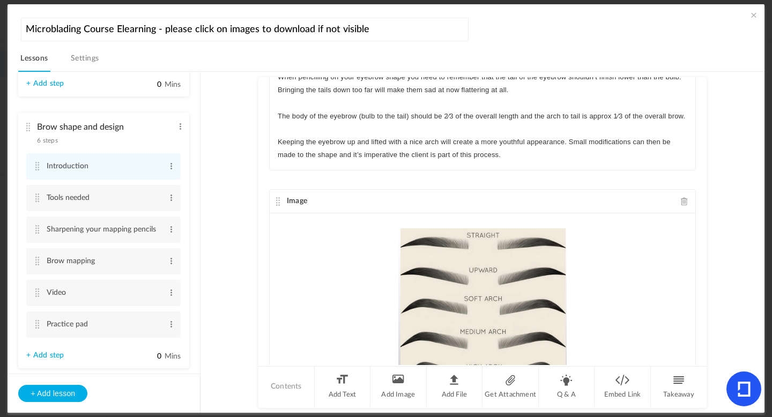
scroll to position [96, 0]
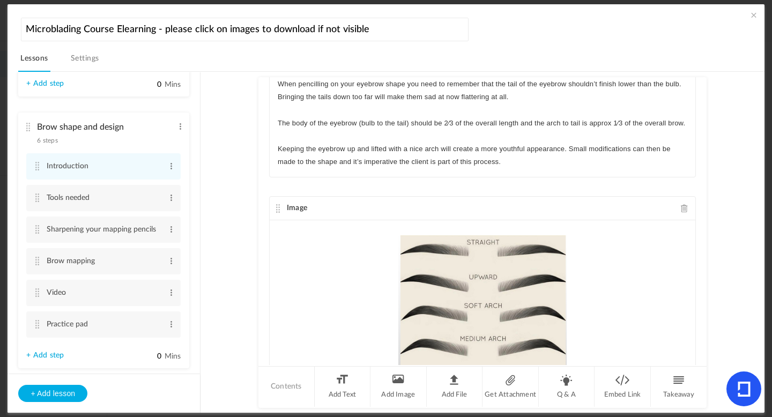
click at [681, 209] on span at bounding box center [685, 208] width 8 height 8
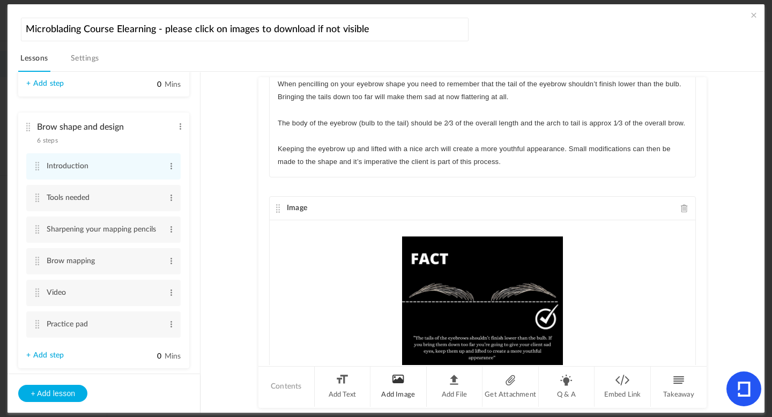
click at [391, 377] on li "Add Image" at bounding box center [398, 387] width 56 height 40
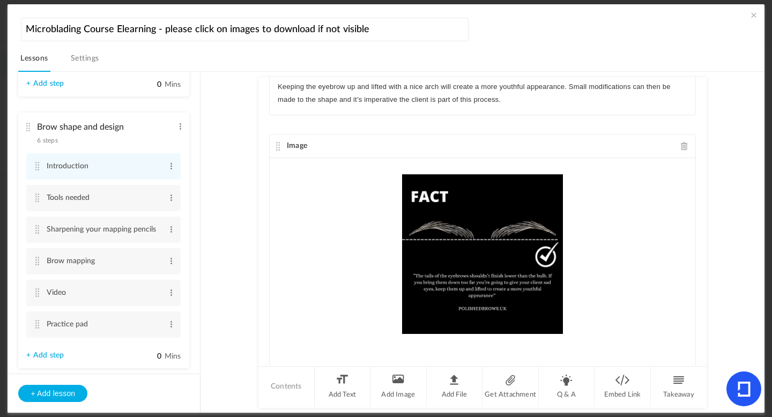
scroll to position [157, 0]
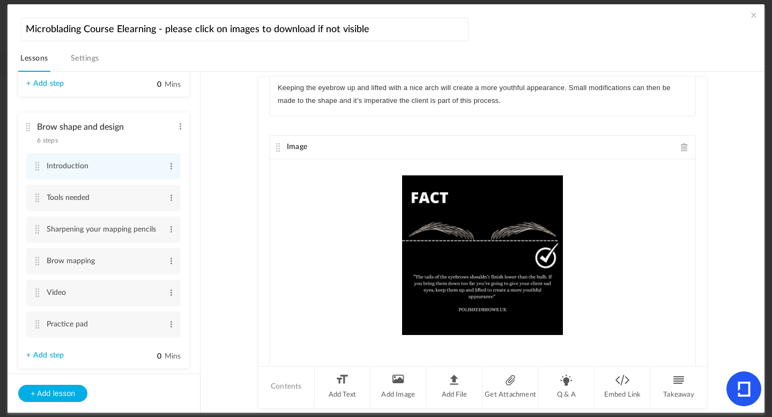
click at [681, 145] on span at bounding box center [685, 147] width 8 height 8
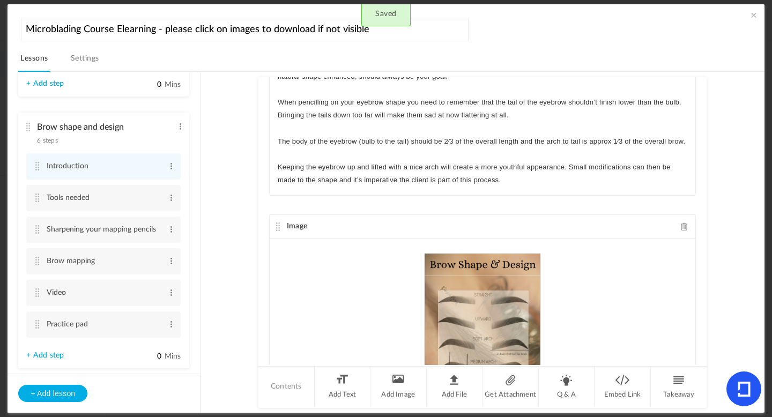
scroll to position [188, 0]
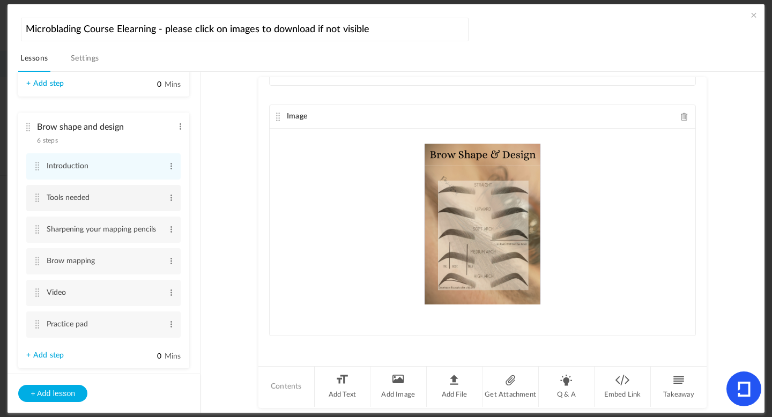
click at [37, 202] on cite at bounding box center [37, 198] width 8 height 9
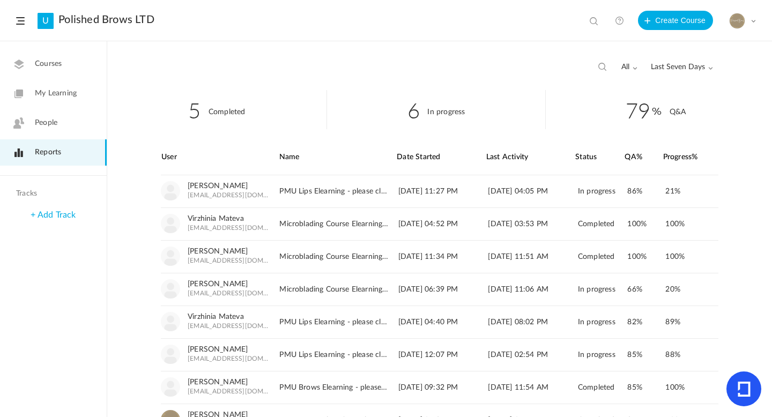
click at [62, 64] on span "Courses" at bounding box center [48, 63] width 27 height 11
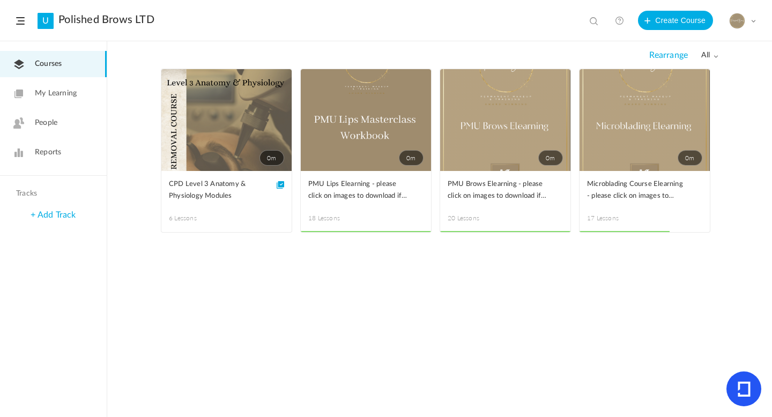
click at [0, 0] on span at bounding box center [0, 0] width 0 height 0
click at [0, 0] on link "Edit" at bounding box center [0, 0] width 0 height 0
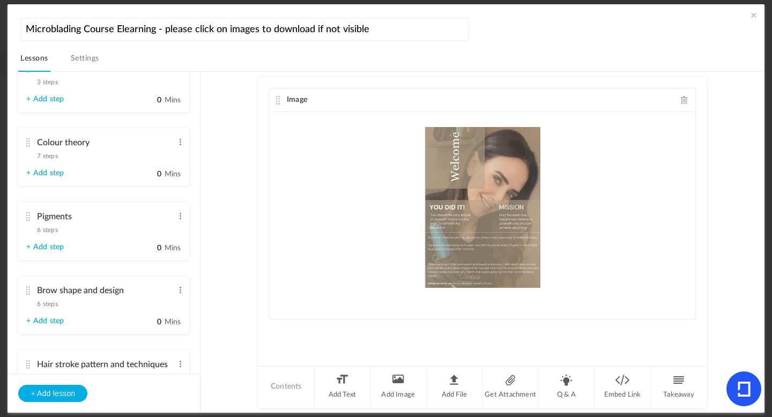
scroll to position [622, 0]
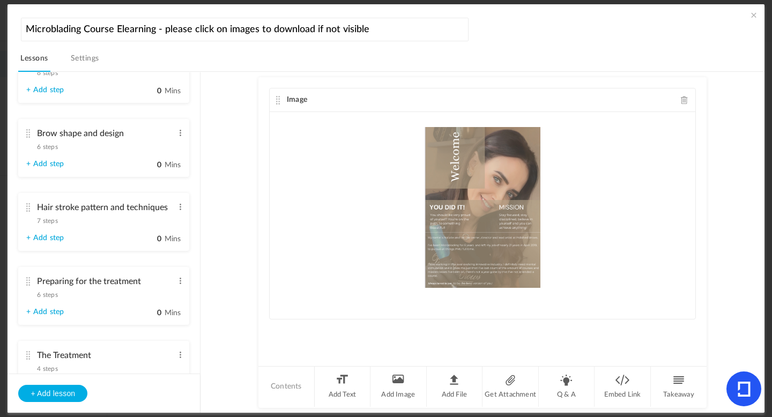
click at [28, 138] on cite at bounding box center [28, 133] width 8 height 9
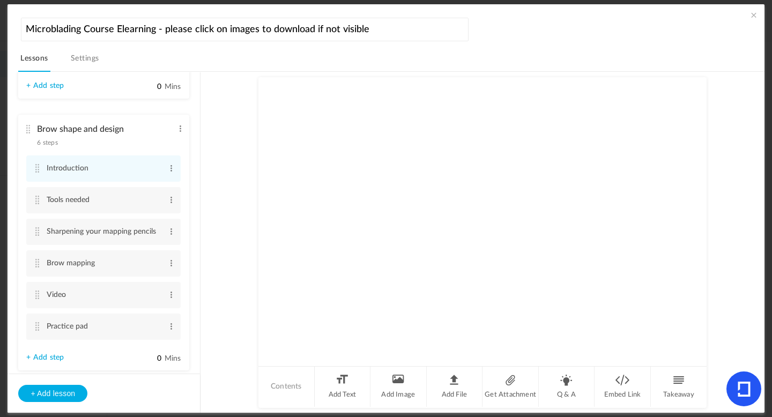
scroll to position [487, 0]
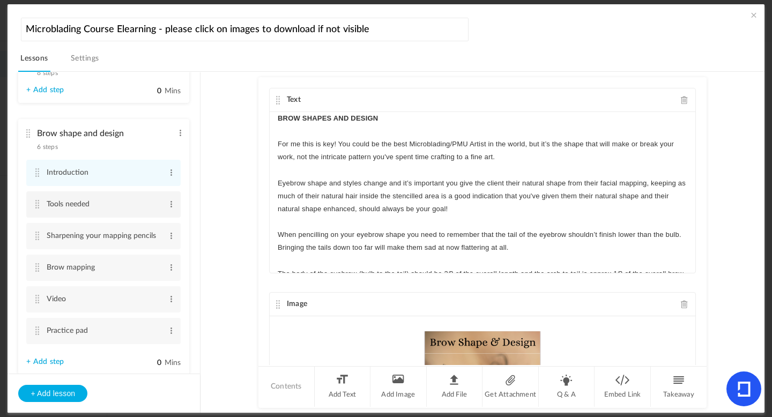
click at [39, 206] on cite at bounding box center [37, 204] width 8 height 9
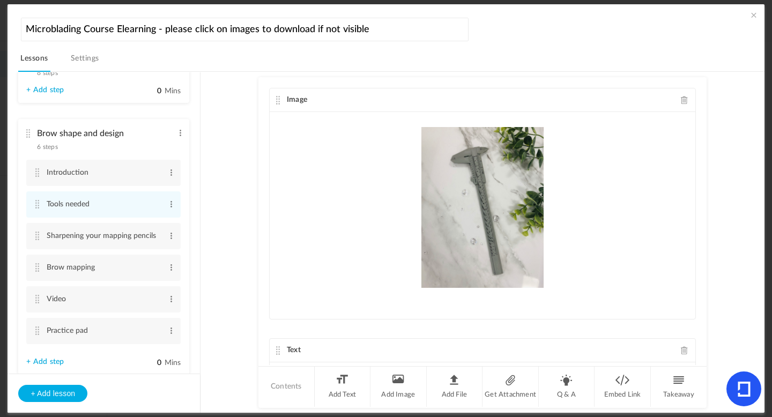
drag, startPoint x: 704, startPoint y: 122, endPoint x: 709, endPoint y: 168, distance: 45.8
click at [709, 168] on au-course-substep "Image Text CALIPER Image Text WHITE GEL MARKER PEN Image Text" at bounding box center [482, 242] width 538 height 341
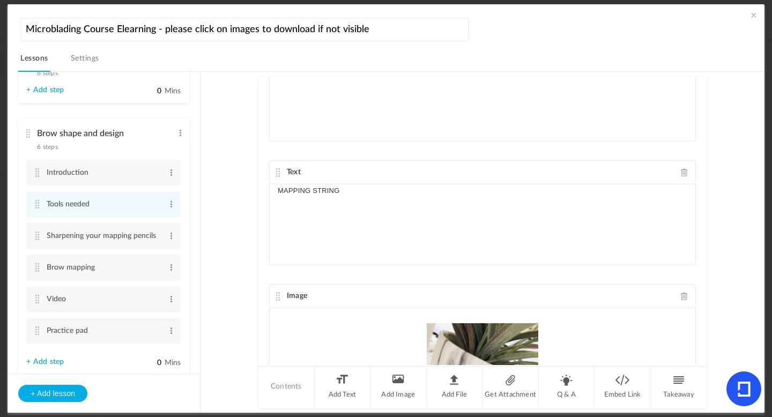
scroll to position [1054, 0]
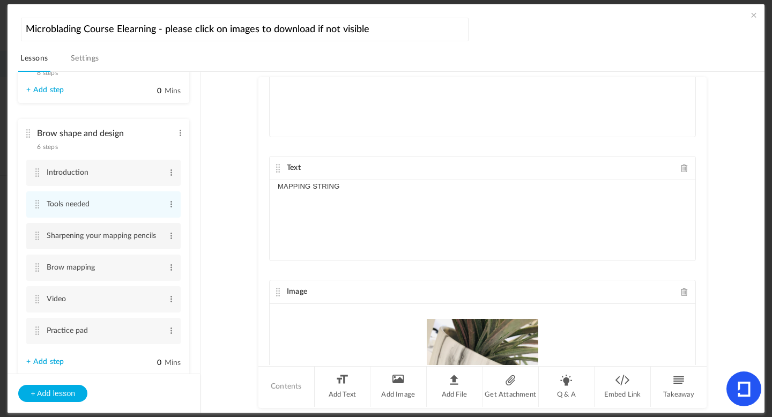
click at [36, 239] on cite at bounding box center [37, 236] width 8 height 9
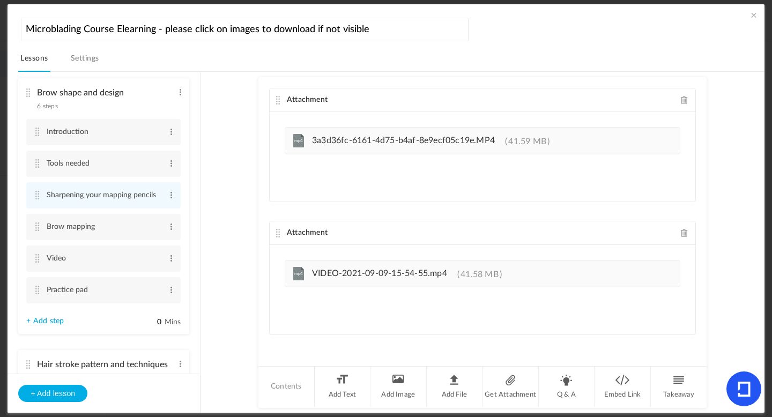
scroll to position [531, 0]
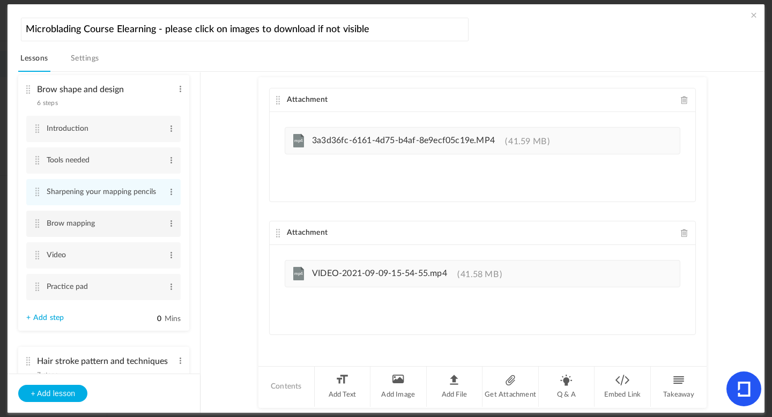
click at [41, 226] on li "Brow mapping Edit Delete" at bounding box center [103, 224] width 154 height 26
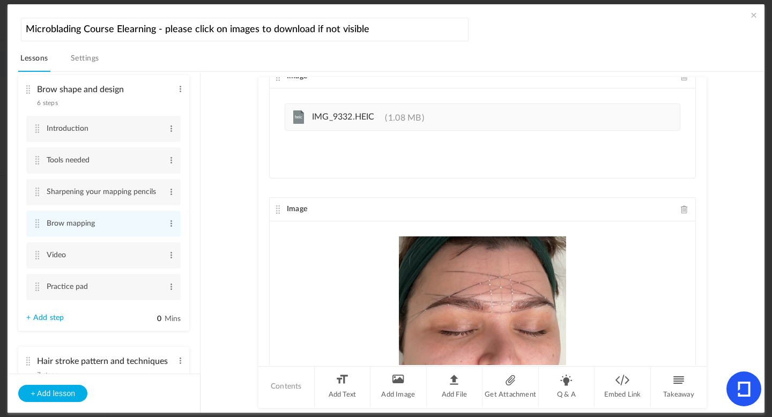
scroll to position [463, 0]
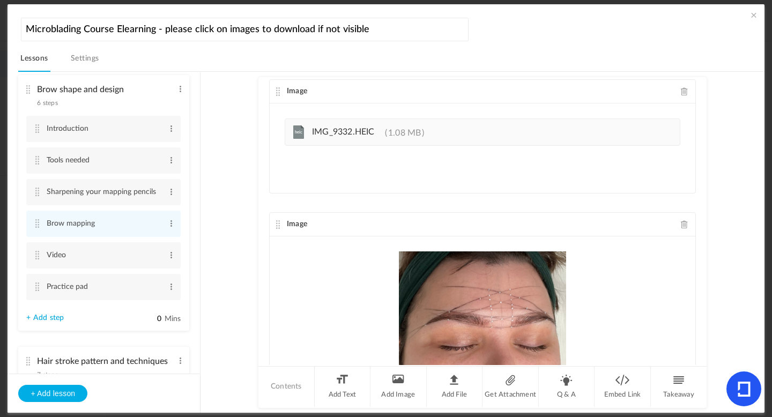
click at [681, 226] on span at bounding box center [685, 224] width 8 height 8
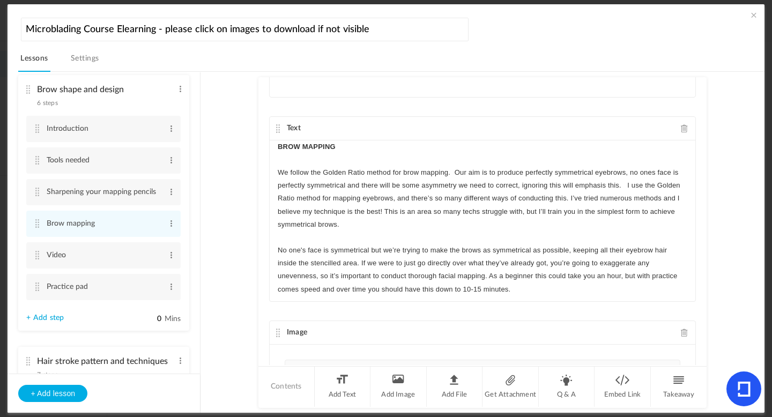
scroll to position [219, 0]
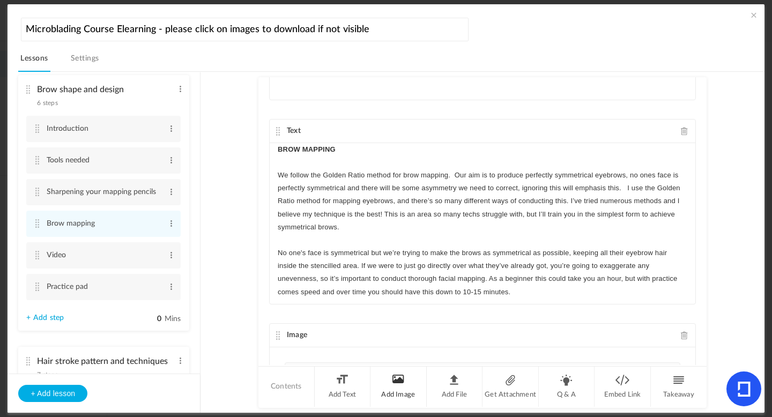
click at [411, 383] on li "Add Image" at bounding box center [398, 387] width 56 height 40
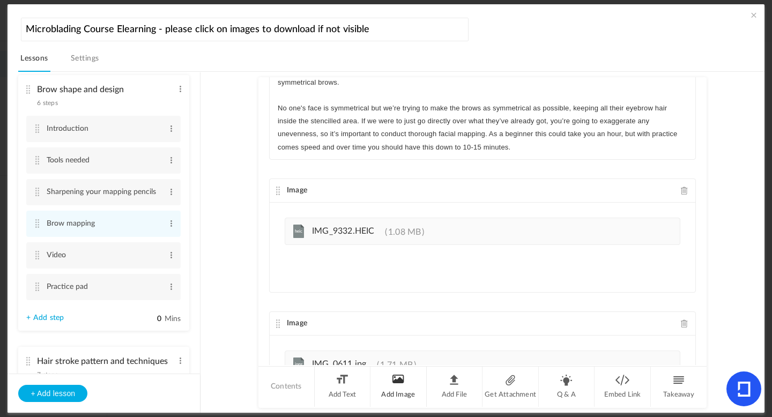
click at [402, 382] on li "Add Image" at bounding box center [398, 387] width 56 height 40
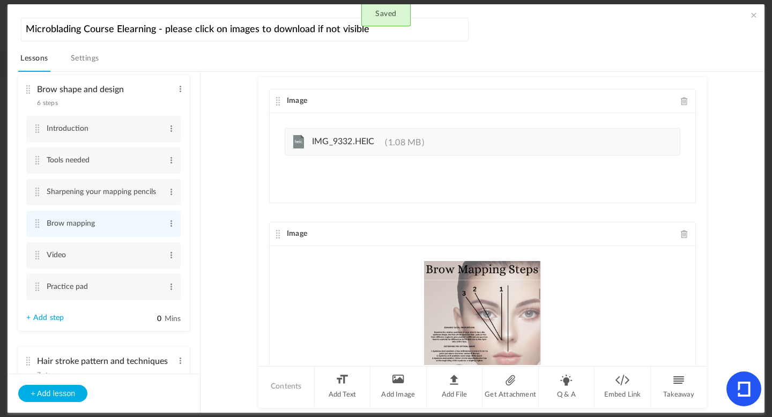
scroll to position [497, 0]
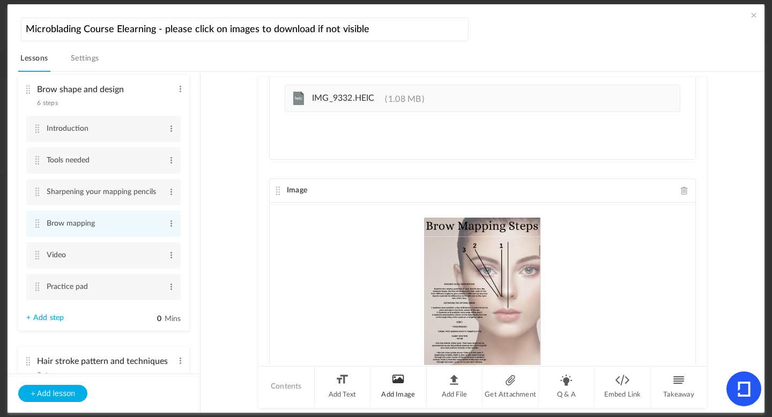
click at [408, 385] on li "Add Image" at bounding box center [398, 387] width 56 height 40
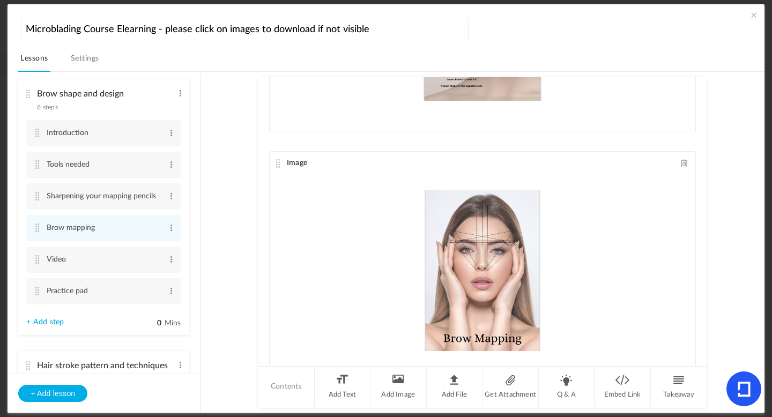
scroll to position [525, 0]
click at [47, 329] on link "+ Add step" at bounding box center [45, 324] width 38 height 9
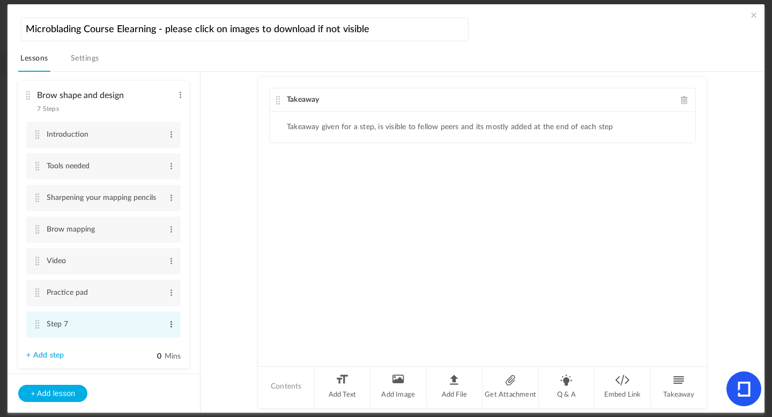
click at [167, 328] on span at bounding box center [171, 324] width 8 height 11
click at [139, 348] on link "Edit" at bounding box center [154, 342] width 42 height 13
type input "S"
type input "Q&A"
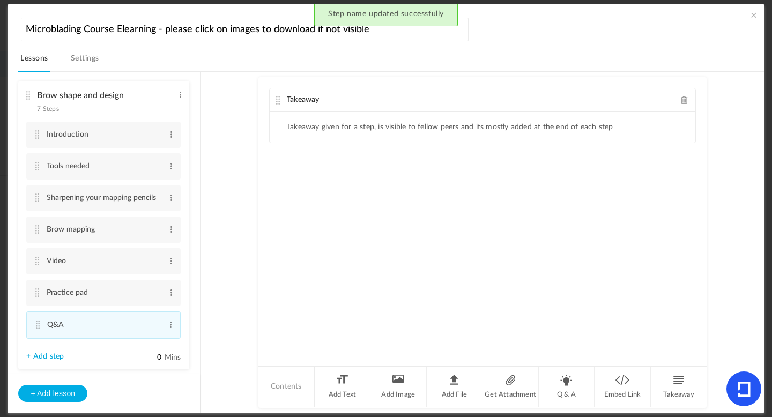
click at [684, 99] on span at bounding box center [685, 100] width 8 height 8
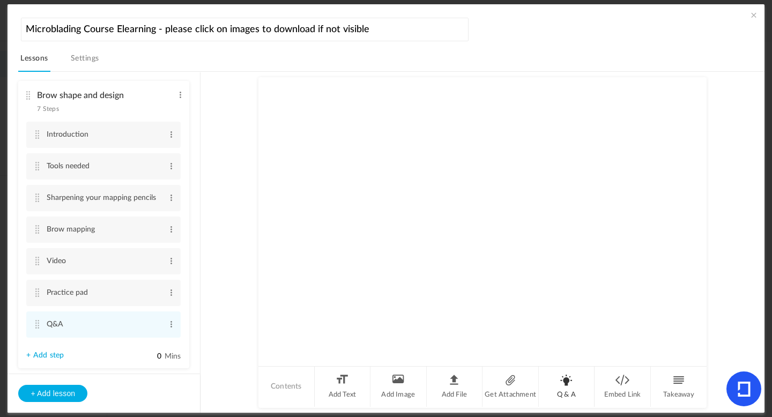
click at [556, 381] on li "Q & A" at bounding box center [567, 387] width 56 height 40
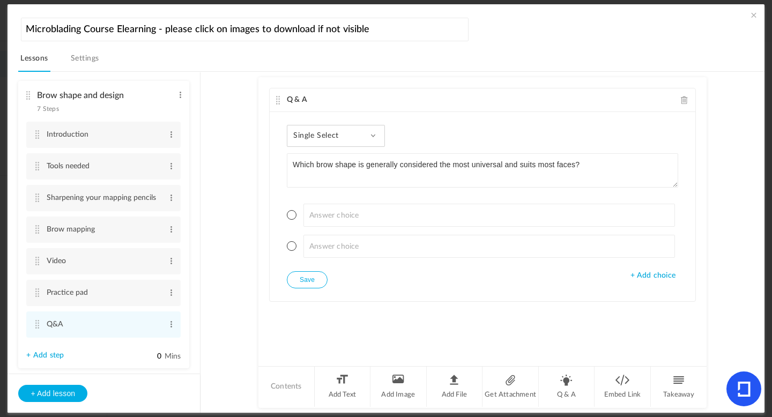
type textarea "Which brow shape is generally considered the most universal and suits most face…"
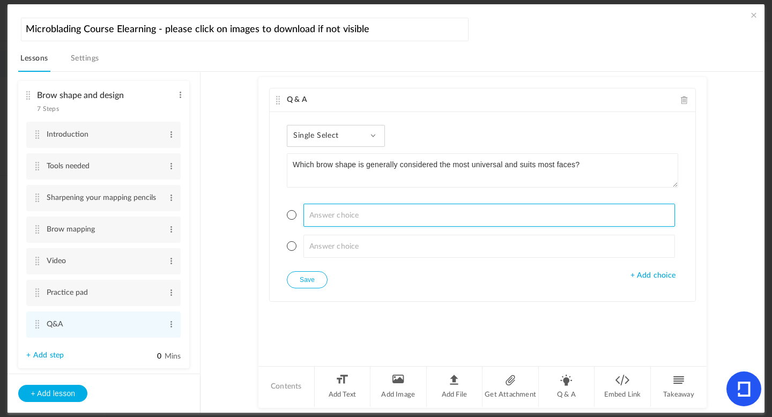
click at [333, 218] on input at bounding box center [489, 215] width 372 height 23
type input "Flat"
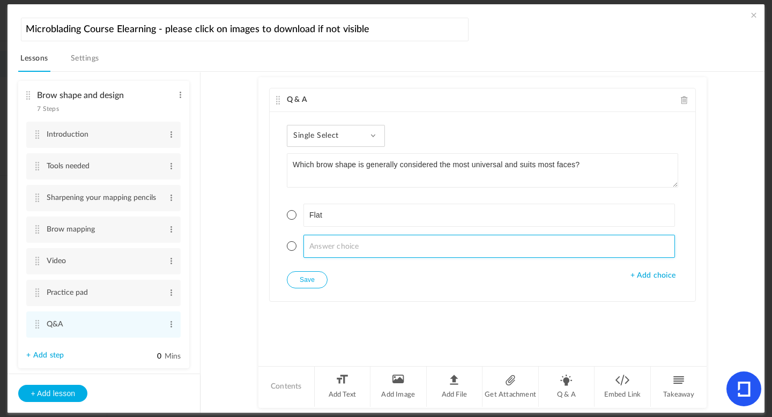
click at [337, 240] on input at bounding box center [489, 246] width 372 height 23
type input "Soft angled"
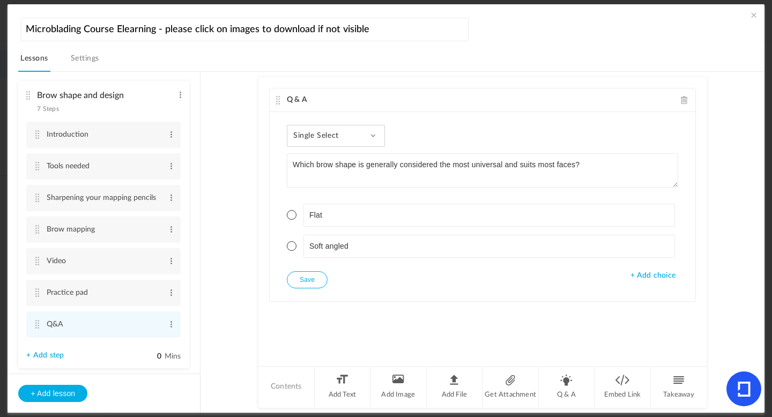
click at [662, 276] on span "+ Add choice" at bounding box center [652, 275] width 45 height 9
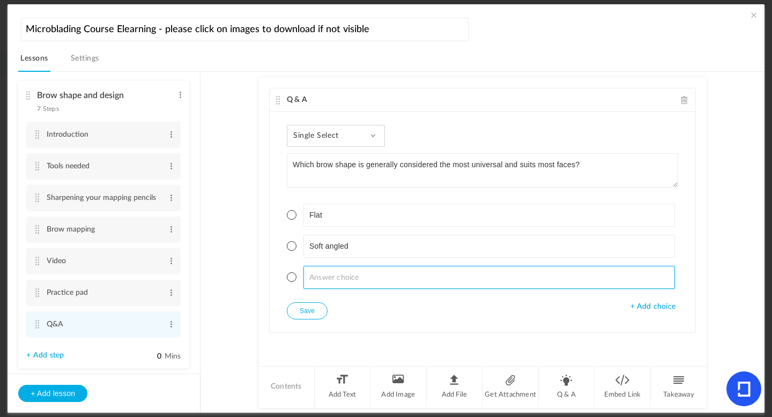
click at [373, 282] on input at bounding box center [489, 277] width 372 height 23
type input "[MEDICAL_DATA]"
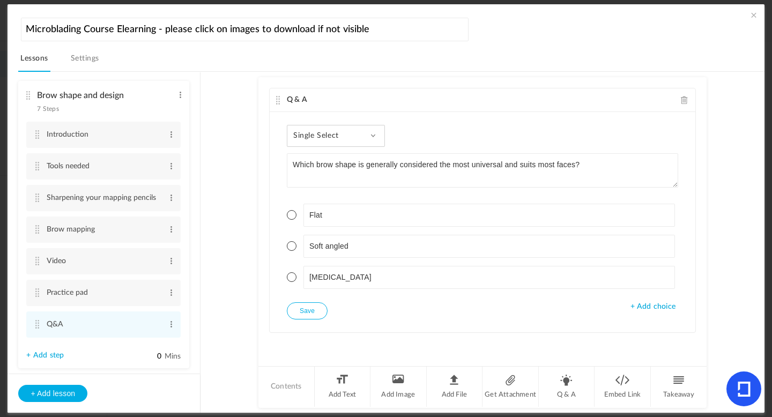
click at [635, 308] on span "+ Add choice" at bounding box center [652, 306] width 45 height 9
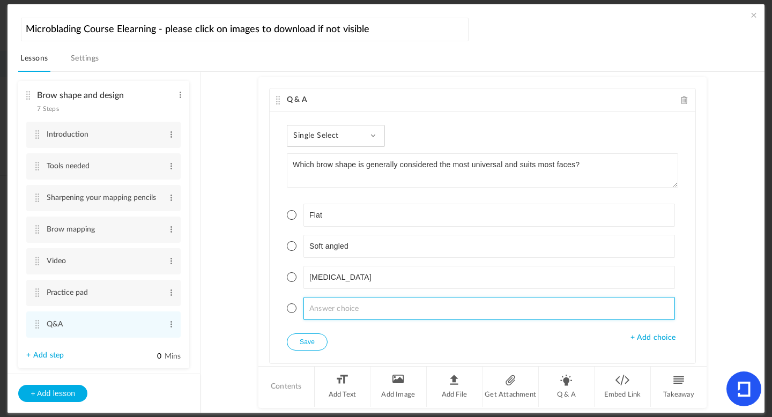
click at [376, 309] on input at bounding box center [489, 308] width 372 height 23
type input "Rounded"
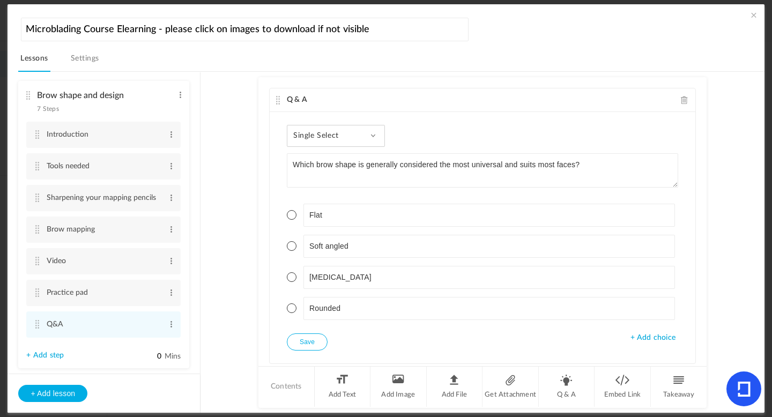
click at [287, 245] on span at bounding box center [292, 246] width 10 height 10
click at [306, 346] on button "Save" at bounding box center [307, 341] width 41 height 17
click at [554, 391] on li "Q & A" at bounding box center [567, 387] width 56 height 40
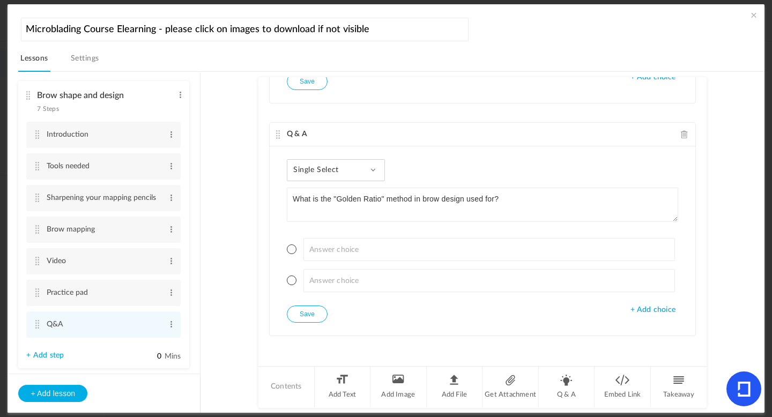
type textarea "What is the "Golden Ratio" method in brow design used for?"
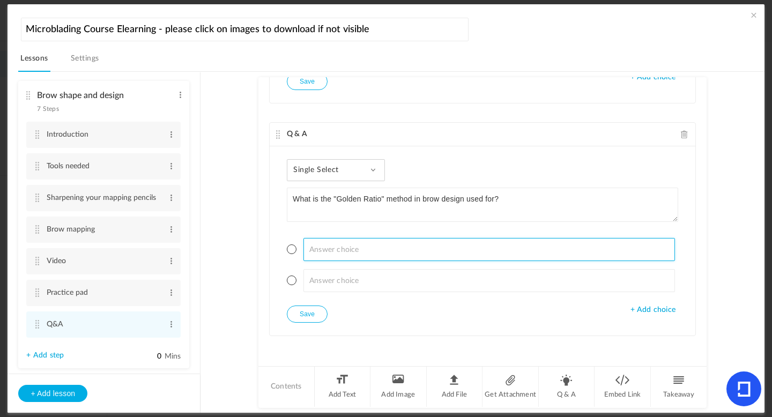
click at [327, 244] on input at bounding box center [489, 249] width 372 height 23
type input "Choosing pigment colour"
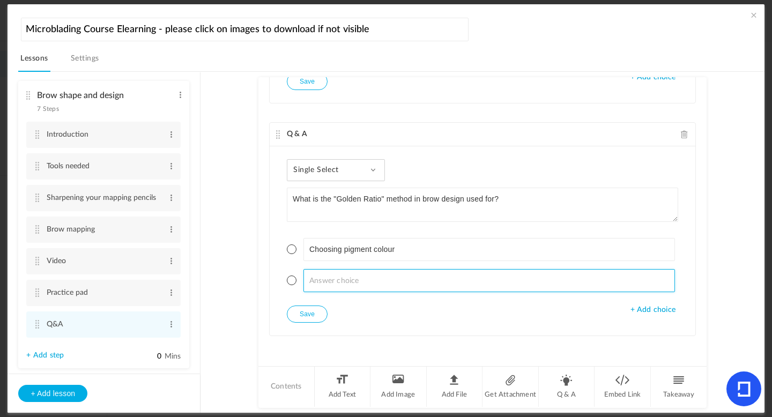
click at [348, 270] on input at bounding box center [489, 280] width 372 height 23
type input "Determining correct brow proportions"
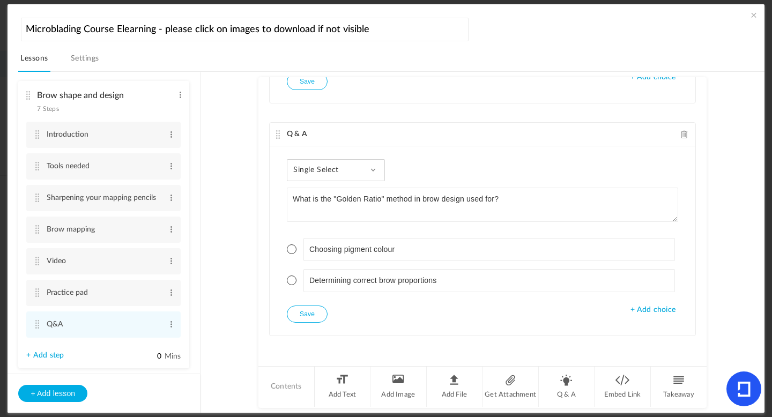
click at [645, 310] on span "+ Add choice" at bounding box center [652, 310] width 45 height 9
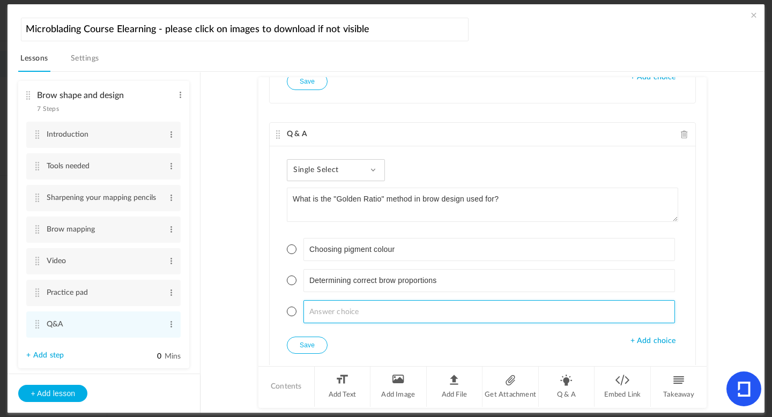
click at [370, 302] on input at bounding box center [489, 311] width 372 height 23
type input "Measuring needle depth"
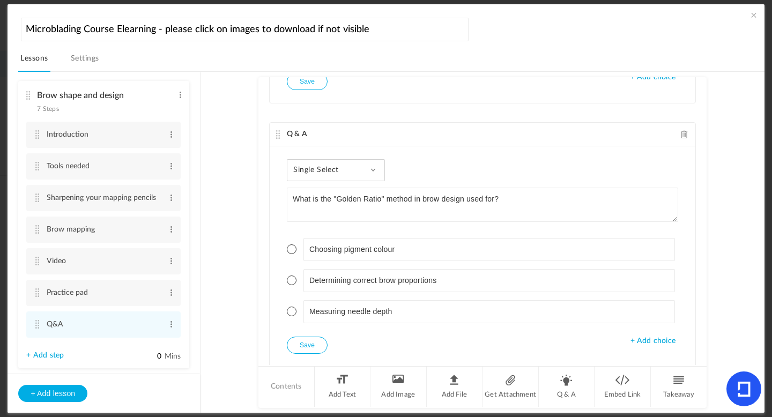
click at [654, 340] on span "+ Add choice" at bounding box center [652, 341] width 45 height 9
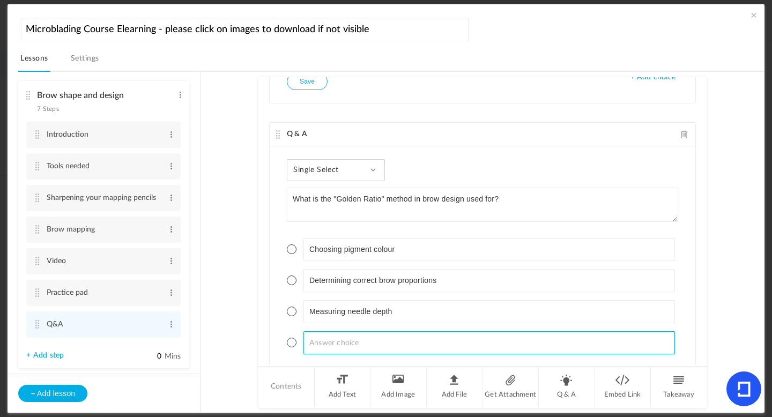
click at [424, 343] on input at bounding box center [489, 342] width 372 height 23
type input "Deciding brow thickness"
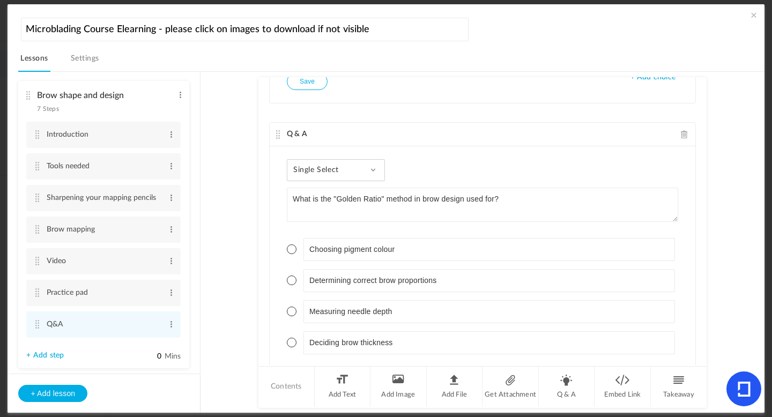
click at [291, 279] on span at bounding box center [292, 281] width 10 height 10
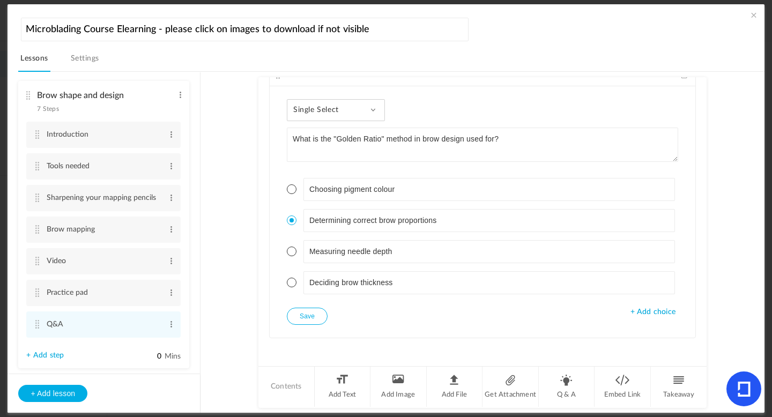
scroll to position [323, 0]
click at [315, 318] on button "Save" at bounding box center [307, 314] width 41 height 17
click at [567, 387] on li "Q & A" at bounding box center [567, 387] width 56 height 40
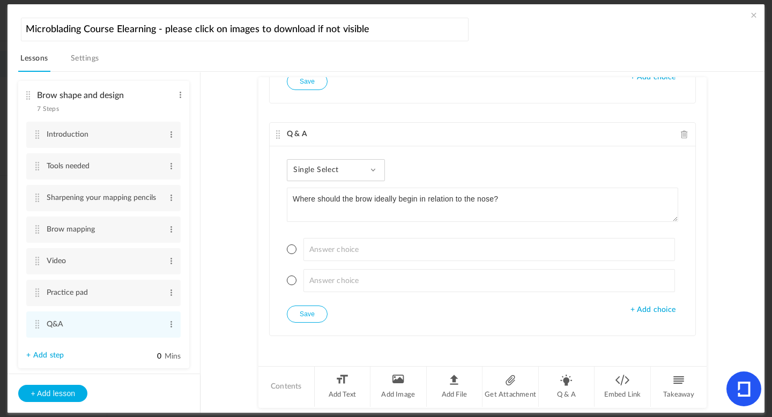
type textarea "Where should the brow ideally begin in relation to the nose?"
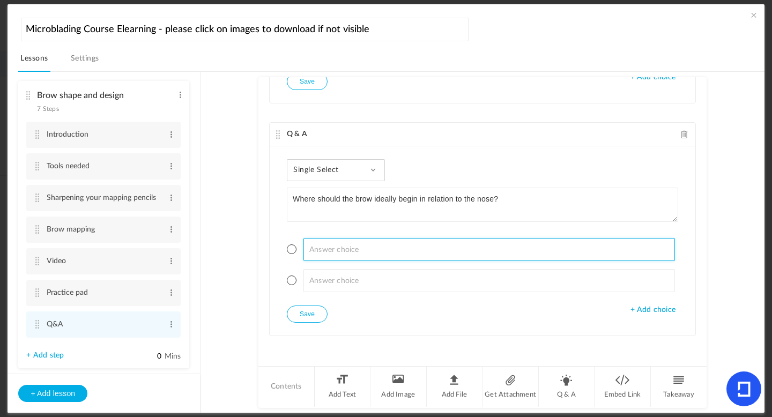
click at [337, 251] on input at bounding box center [489, 249] width 372 height 23
type input "Middle of [MEDICAL_DATA]"
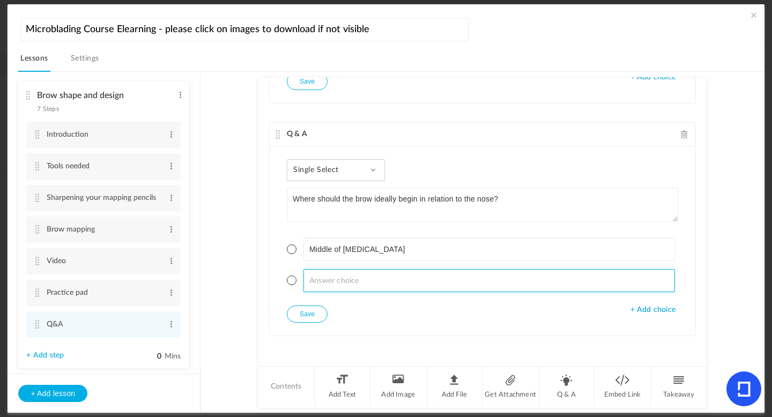
click at [324, 274] on input at bounding box center [489, 280] width 372 height 23
type input "e"
type input "Edge of eye"
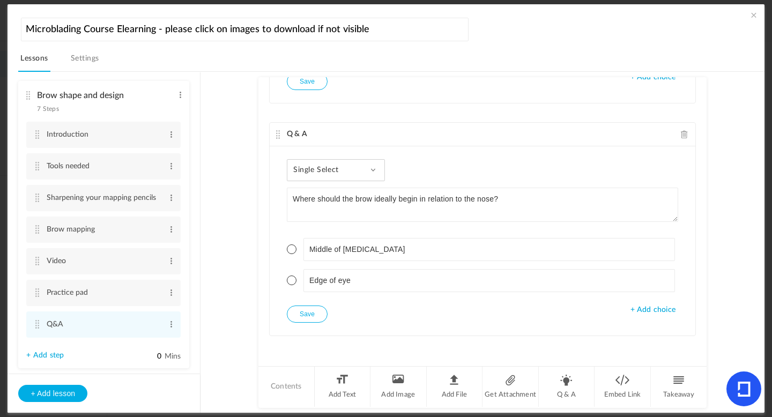
click at [640, 309] on span "+ Add choice" at bounding box center [652, 310] width 45 height 9
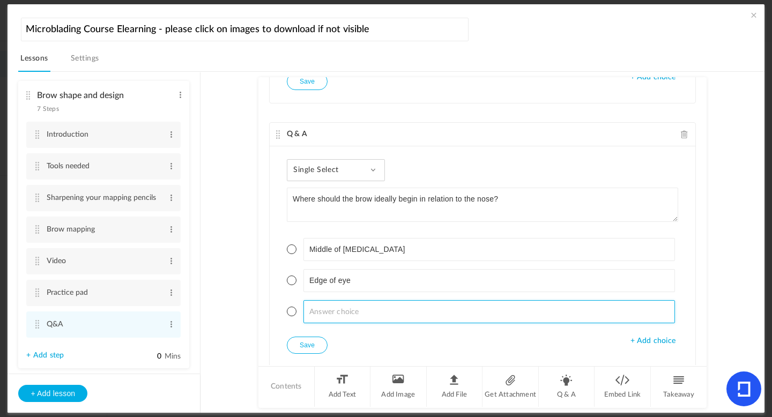
click at [377, 316] on input at bounding box center [489, 311] width 372 height 23
type input "bridge of the nose"
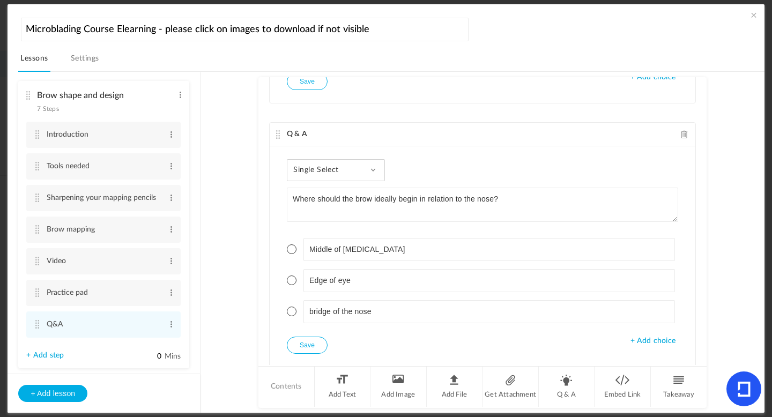
click at [644, 339] on span "+ Add choice" at bounding box center [652, 341] width 45 height 9
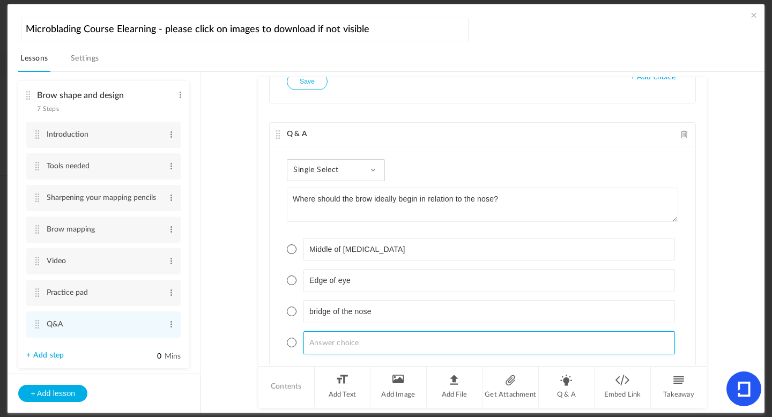
click at [354, 343] on input at bounding box center [489, 342] width 372 height 23
type input "Centre of the forehead"
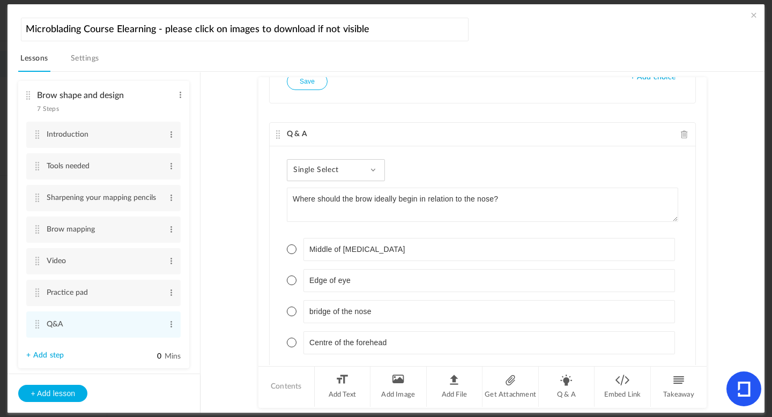
click at [289, 254] on span at bounding box center [292, 249] width 10 height 10
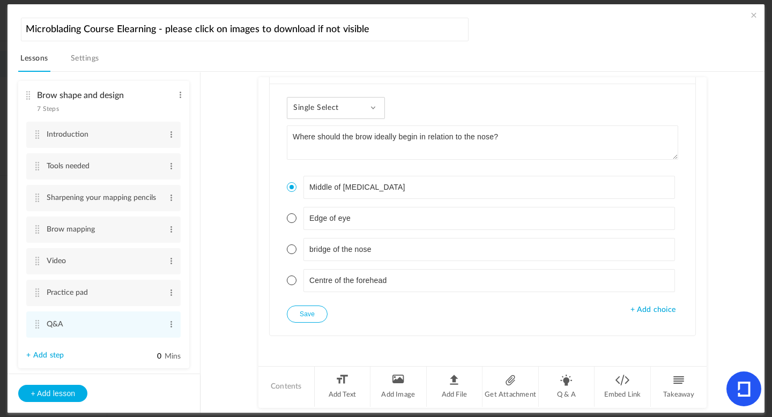
click at [295, 316] on button "Save" at bounding box center [307, 314] width 41 height 17
click at [300, 309] on button "Save" at bounding box center [307, 314] width 41 height 17
click at [558, 384] on li "Q & A" at bounding box center [567, 387] width 56 height 40
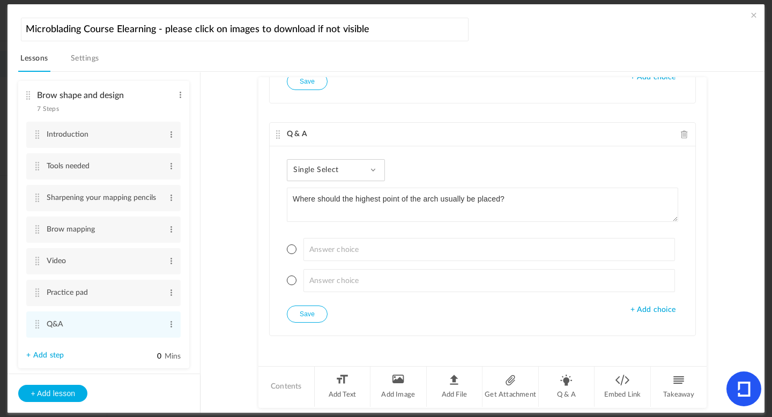
type textarea "Where should the highest point of the arch usually be placed?"
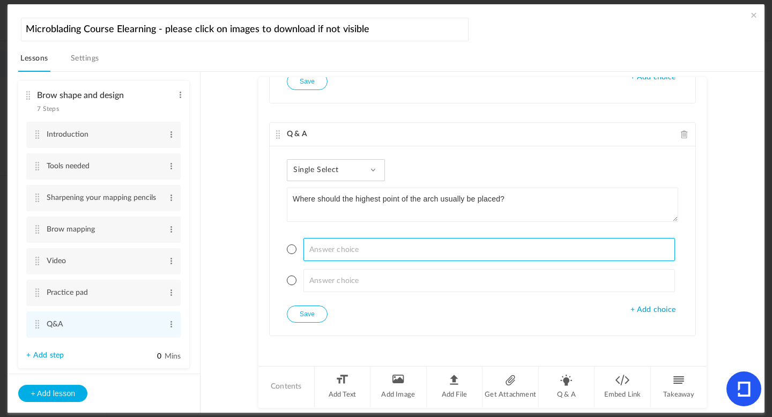
click at [323, 248] on input at bounding box center [489, 249] width 372 height 23
type input "Directly above the pupil"
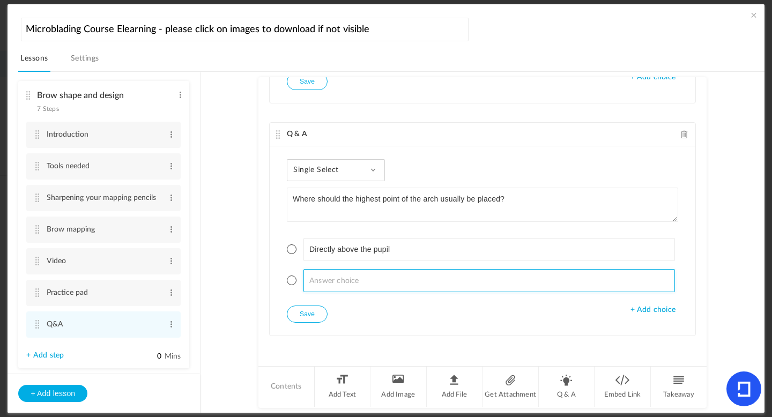
click at [322, 277] on input at bounding box center [489, 280] width 372 height 23
type input "Outer third of the brow"
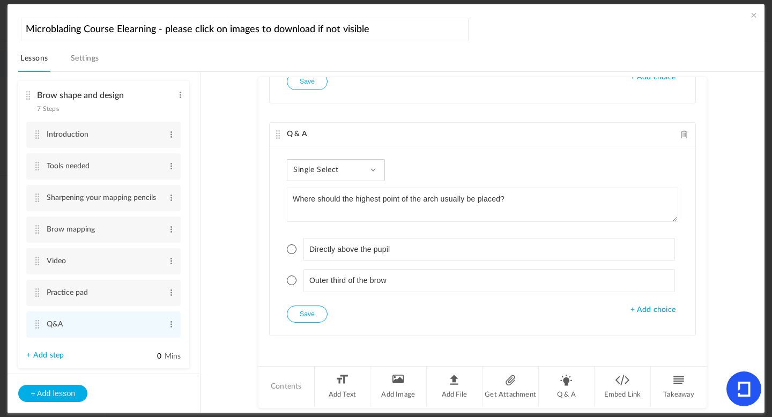
click at [665, 310] on span "+ Add choice" at bounding box center [652, 310] width 45 height 9
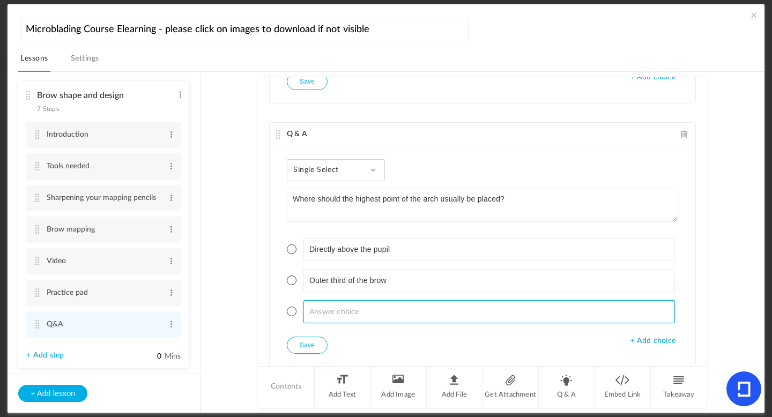
click at [418, 307] on input at bounding box center [489, 311] width 372 height 23
type input "inner corner of the eye"
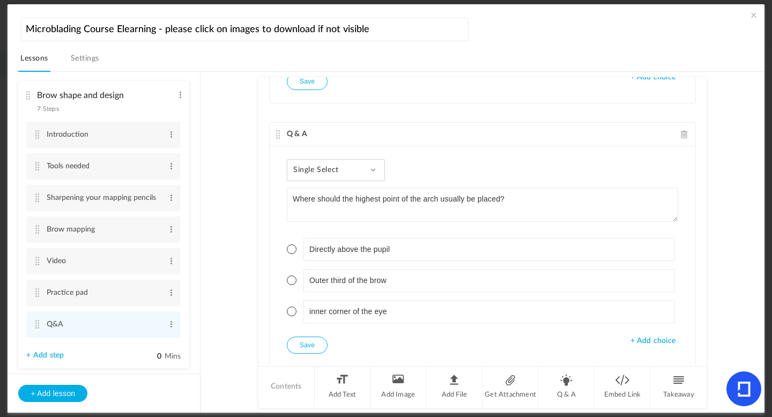
click at [289, 281] on span at bounding box center [292, 281] width 10 height 10
click at [312, 342] on button "Save" at bounding box center [307, 345] width 41 height 17
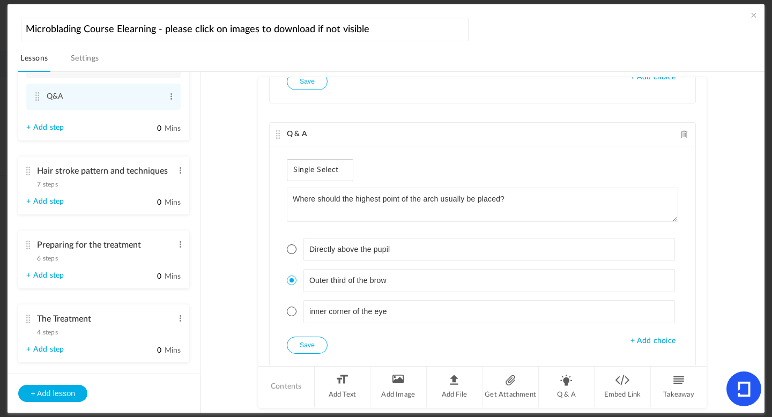
scroll to position [751, 0]
click at [51, 190] on span "7 steps" at bounding box center [47, 187] width 20 height 6
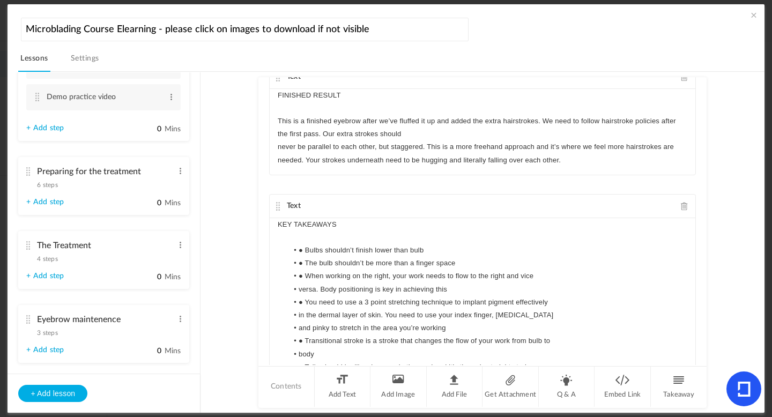
scroll to position [830, 0]
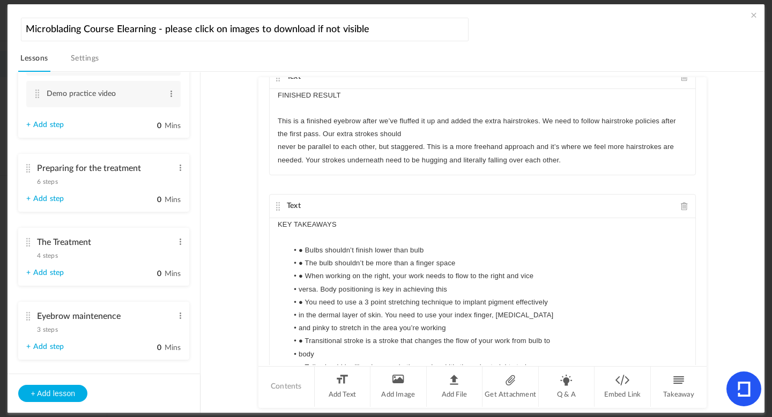
click at [29, 173] on cite at bounding box center [28, 168] width 8 height 9
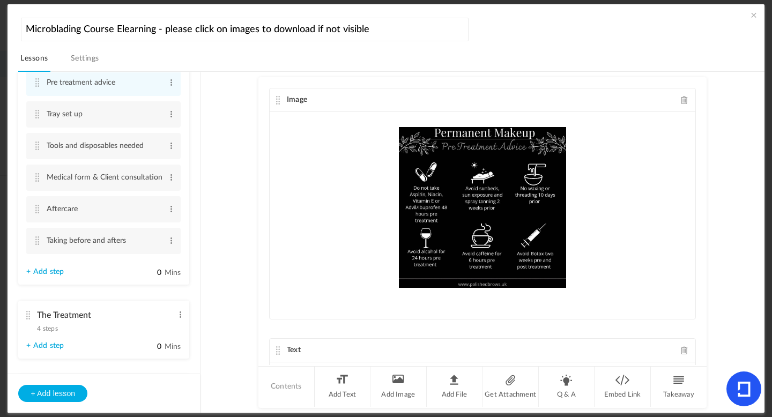
scroll to position [674, 0]
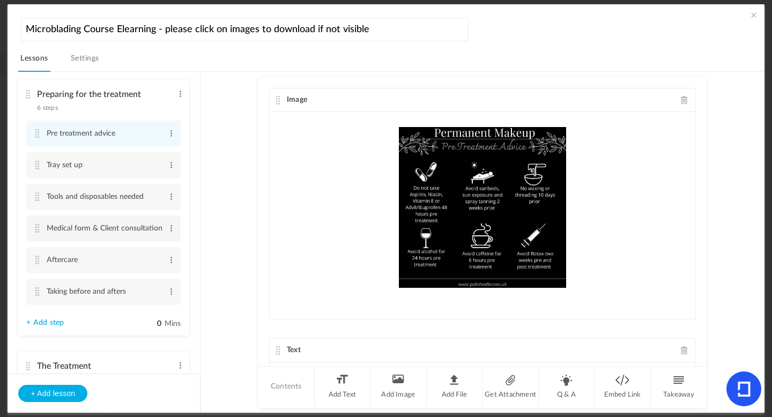
click at [37, 233] on cite at bounding box center [37, 228] width 8 height 9
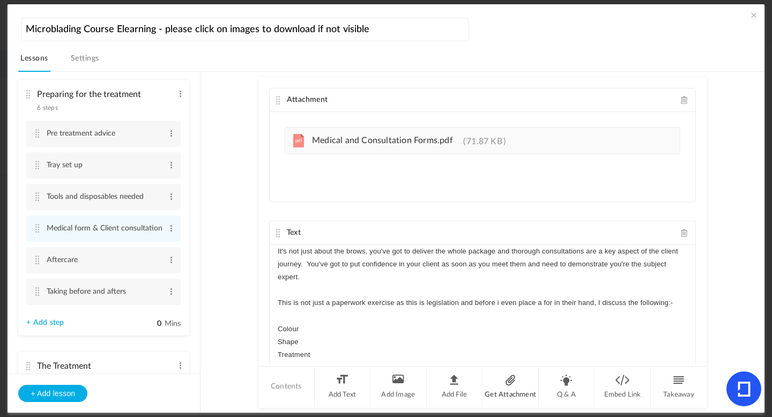
click at [521, 382] on li "Get Attachment" at bounding box center [510, 387] width 56 height 40
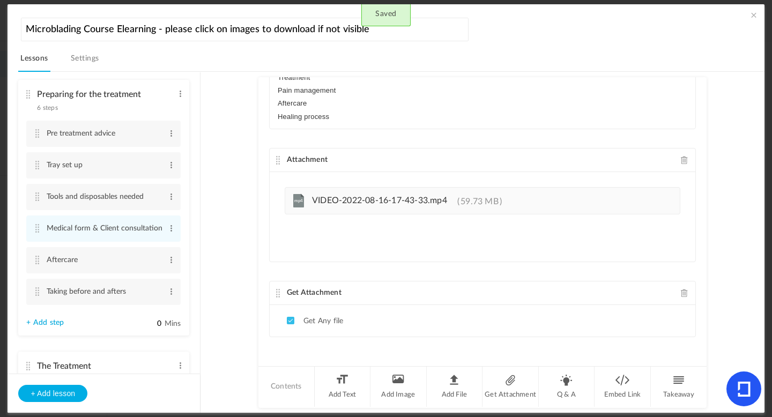
click at [681, 292] on span at bounding box center [685, 293] width 8 height 8
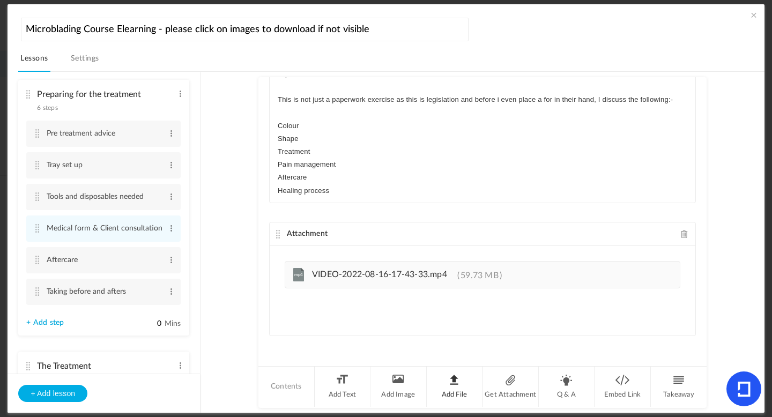
click at [453, 387] on li "Add File" at bounding box center [455, 387] width 56 height 40
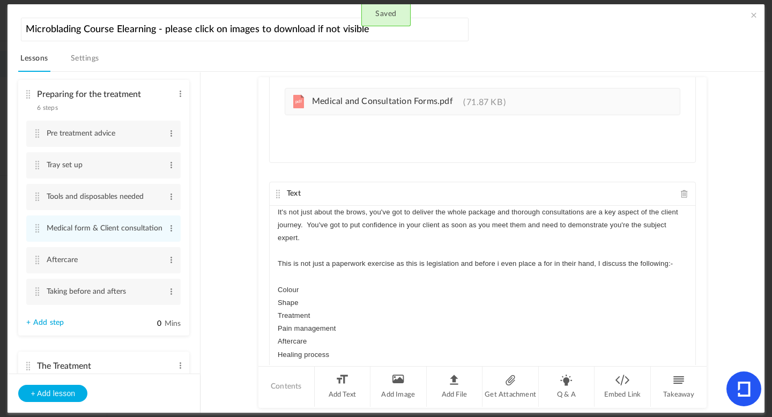
scroll to position [5, 0]
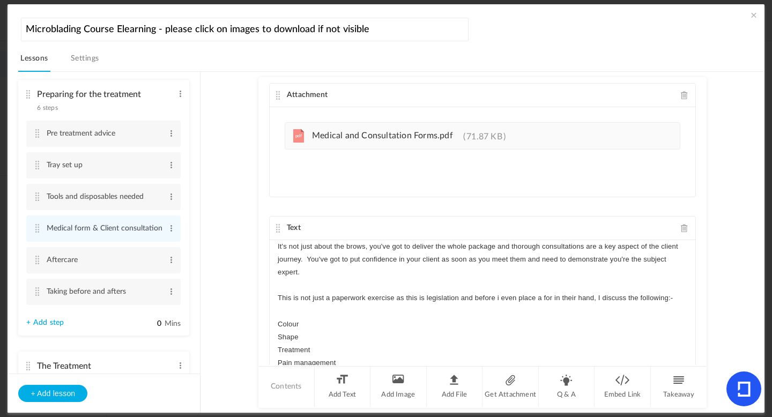
click at [681, 95] on span at bounding box center [685, 95] width 8 height 8
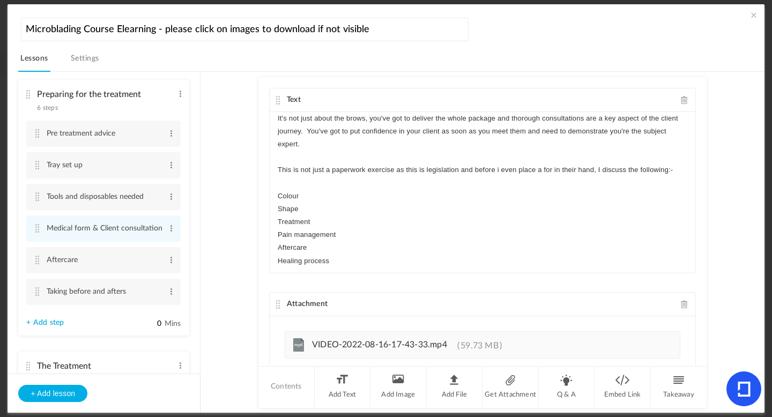
drag, startPoint x: 701, startPoint y: 205, endPoint x: 702, endPoint y: 212, distance: 6.5
click at [702, 213] on div "Text It's not just about the brows, you've got to deliver the whole package and…" at bounding box center [482, 221] width 448 height 288
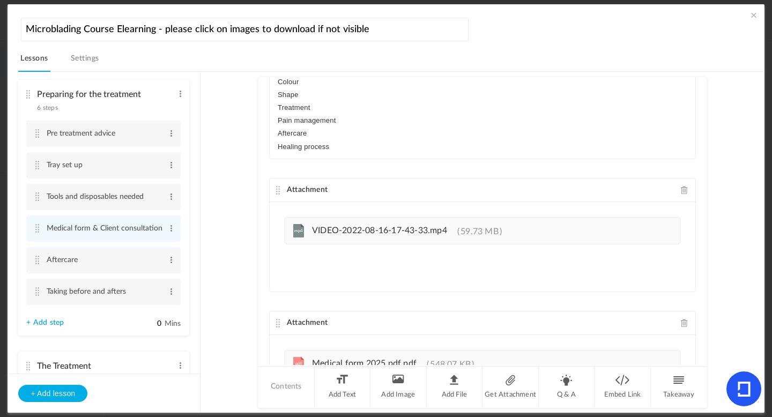
scroll to position [115, 0]
click at [36, 264] on cite at bounding box center [37, 260] width 8 height 9
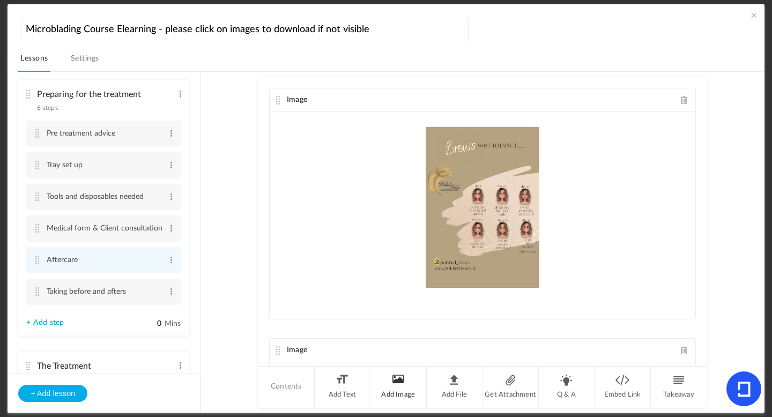
click at [409, 387] on li "Add Image" at bounding box center [398, 387] width 56 height 40
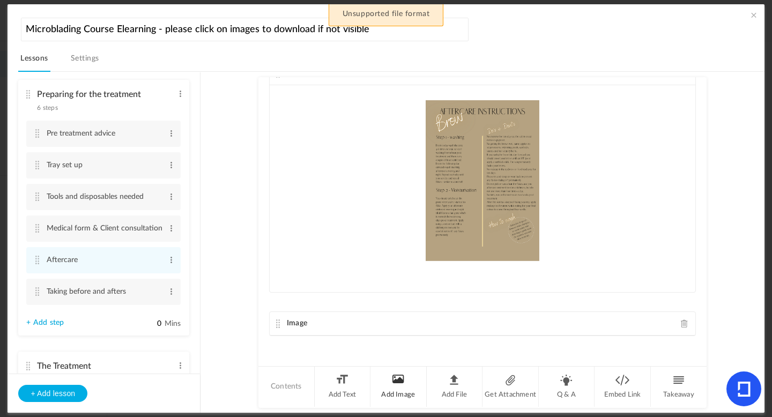
click at [403, 385] on li "Add Image" at bounding box center [398, 387] width 56 height 40
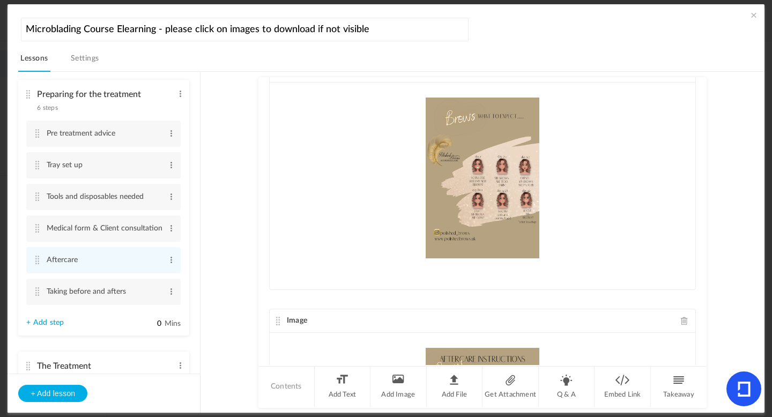
scroll to position [25, 0]
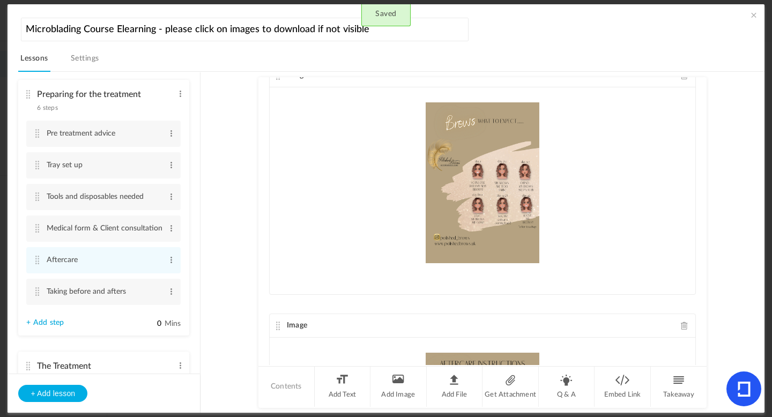
click at [681, 77] on span at bounding box center [685, 75] width 8 height 8
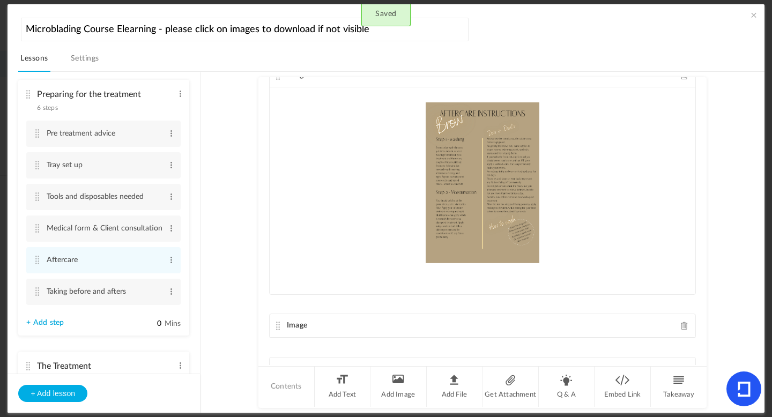
scroll to position [0, 0]
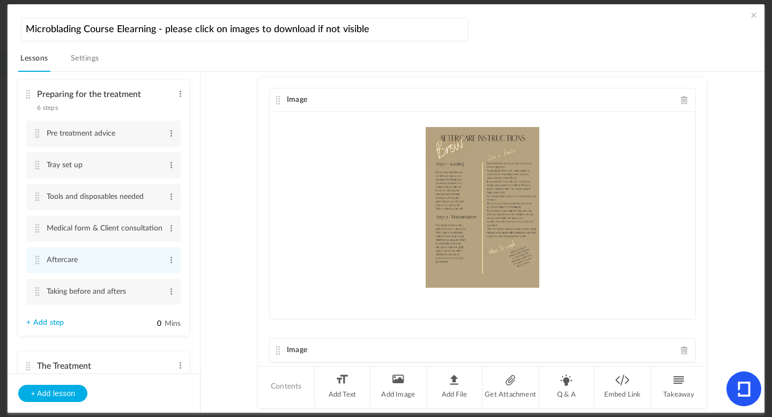
click at [681, 102] on span at bounding box center [685, 100] width 8 height 8
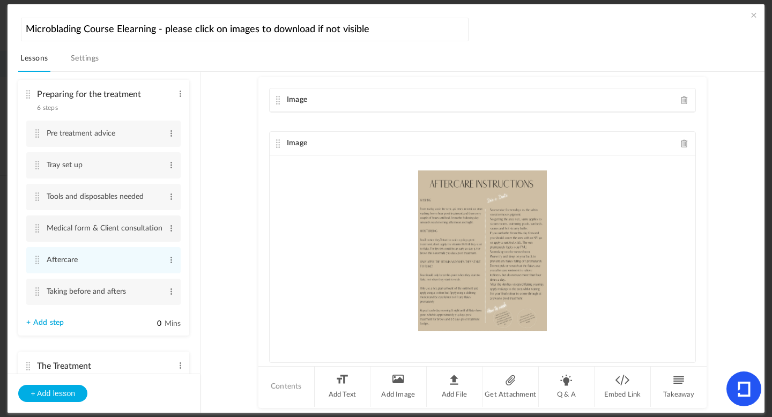
click at [36, 227] on li "Medical form & Client consultation Edit Delete" at bounding box center [103, 229] width 154 height 26
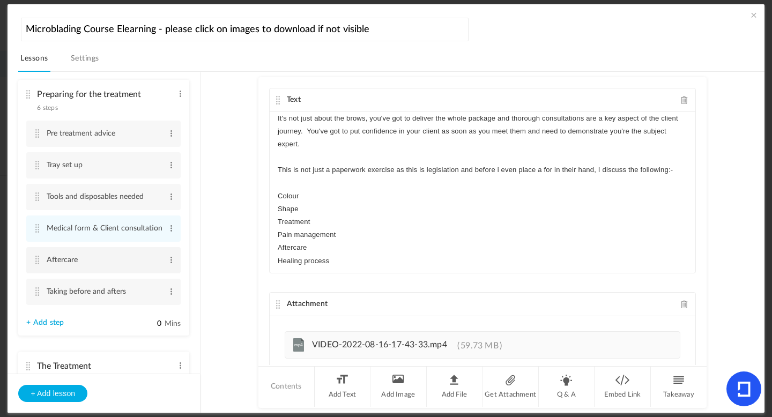
click at [38, 263] on cite at bounding box center [37, 260] width 8 height 9
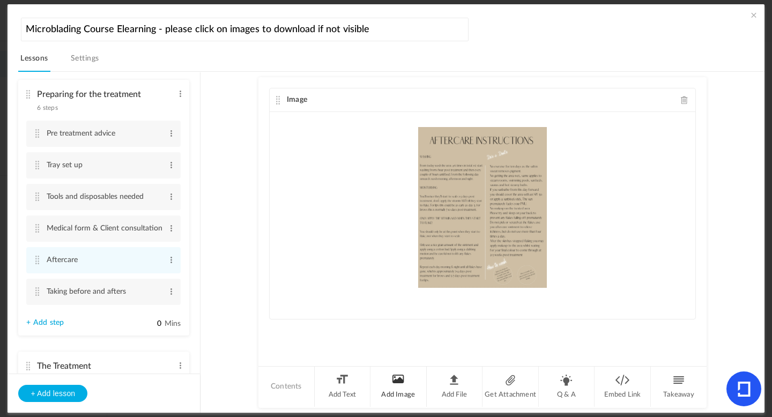
click at [395, 384] on li "Add Image" at bounding box center [398, 387] width 56 height 40
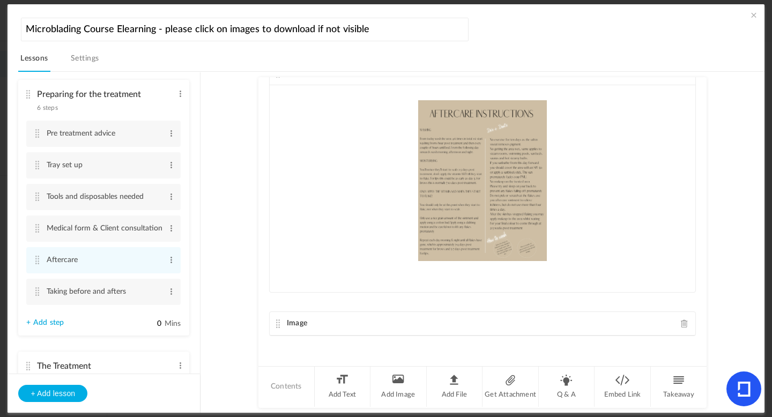
click at [681, 324] on span at bounding box center [685, 324] width 8 height 8
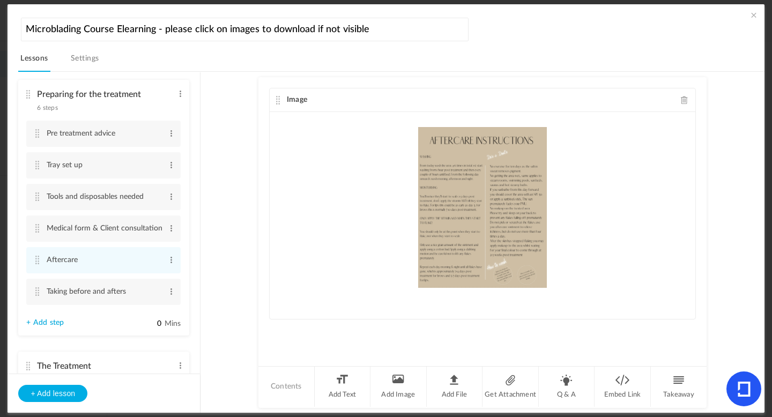
scroll to position [0, 0]
click at [414, 377] on li "Add Image" at bounding box center [398, 387] width 56 height 40
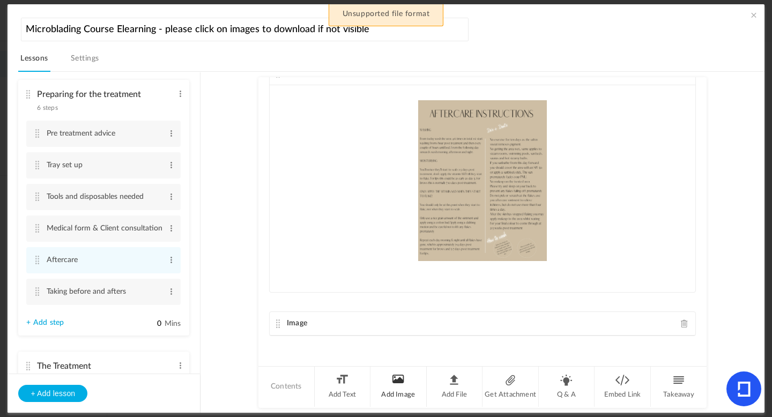
click at [393, 389] on li "Add Image" at bounding box center [398, 387] width 56 height 40
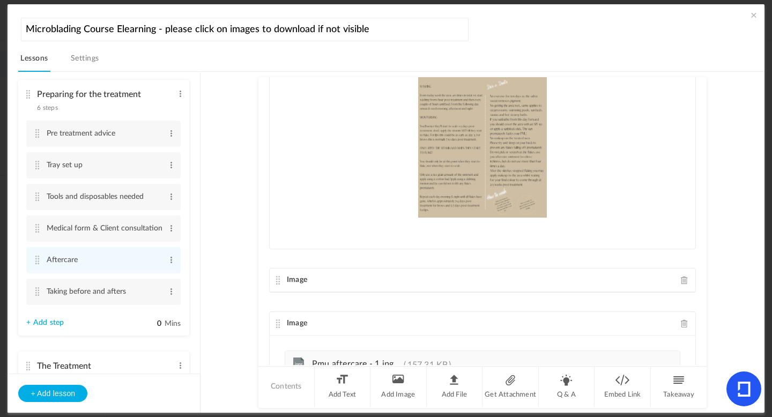
click at [681, 283] on span at bounding box center [685, 280] width 8 height 8
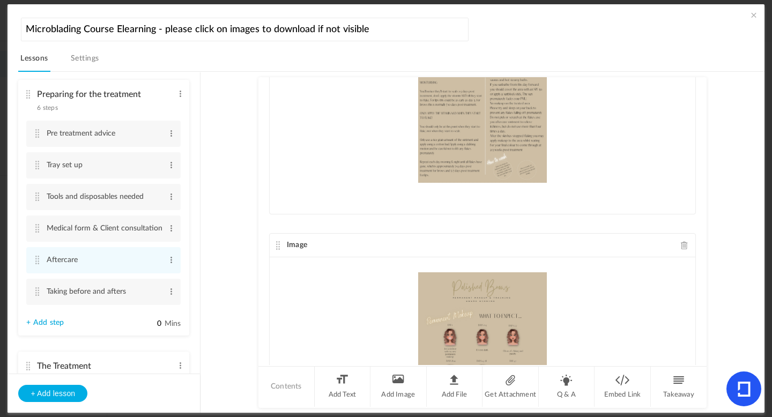
scroll to position [26, 0]
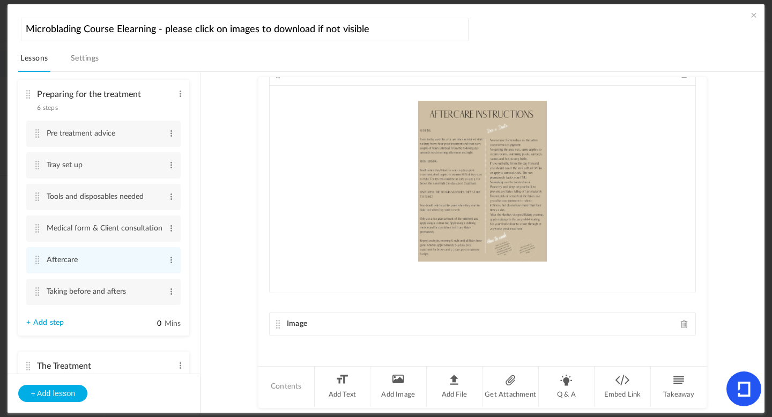
drag, startPoint x: 275, startPoint y: 245, endPoint x: 278, endPoint y: 141, distance: 104.0
click at [278, 141] on div "Image Image Upload your file here" at bounding box center [482, 221] width 448 height 288
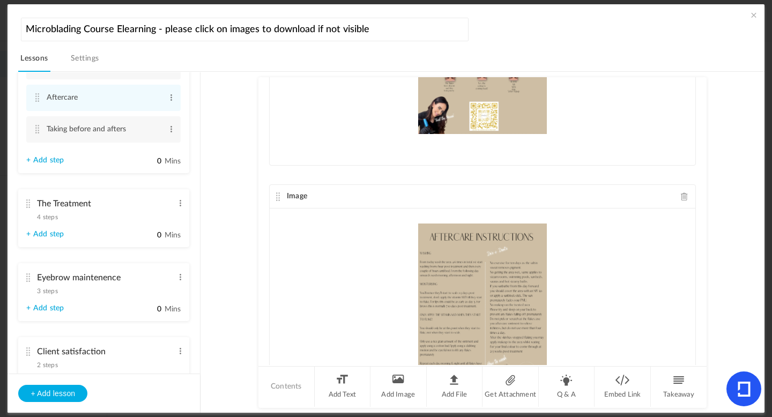
scroll to position [846, 0]
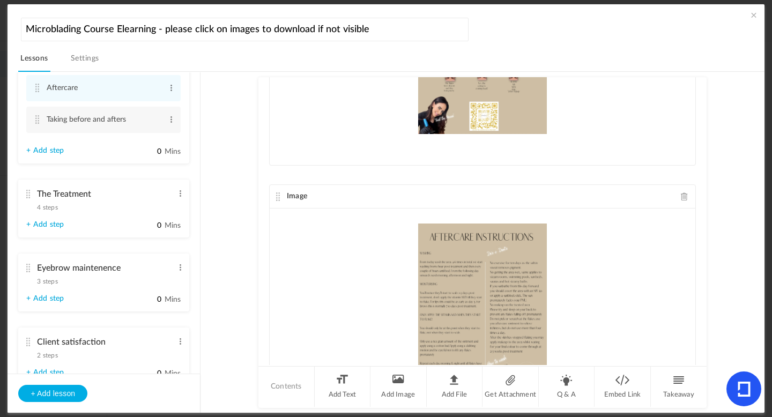
click at [48, 211] on span "4 steps" at bounding box center [47, 207] width 20 height 6
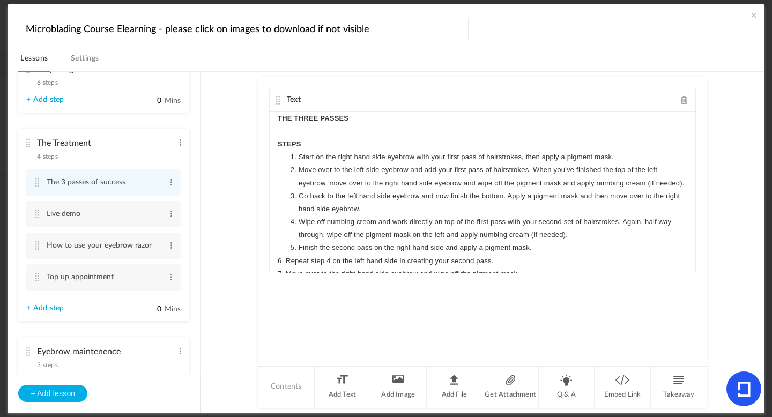
scroll to position [699, 0]
click at [29, 148] on cite at bounding box center [28, 144] width 8 height 9
click at [28, 148] on cite at bounding box center [28, 144] width 8 height 9
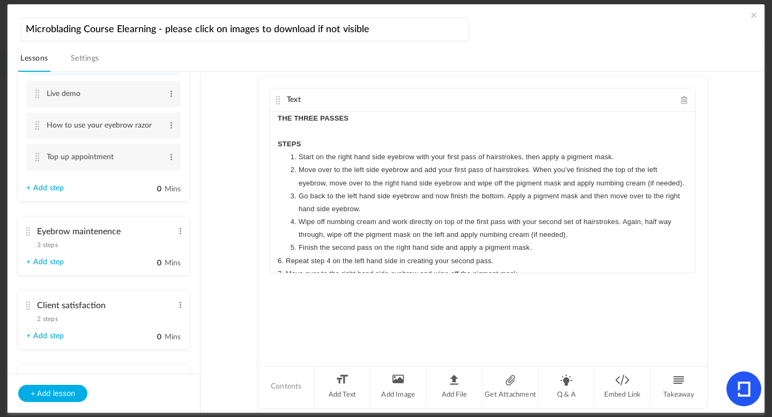
scroll to position [817, 0]
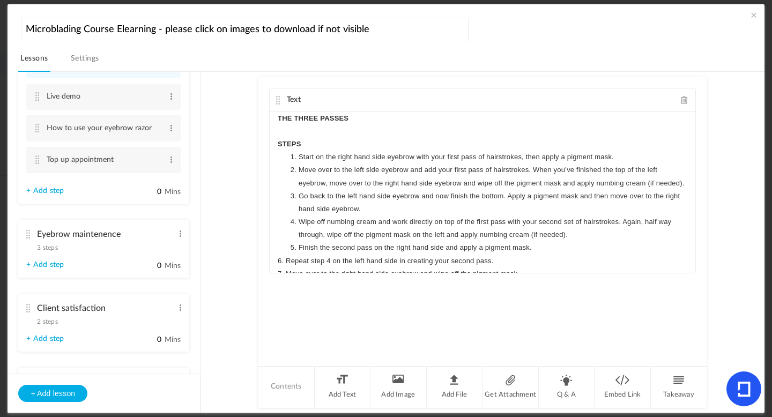
click at [29, 239] on cite at bounding box center [28, 234] width 8 height 9
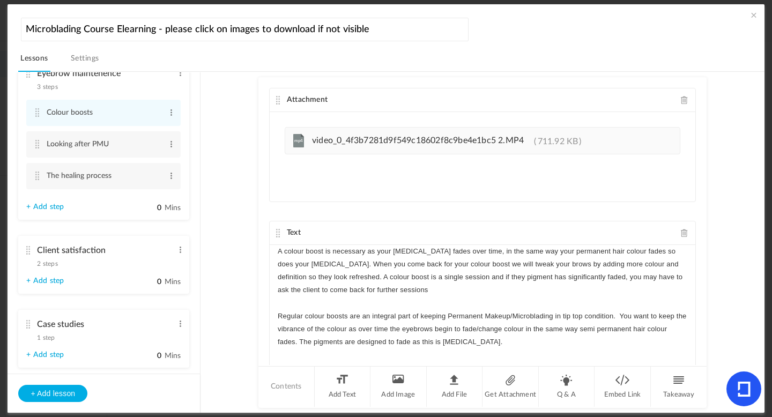
scroll to position [855, 0]
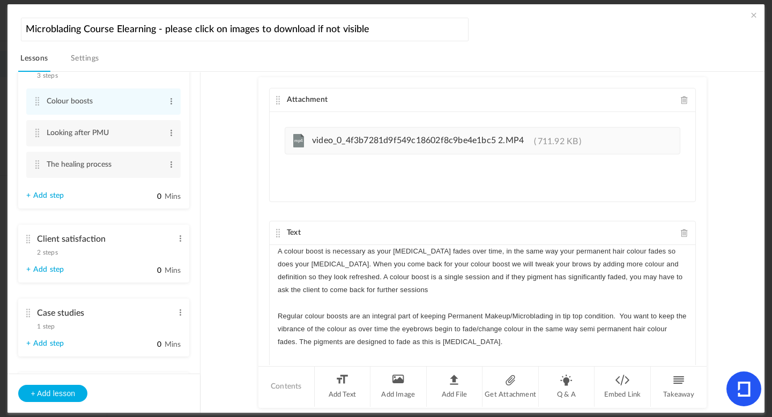
click at [29, 243] on cite at bounding box center [28, 239] width 8 height 9
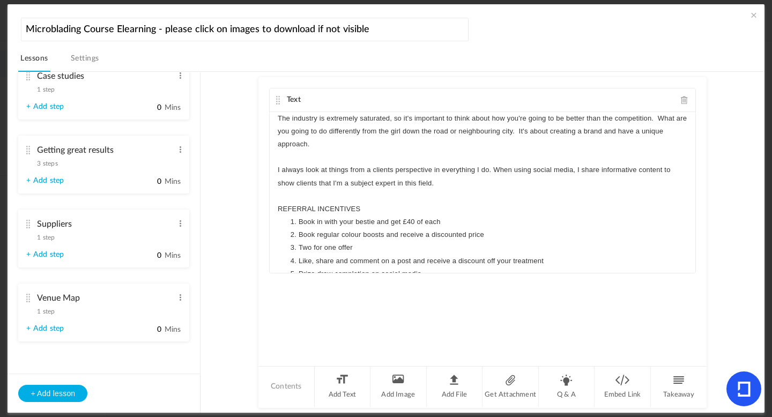
scroll to position [1068, 0]
click at [180, 296] on span at bounding box center [180, 297] width 8 height 11
click at [164, 329] on link "Delete" at bounding box center [163, 328] width 42 height 13
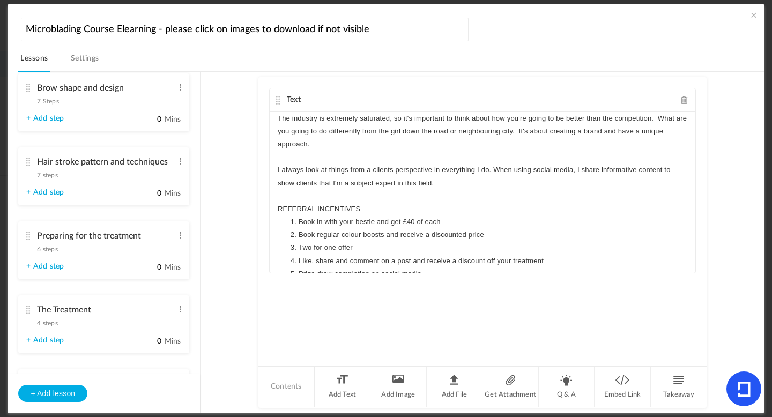
scroll to position [485, 0]
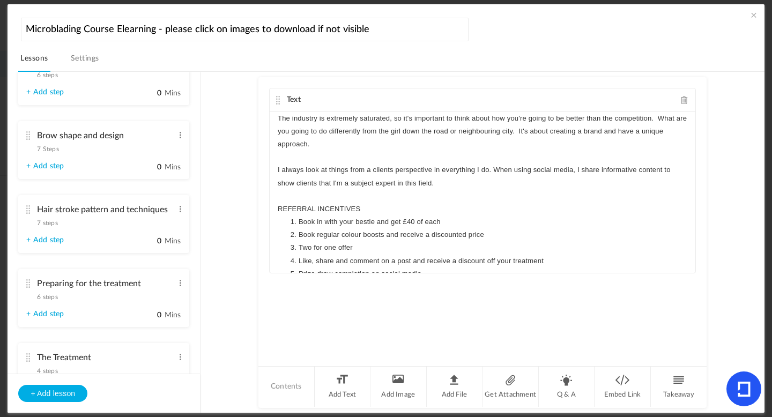
click at [165, 61] on nav "Lessons Settings" at bounding box center [391, 61] width 746 height 21
click at [78, 58] on link "Settings" at bounding box center [85, 61] width 33 height 20
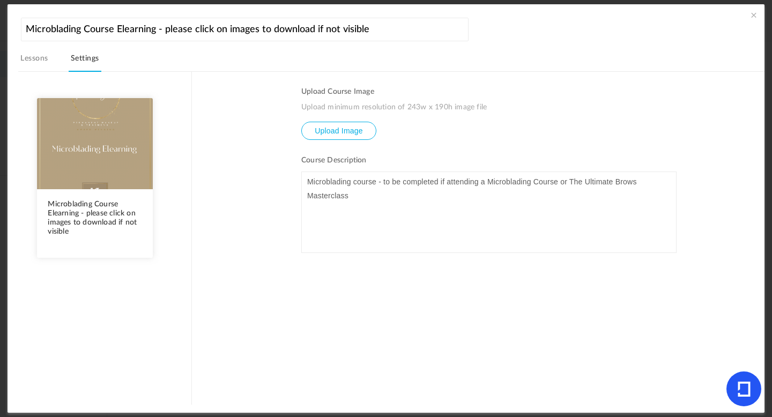
click at [352, 130] on input "file" at bounding box center [339, 138] width 74 height 33
type input "C:\fakepath\Open Microblading training course manual.pdf.jpeg"
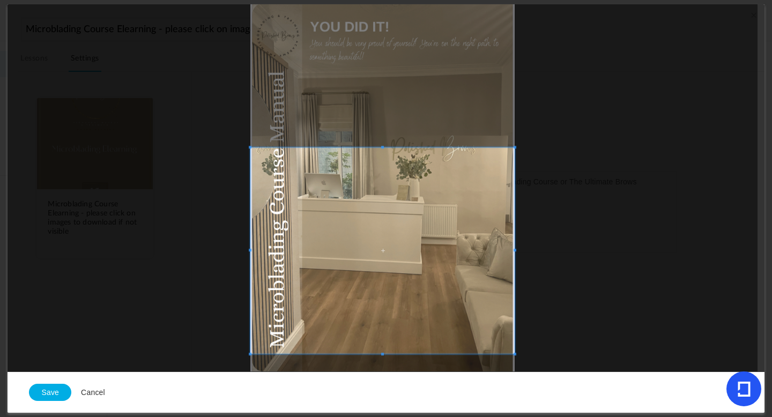
click at [443, 326] on span at bounding box center [382, 250] width 264 height 206
click at [44, 390] on button "Save" at bounding box center [50, 392] width 42 height 17
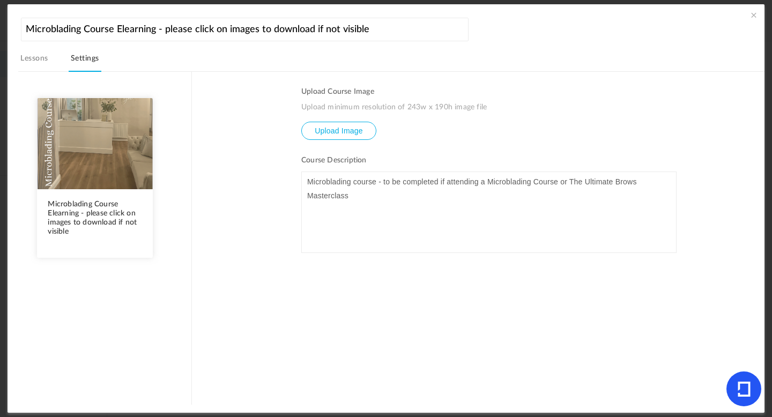
click at [564, 182] on p "Microblading course - to be completed if attending a Microblading Course or The…" at bounding box center [488, 189] width 363 height 28
click at [375, 192] on p "Microblading course - to be completed if attending a Microblading Course/The Ul…" at bounding box center [488, 189] width 363 height 28
click at [279, 131] on section "Upload Course Image Upload minimum resolution of 243w x 190h image file Upload …" at bounding box center [478, 237] width 572 height 333
click at [749, 20] on span at bounding box center [753, 15] width 11 height 11
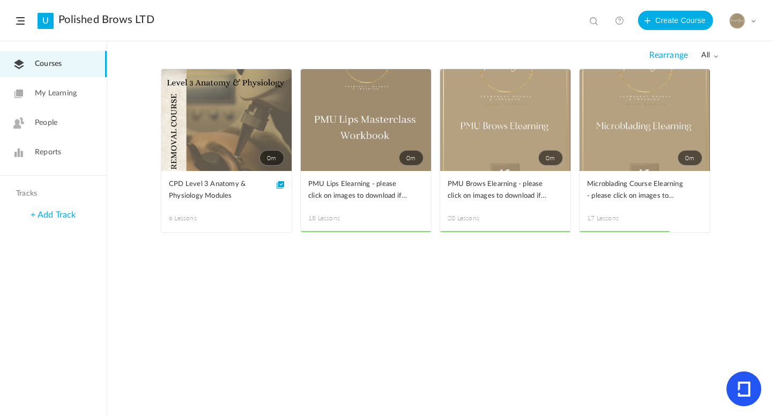
click at [0, 0] on span at bounding box center [0, 0] width 0 height 0
click at [0, 0] on link "Edit" at bounding box center [0, 0] width 0 height 0
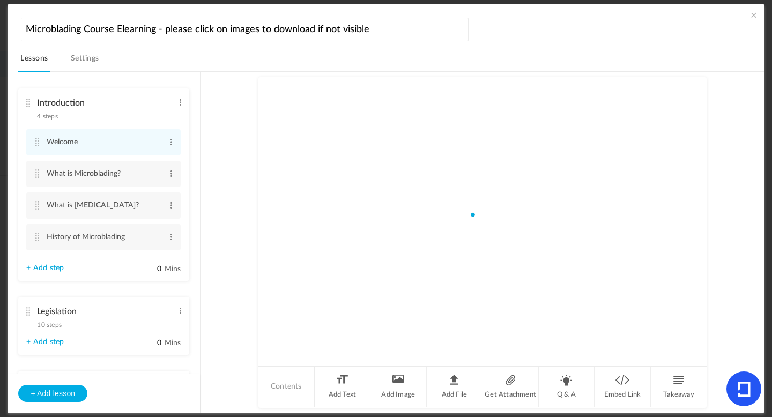
click at [96, 63] on link "Settings" at bounding box center [85, 61] width 33 height 20
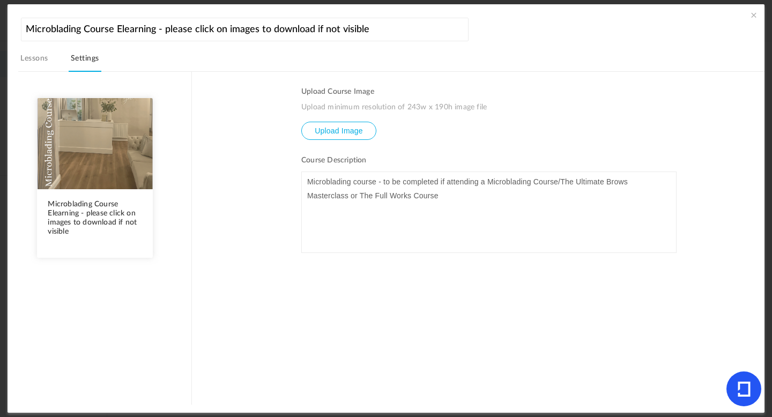
click at [749, 17] on span at bounding box center [753, 15] width 11 height 11
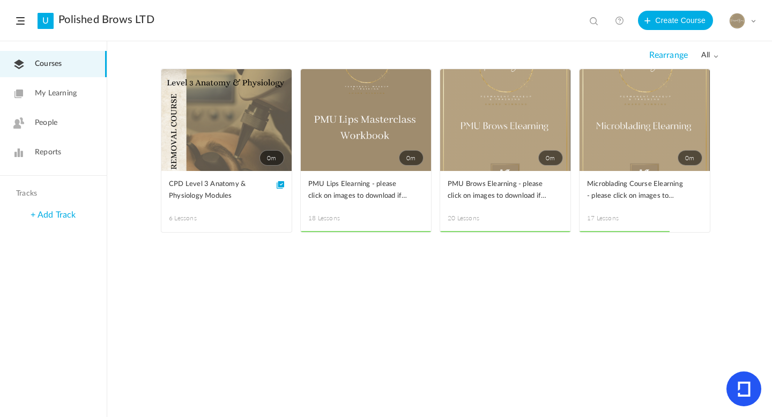
click at [0, 0] on span at bounding box center [0, 0] width 0 height 0
click at [0, 0] on link "Edit" at bounding box center [0, 0] width 0 height 0
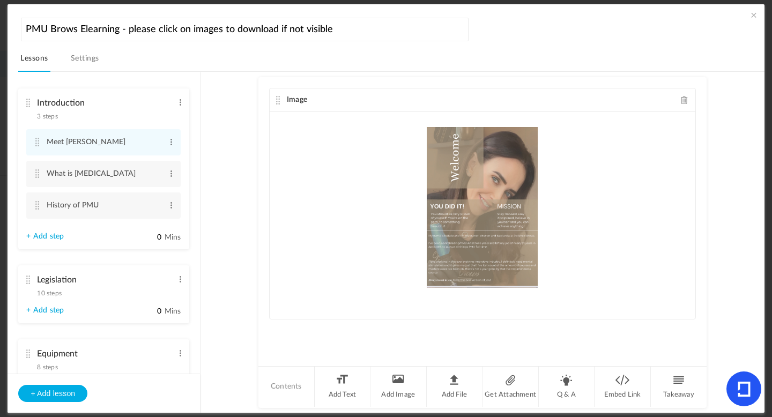
click at [91, 57] on link "Settings" at bounding box center [85, 61] width 33 height 20
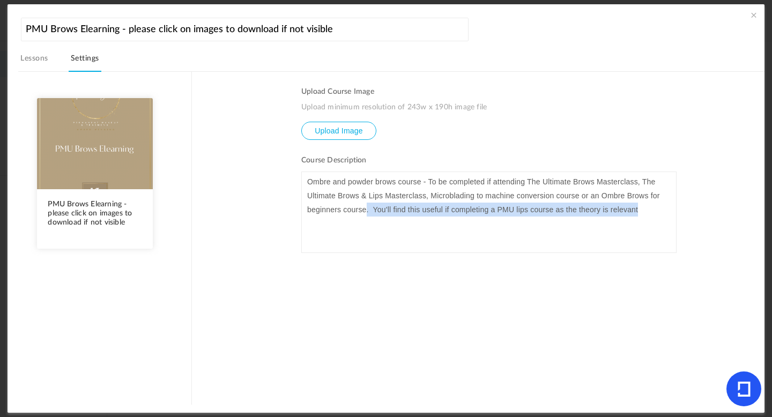
drag, startPoint x: 644, startPoint y: 211, endPoint x: 365, endPoint y: 207, distance: 278.8
click at [365, 207] on p "Ombre and powder brows course - To be completed if attending The Ultimate Brows…" at bounding box center [488, 196] width 363 height 42
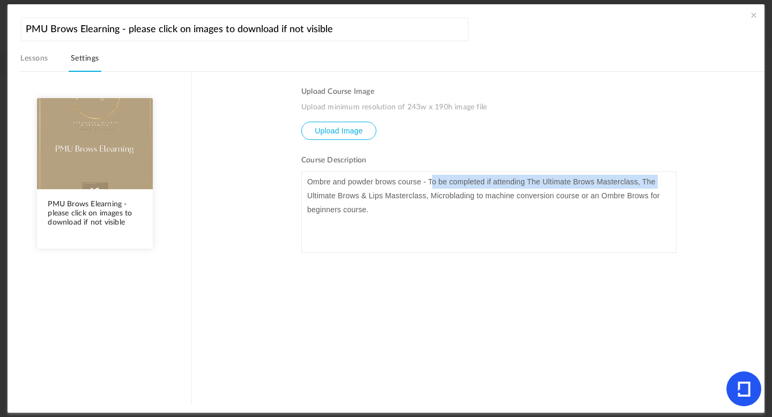
drag, startPoint x: 429, startPoint y: 183, endPoint x: 303, endPoint y: 193, distance: 126.9
click at [303, 193] on div "Ombre and powder brows course - To be completed if attending The Ultimate Brows…" at bounding box center [489, 212] width 374 height 80
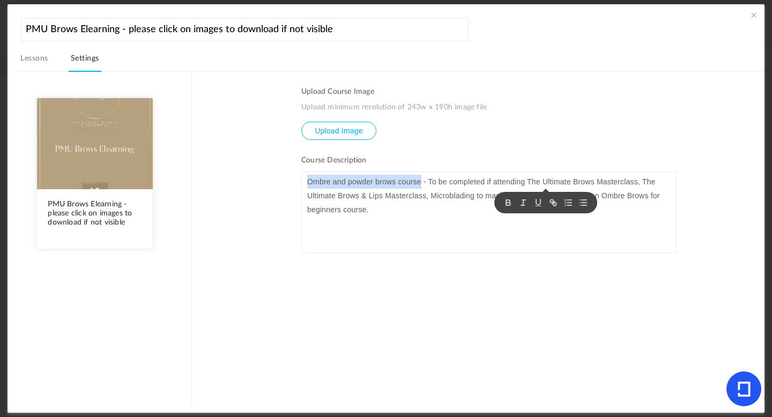
drag, startPoint x: 419, startPoint y: 183, endPoint x: 254, endPoint y: 173, distance: 166.0
click at [254, 173] on section "Upload Course Image Upload minimum resolution of 243w x 190h image file Upload …" at bounding box center [478, 237] width 572 height 333
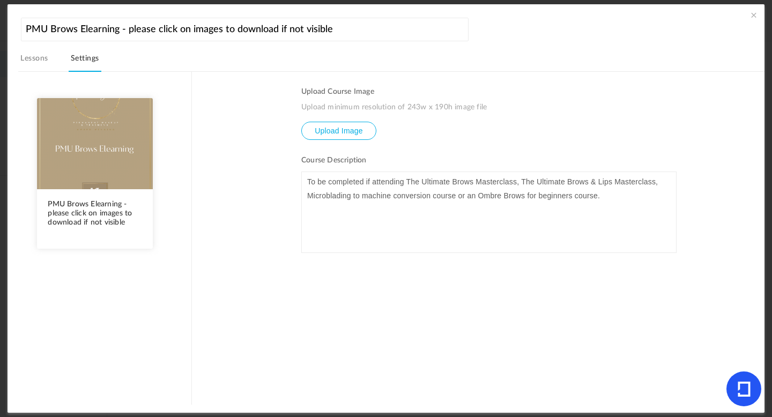
click at [404, 187] on p "To be completed if attending The Ultimate Brows Masterclass, The Ultimate Brows…" at bounding box center [488, 189] width 363 height 28
click at [647, 198] on p "To be completed if attending Ombre Brows, The Ultimate Brows Masterclass, The U…" at bounding box center [488, 189] width 363 height 28
click at [356, 130] on input "file" at bounding box center [339, 138] width 74 height 33
type input "C:\fakepath\Screenshot [DATE] 15.08.00.jpeg"
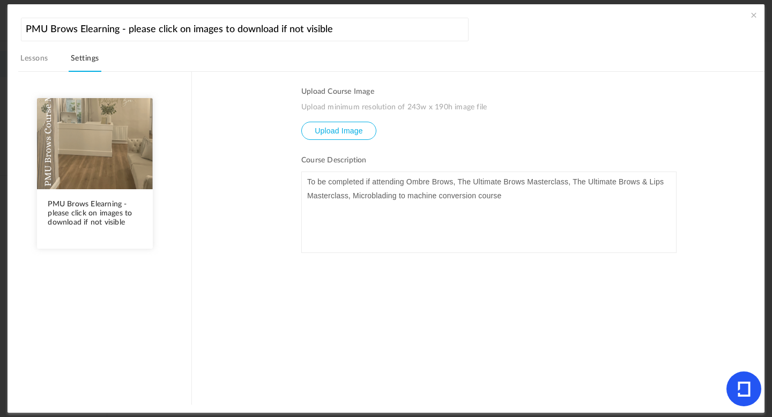
click at [751, 18] on span at bounding box center [753, 15] width 11 height 11
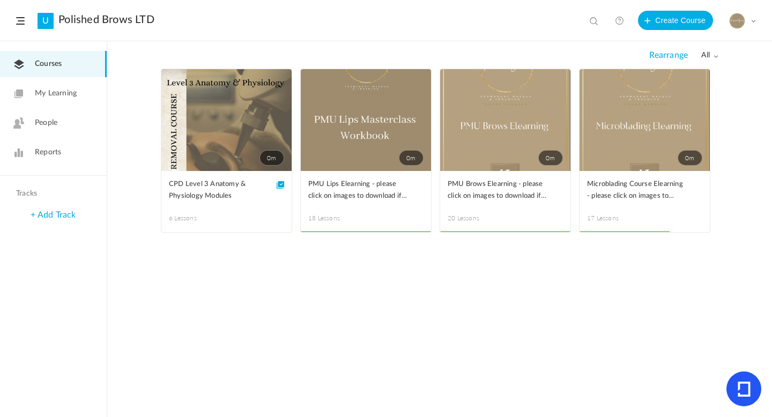
click at [0, 0] on span at bounding box center [0, 0] width 0 height 0
click at [0, 0] on link "Edit" at bounding box center [0, 0] width 0 height 0
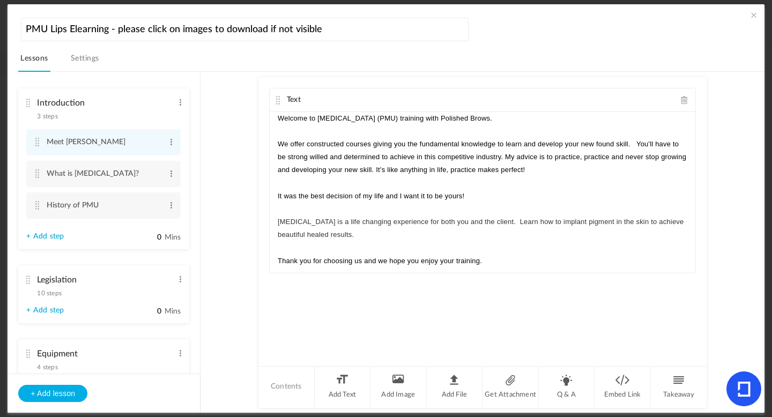
click at [85, 57] on link "Settings" at bounding box center [85, 61] width 33 height 20
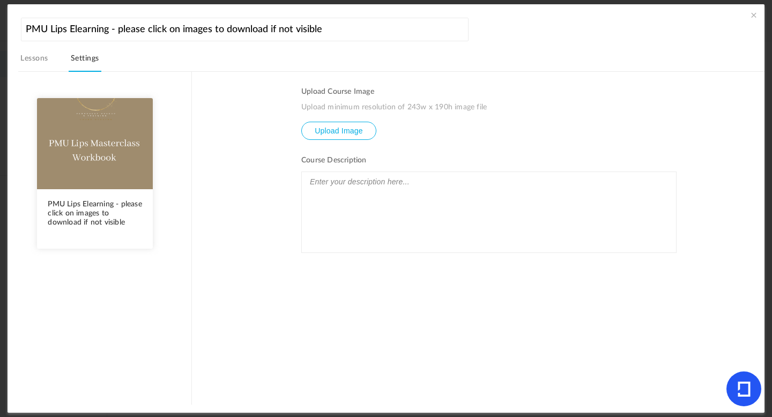
click at [340, 128] on input "file" at bounding box center [339, 138] width 74 height 33
type input "C:\fakepath\Screenshot 2025-08-21 at 15.08.57.jpeg"
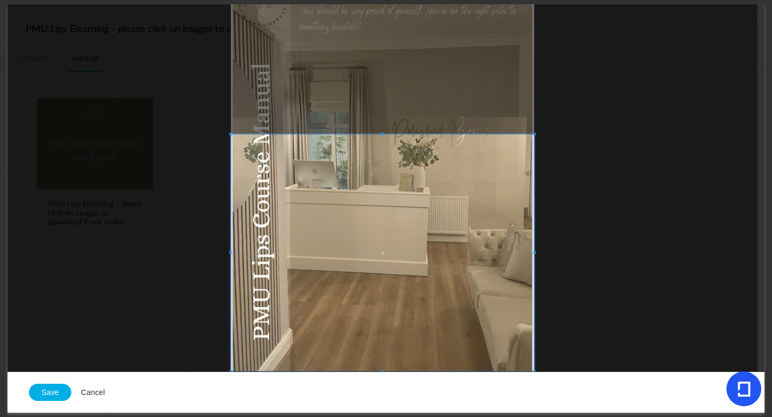
click at [372, 283] on span at bounding box center [382, 252] width 303 height 237
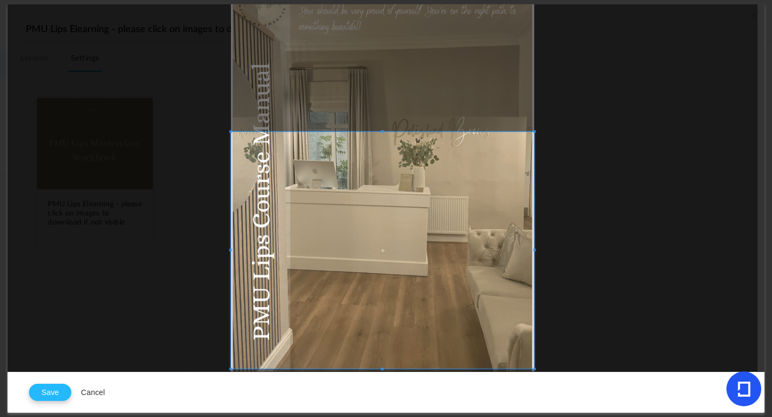
click at [49, 393] on button "Save" at bounding box center [50, 392] width 42 height 17
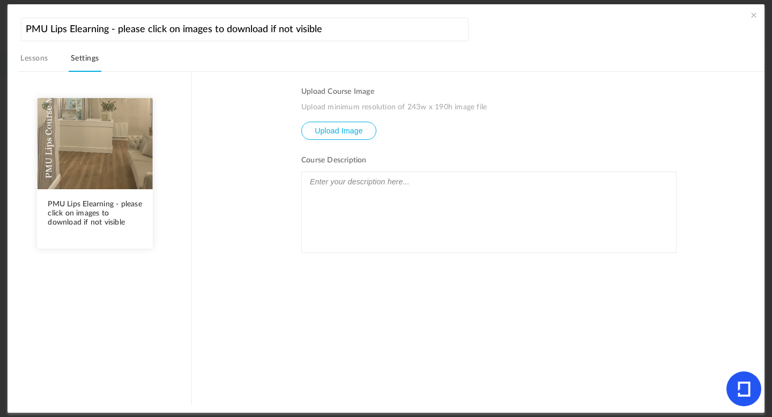
click at [435, 190] on div at bounding box center [489, 212] width 374 height 80
click at [710, 133] on section "Upload Course Image Upload minimum resolution of 243w x 190h image file Upload …" at bounding box center [478, 237] width 572 height 333
click at [748, 17] on span at bounding box center [753, 15] width 11 height 11
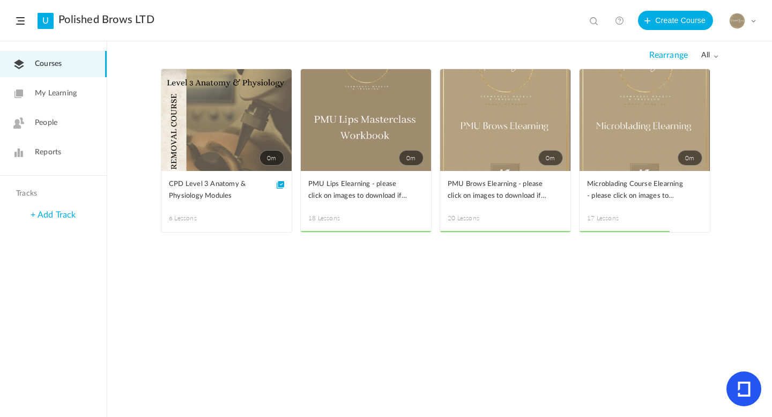
click at [76, 115] on link "People" at bounding box center [53, 123] width 107 height 26
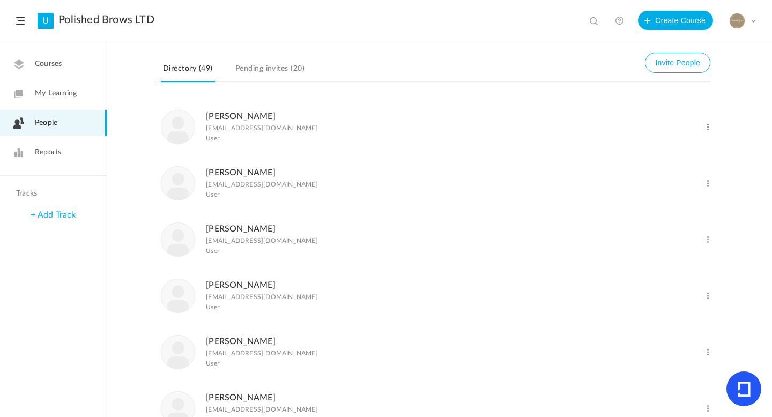
click at [69, 70] on link "Courses" at bounding box center [53, 64] width 107 height 26
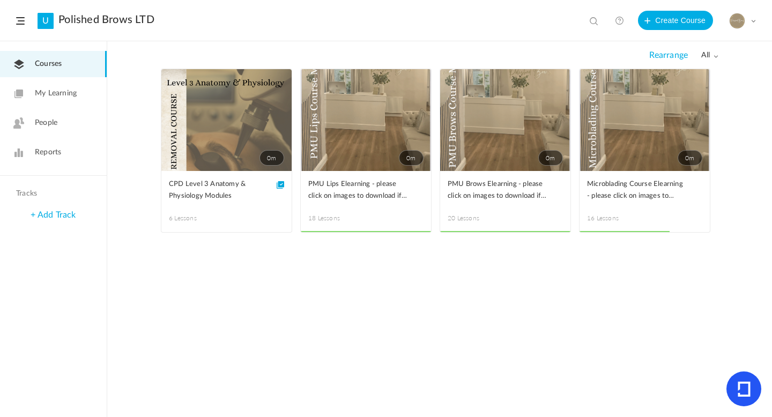
click at [0, 0] on span at bounding box center [0, 0] width 0 height 0
click at [0, 0] on link "Edit" at bounding box center [0, 0] width 0 height 0
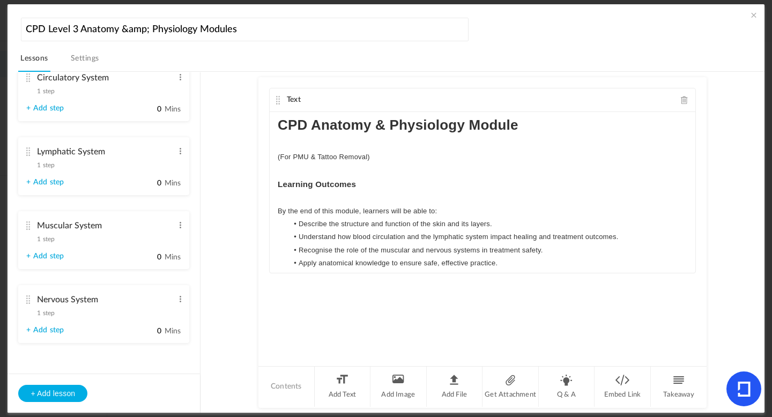
scroll to position [217, 0]
click at [65, 393] on button "+ Add lesson" at bounding box center [52, 393] width 69 height 17
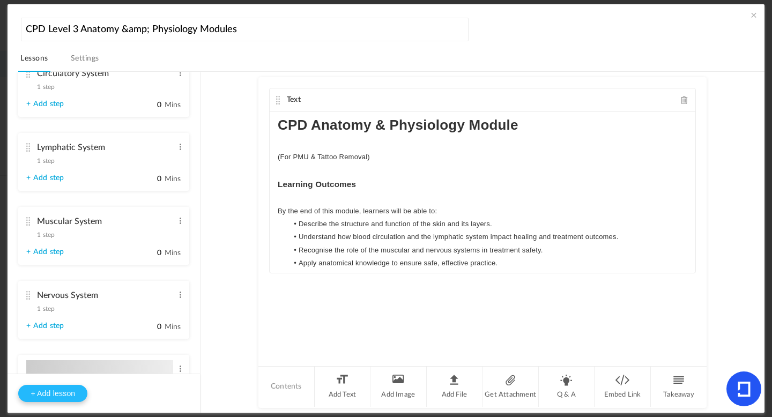
type input "Lesson 7"
type input "0"
type input "Step 1"
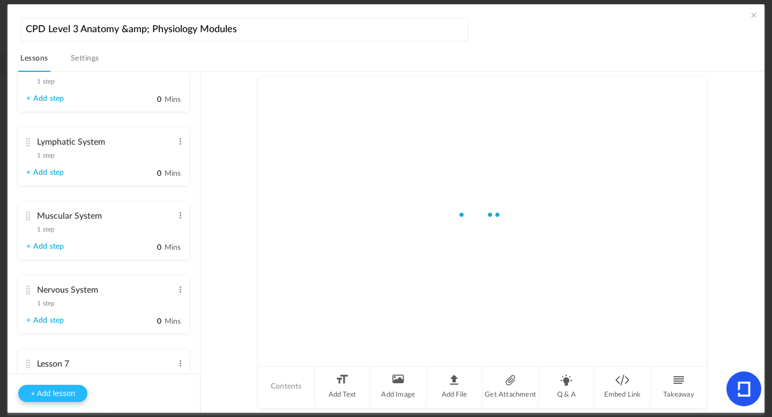
scroll to position [292, 0]
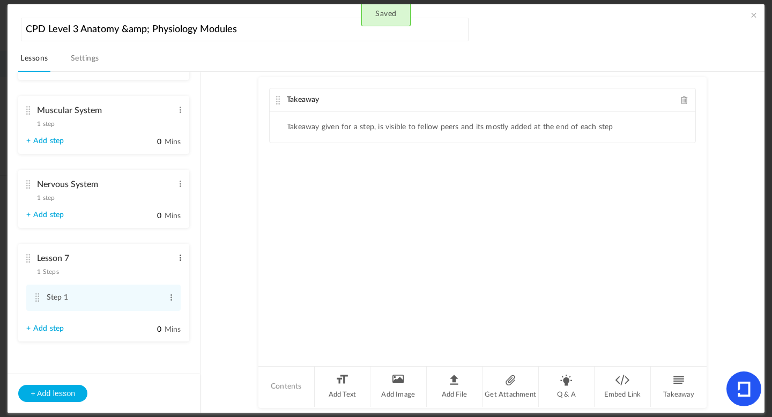
click at [179, 257] on span at bounding box center [180, 257] width 8 height 11
click at [156, 272] on link "Edit" at bounding box center [163, 275] width 42 height 13
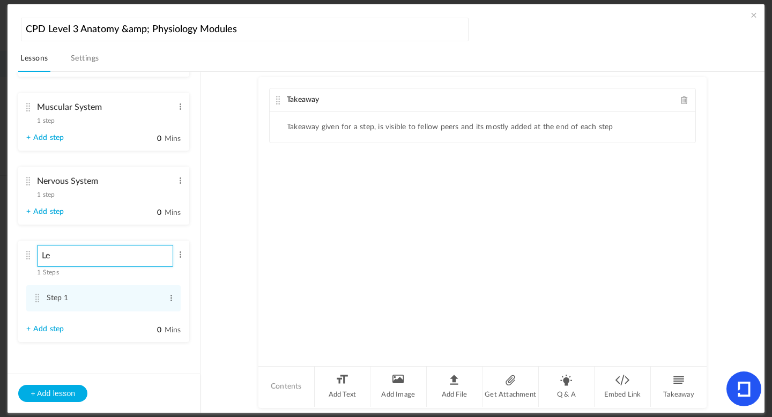
type input "L"
type input "Final CPD Test"
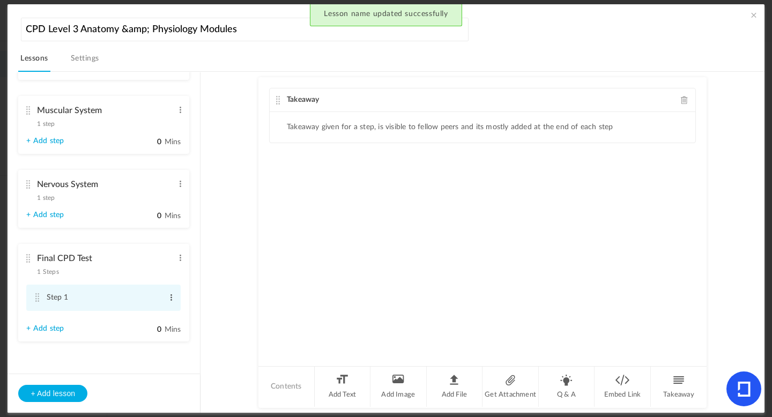
click at [170, 296] on span at bounding box center [171, 297] width 8 height 11
click at [141, 313] on link "Edit" at bounding box center [154, 315] width 42 height 13
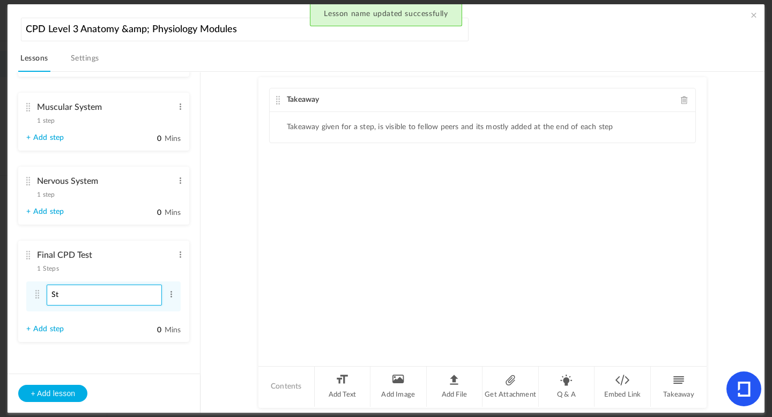
type input "S"
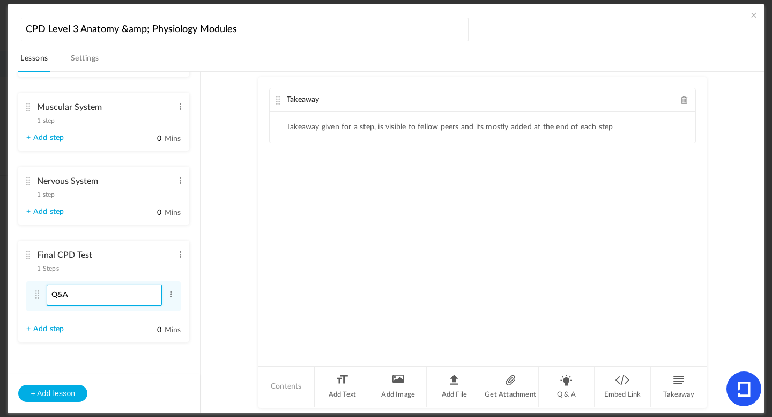
type input "Q&A"
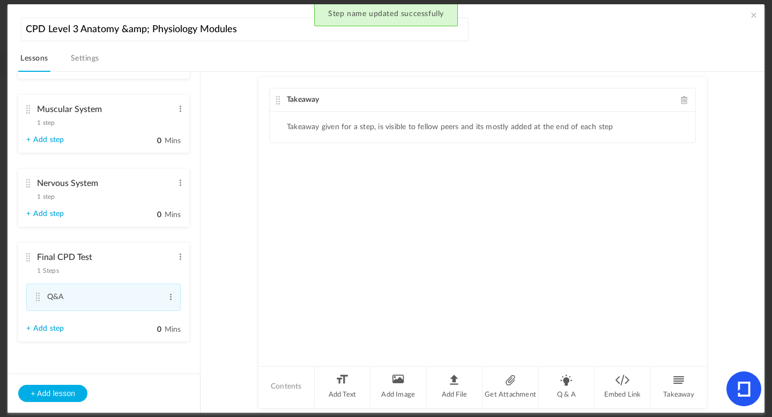
click at [683, 100] on span at bounding box center [685, 100] width 8 height 8
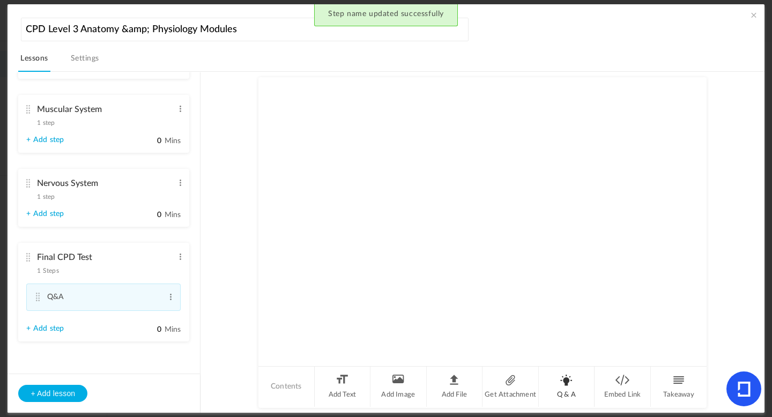
click at [562, 389] on li "Q & A" at bounding box center [567, 387] width 56 height 40
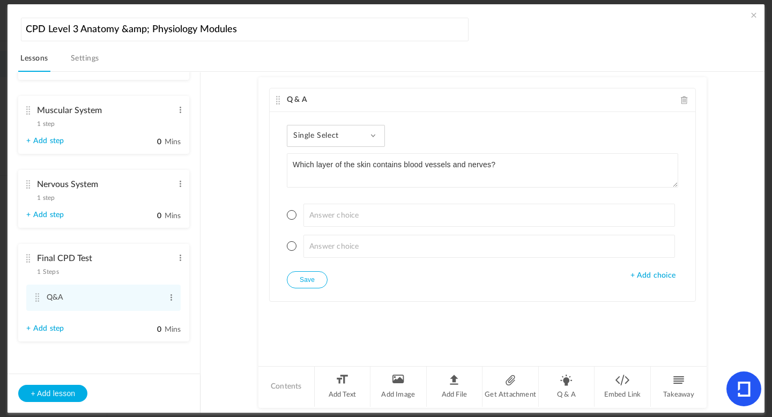
type textarea "Which layer of the skin contains blood vessels and nerves?"
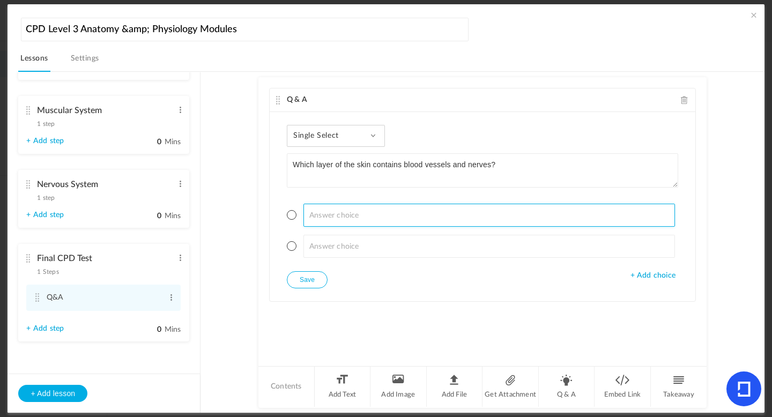
click at [312, 210] on input at bounding box center [489, 215] width 372 height 23
type input "[MEDICAL_DATA]"
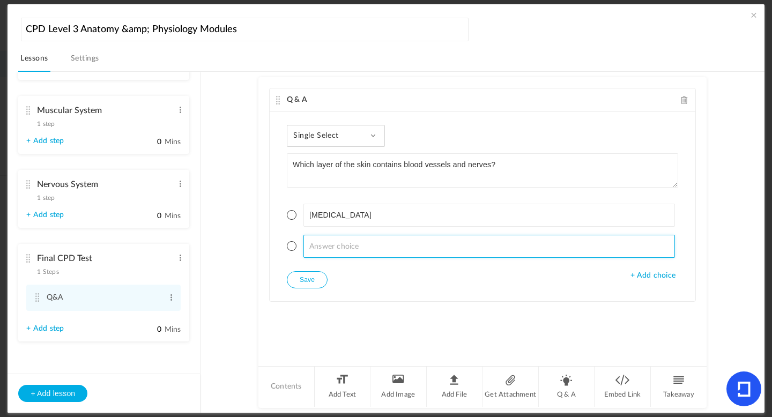
click at [317, 239] on input at bounding box center [489, 246] width 372 height 23
type input "[MEDICAL_DATA]"
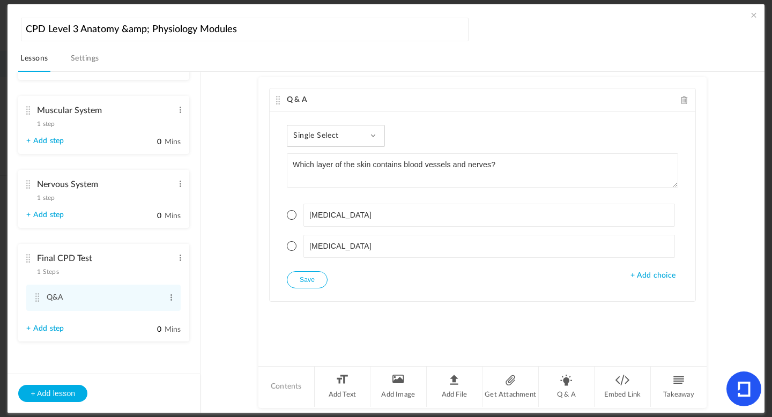
click at [647, 275] on span "+ Add choice" at bounding box center [652, 275] width 45 height 9
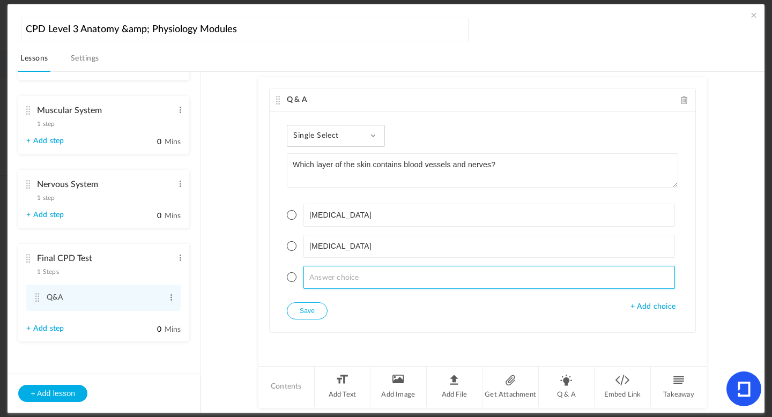
click at [404, 277] on input at bounding box center [489, 277] width 372 height 23
click at [332, 279] on input "Subcantaneous" at bounding box center [489, 277] width 372 height 23
type input "Subcataneous"
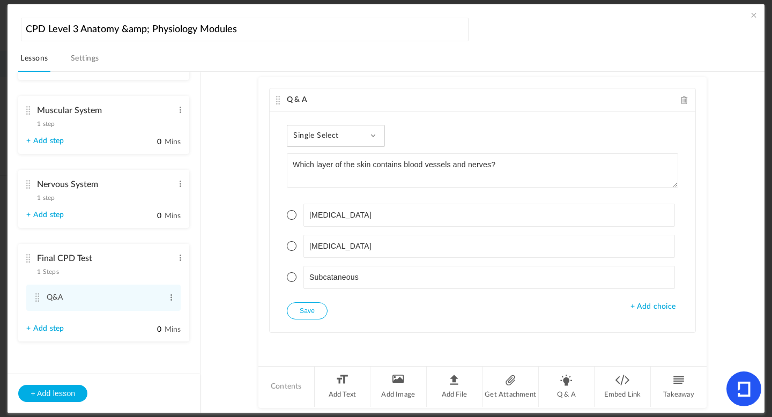
click at [290, 242] on span at bounding box center [292, 246] width 10 height 10
click at [295, 309] on button "Save" at bounding box center [307, 310] width 41 height 17
click at [571, 387] on li "Q & A" at bounding box center [567, 387] width 56 height 40
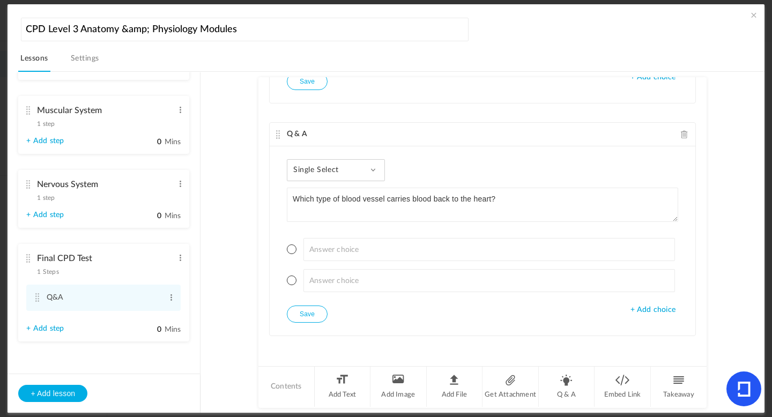
type textarea "Which type of blood vessel carries blood back to the heart?"
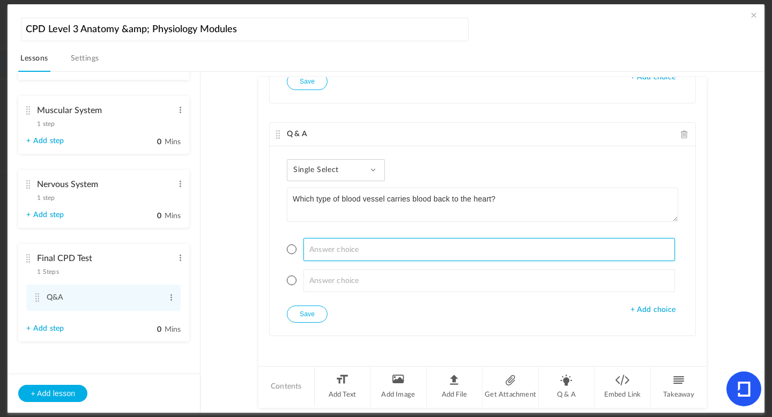
click at [333, 249] on input at bounding box center [489, 249] width 372 height 23
type input "Artery"
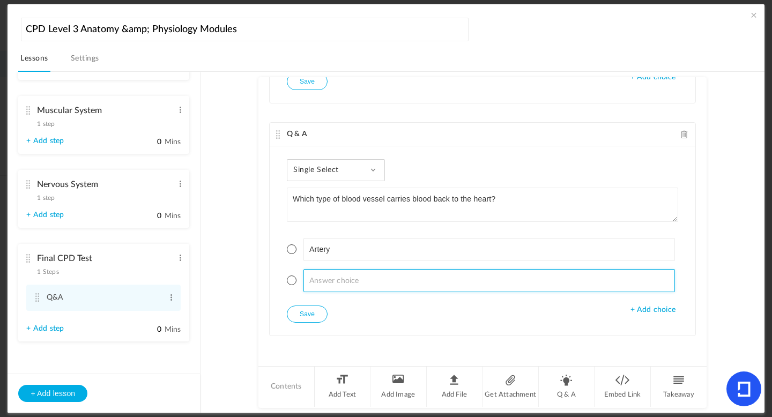
click at [332, 279] on input at bounding box center [489, 280] width 372 height 23
type input "Vein"
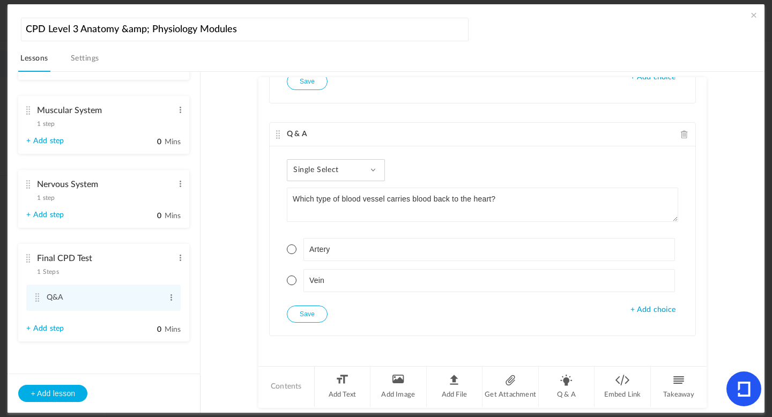
click at [630, 309] on span "+ Add choice" at bounding box center [652, 310] width 45 height 9
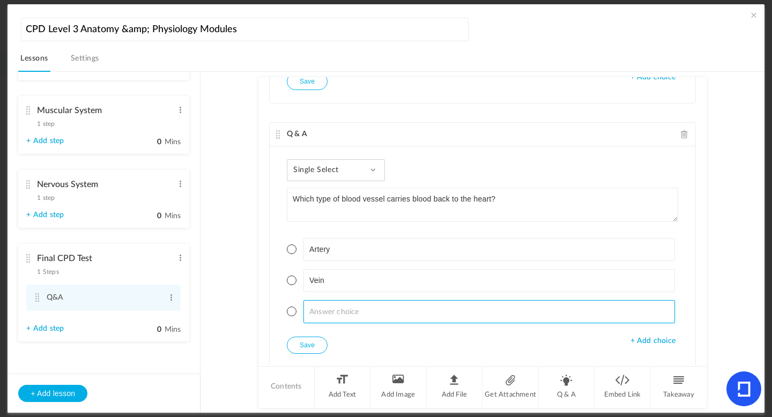
click at [390, 308] on input at bounding box center [489, 311] width 372 height 23
type input "Capillary"
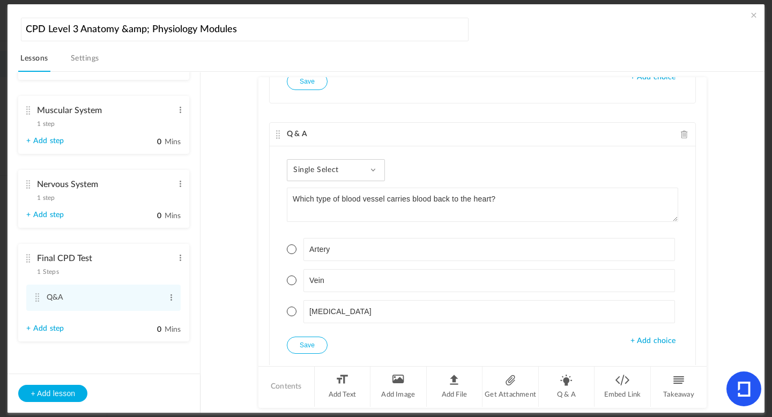
click at [288, 281] on span at bounding box center [292, 281] width 10 height 10
click at [301, 344] on button "Save" at bounding box center [307, 345] width 41 height 17
click at [556, 385] on li "Q & A" at bounding box center [567, 387] width 56 height 40
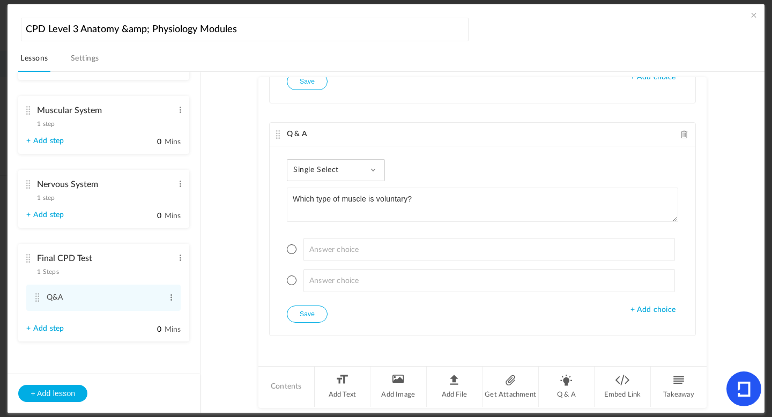
type textarea "Which type of muscle is voluntary?"
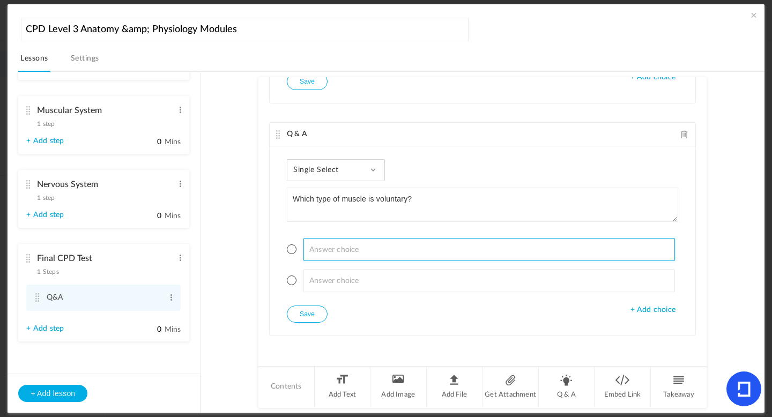
click at [351, 242] on input at bounding box center [489, 249] width 372 height 23
type input "Smooth"
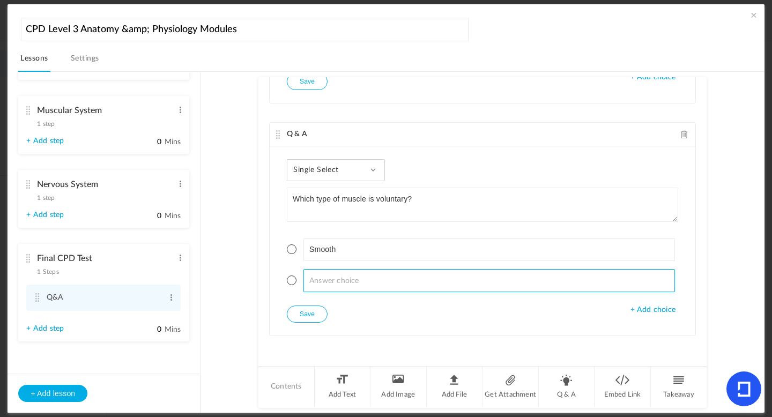
click at [343, 282] on input at bounding box center [489, 280] width 372 height 23
type input "Skeletal"
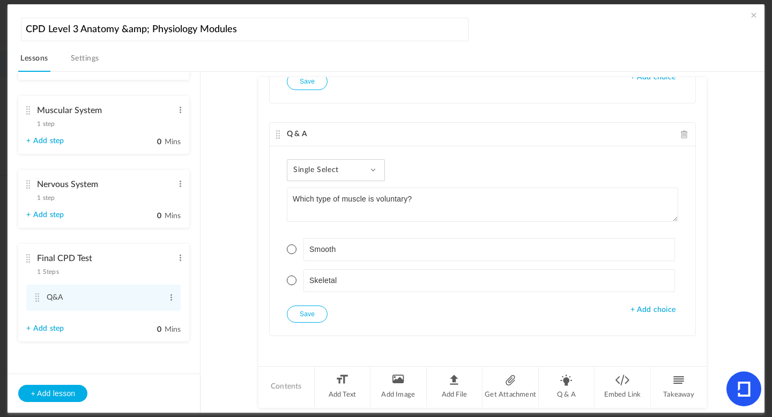
click at [658, 306] on span "+ Add choice" at bounding box center [652, 310] width 45 height 9
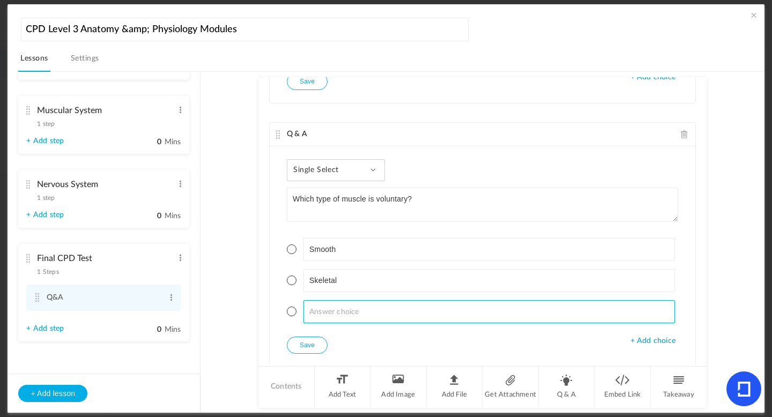
click at [362, 322] on input at bounding box center [489, 311] width 372 height 23
type input "Cardiac"
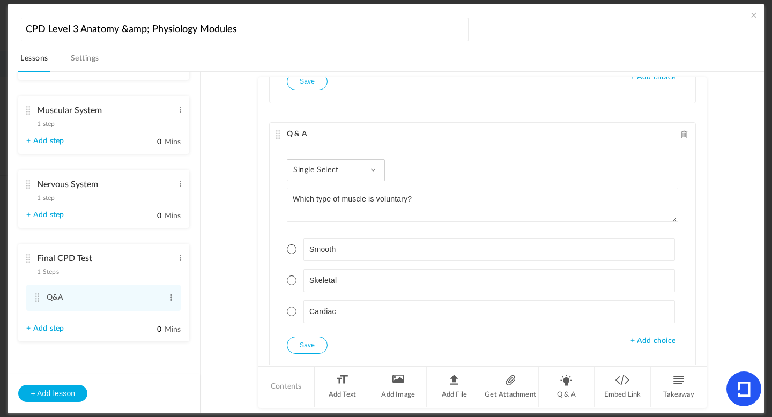
click at [289, 281] on span at bounding box center [292, 281] width 10 height 10
click at [299, 343] on button "Save" at bounding box center [307, 345] width 41 height 17
click at [572, 388] on li "Q & A" at bounding box center [567, 387] width 56 height 40
type textarea "The lymphatic system helps:"
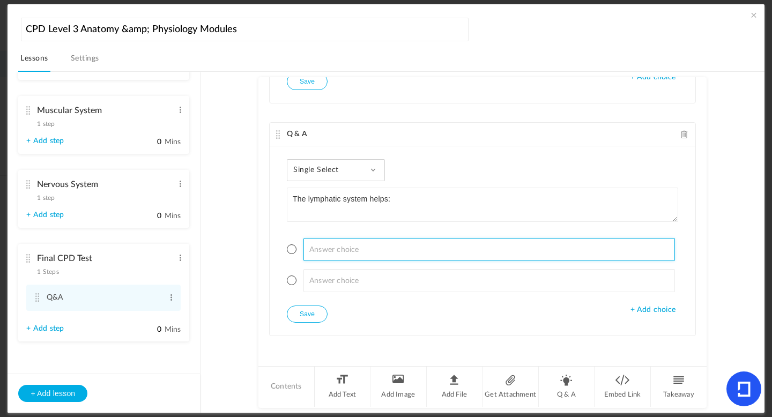
click at [351, 251] on input at bounding box center [489, 249] width 372 height 23
type input "Pump blood"
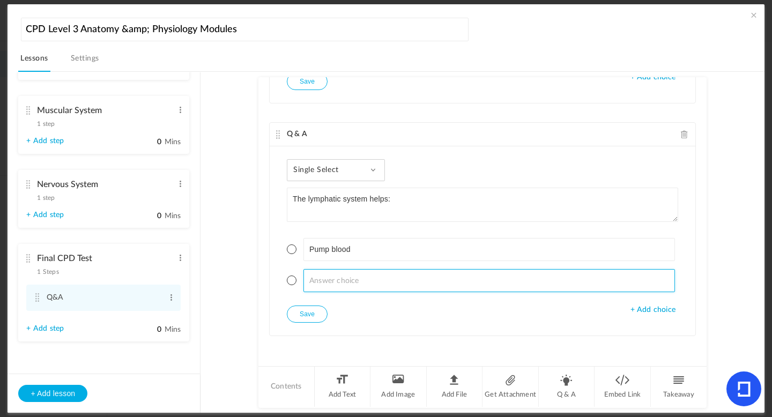
click at [319, 283] on input at bounding box center [489, 280] width 372 height 23
type input "d"
type input "Digest food"
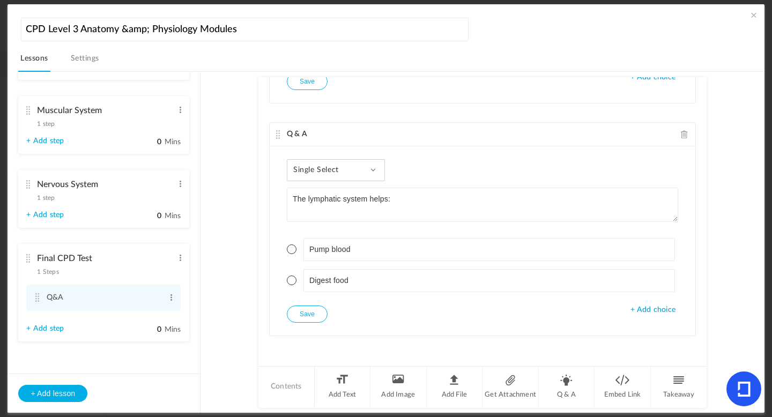
click at [667, 306] on span "+ Add choice" at bounding box center [652, 310] width 45 height 9
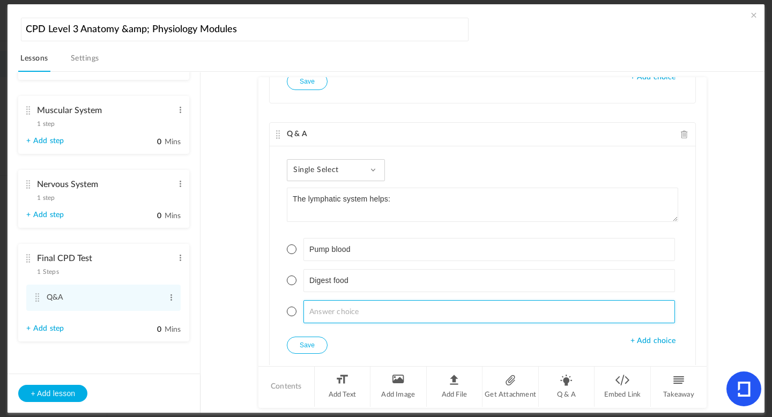
click at [395, 306] on input at bounding box center [489, 311] width 372 height 23
type input "Drain waste & fight infection"
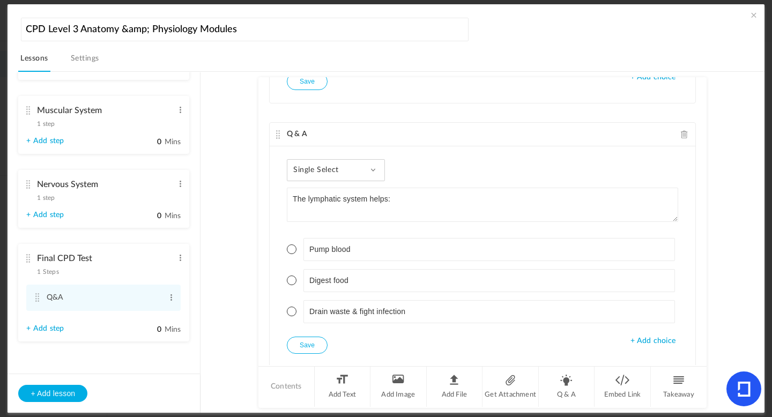
click at [291, 314] on span at bounding box center [292, 312] width 10 height 10
click at [297, 347] on button "Save" at bounding box center [307, 345] width 41 height 17
click at [564, 383] on li "Q & A" at bounding box center [567, 387] width 56 height 40
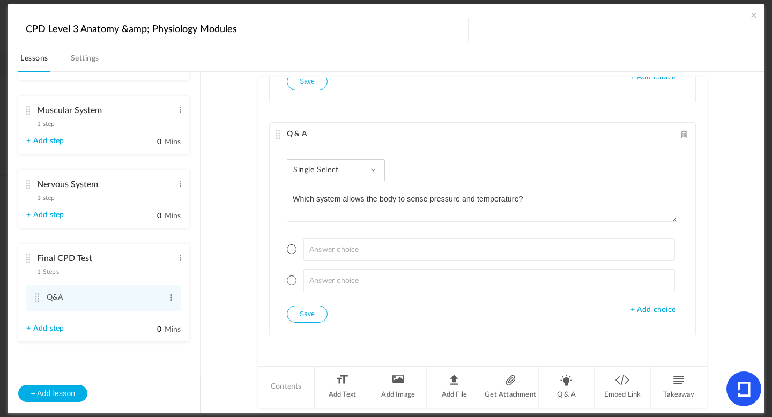
type textarea "Which system allows the body to sense pressure and temperature?"
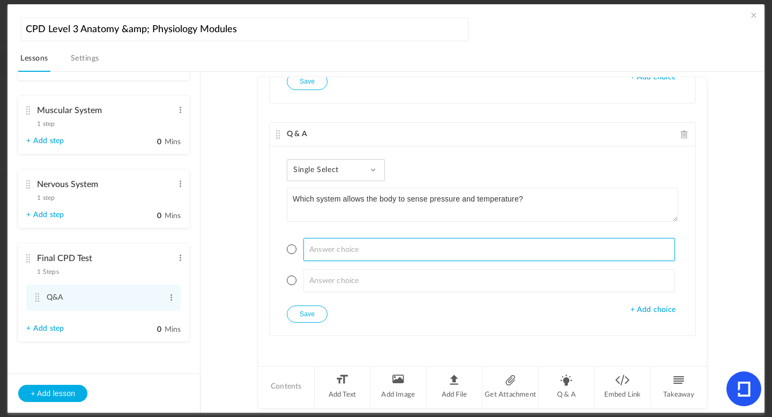
click at [354, 253] on input at bounding box center [489, 249] width 372 height 23
type input "Circulatory"
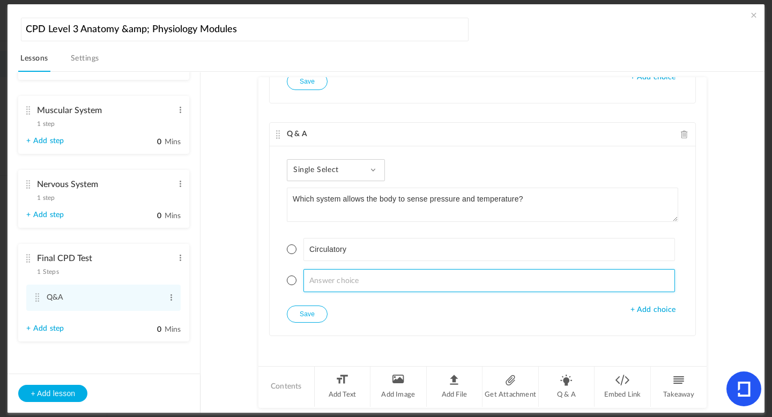
click at [321, 279] on input at bounding box center [489, 280] width 372 height 23
type input "Nervous"
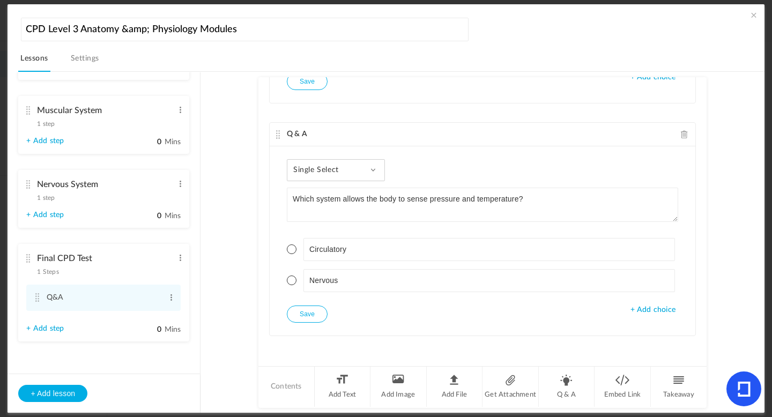
click at [654, 302] on ul "Circulatory Nervous" at bounding box center [482, 265] width 391 height 81
click at [652, 310] on span "+ Add choice" at bounding box center [652, 310] width 45 height 9
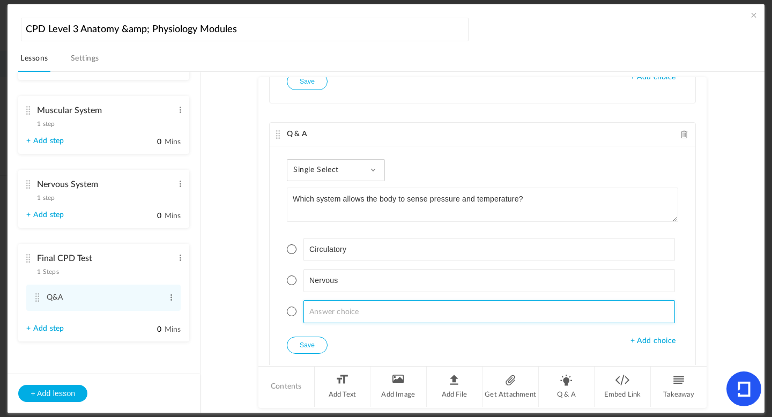
click at [355, 315] on input at bounding box center [489, 311] width 372 height 23
type input "Muscular"
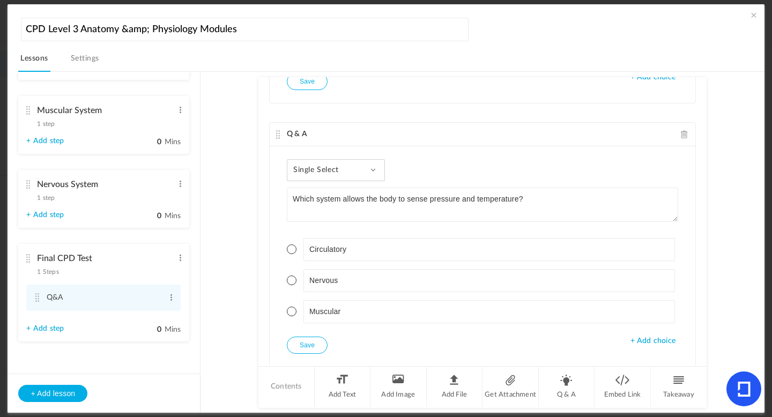
click at [291, 283] on span at bounding box center [292, 281] width 10 height 10
click at [306, 344] on button "Save" at bounding box center [307, 345] width 41 height 17
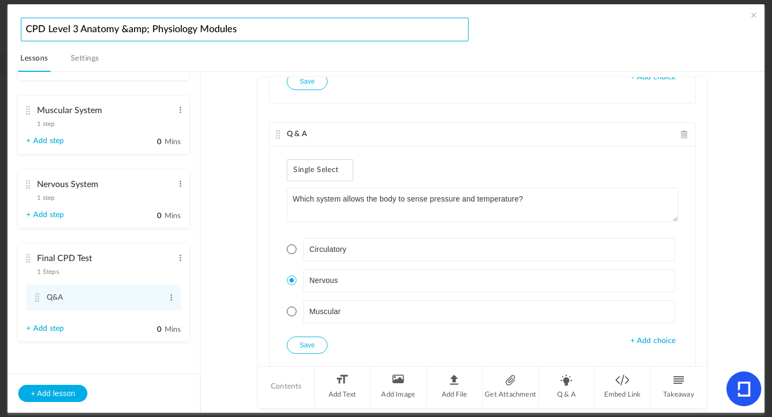
click at [145, 30] on input "CPD Level 3 Anatomy &amp; Physiology Modules" at bounding box center [245, 30] width 448 height 24
type input "CPD Level 3 Anatomy & Physiology Modules"
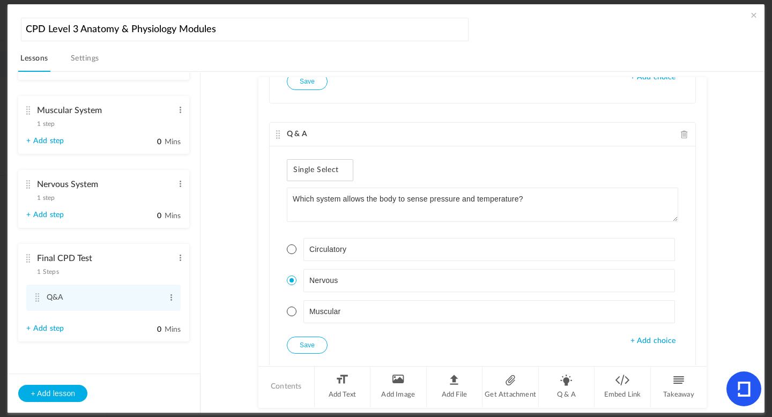
click at [82, 62] on link "Settings" at bounding box center [85, 61] width 33 height 20
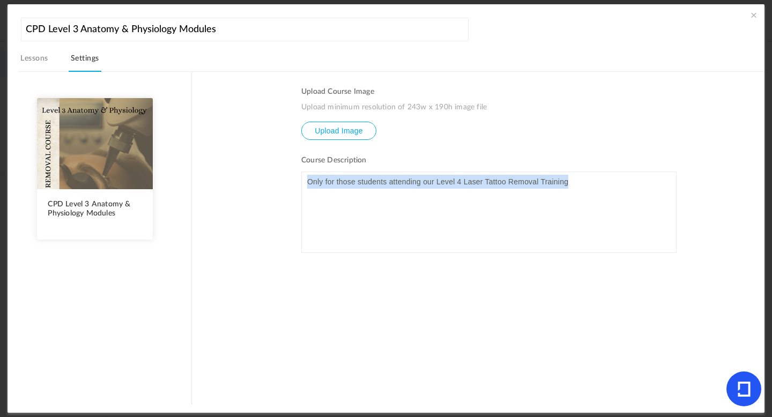
drag, startPoint x: 570, startPoint y: 184, endPoint x: 207, endPoint y: 187, distance: 362.9
click at [207, 187] on section "Upload Course Image Upload minimum resolution of 243w x 190h image file Upload …" at bounding box center [478, 237] width 572 height 333
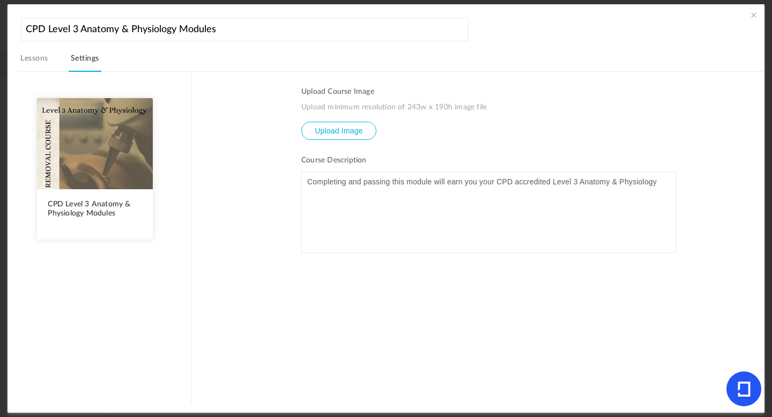
click at [44, 58] on link "Lessons" at bounding box center [34, 61] width 32 height 20
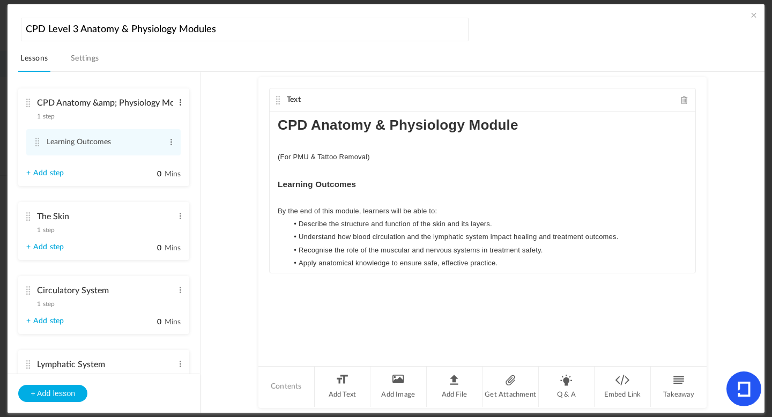
click at [179, 102] on span at bounding box center [180, 102] width 8 height 11
click at [153, 118] on link "Edit" at bounding box center [163, 120] width 42 height 13
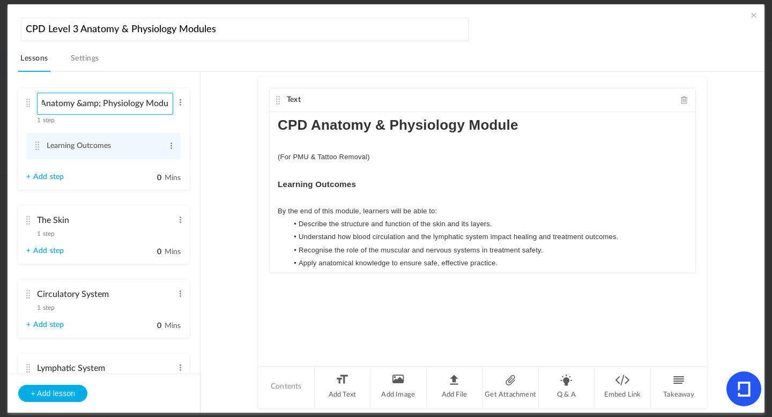
click at [99, 108] on input "CPD Anatomy &amp; Physiology Module" at bounding box center [105, 104] width 136 height 22
click at [99, 103] on input "CPD Anatomy &; Physiology Module" at bounding box center [105, 104] width 136 height 22
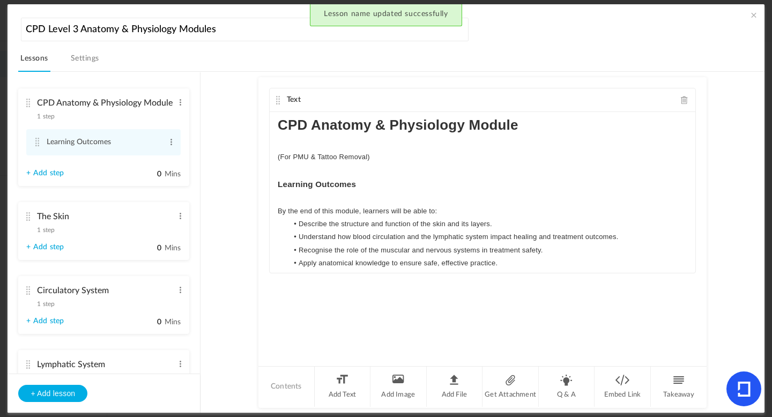
type input "CPD Anatomy &amp; Physiology Module"
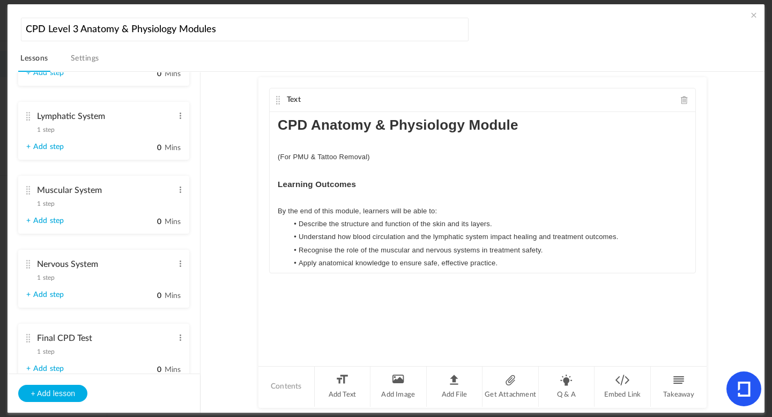
scroll to position [292, 0]
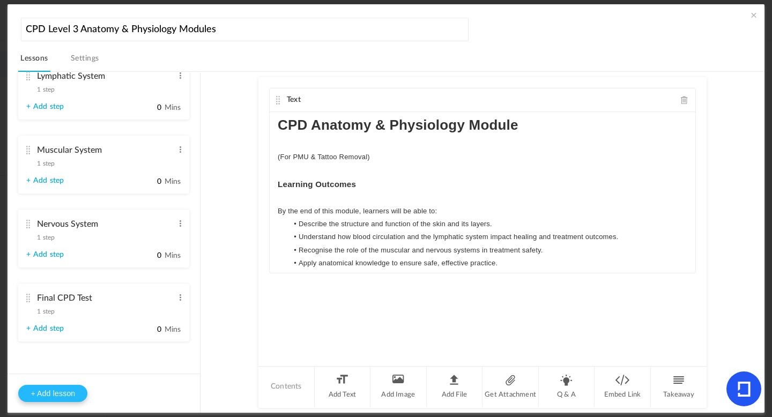
click at [61, 393] on button "+ Add lesson" at bounding box center [52, 393] width 69 height 17
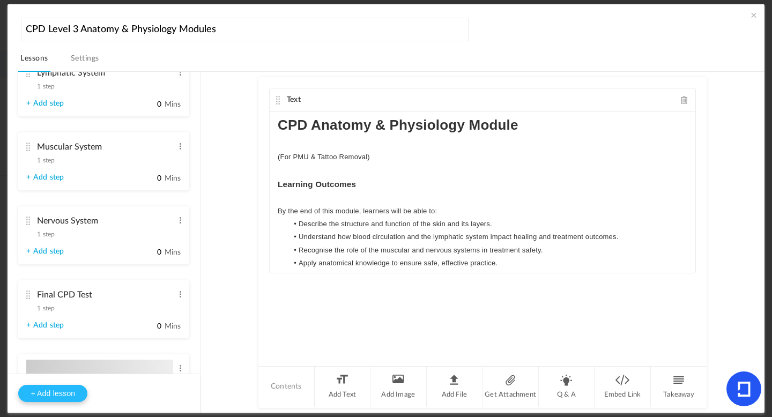
type input "Lesson 8"
type input "0"
type input "Step 1"
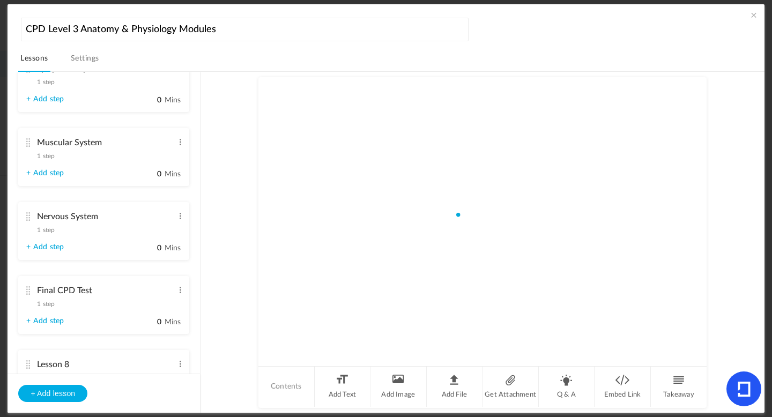
scroll to position [252, 0]
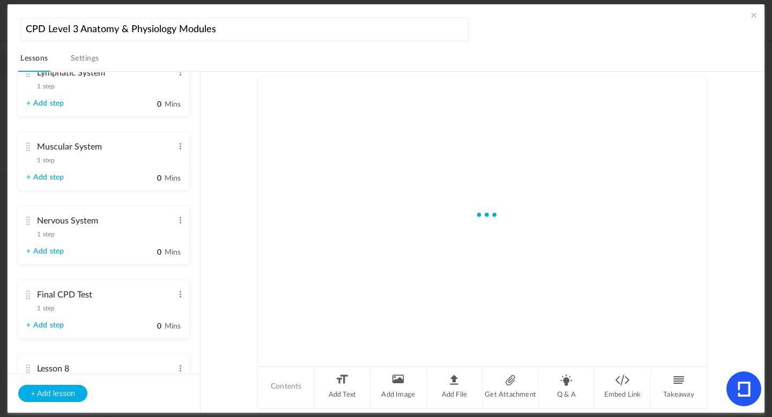
click at [200, 341] on aside "CPD Anatomy &amp; Physiology Module 1 step Edit Delete Learning Outcomes Edit D…" at bounding box center [104, 242] width 193 height 340
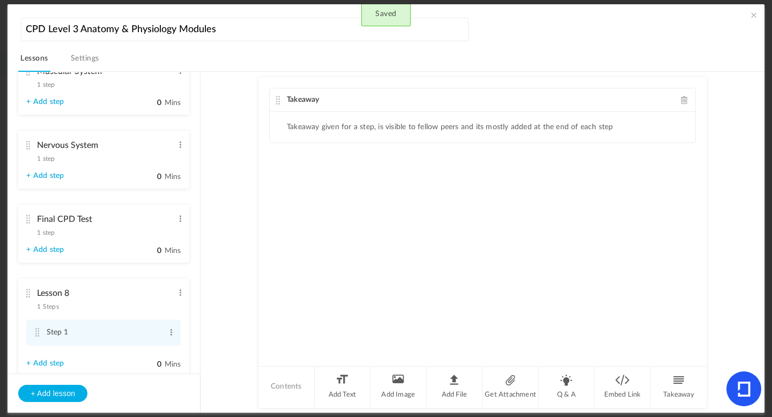
scroll to position [324, 0]
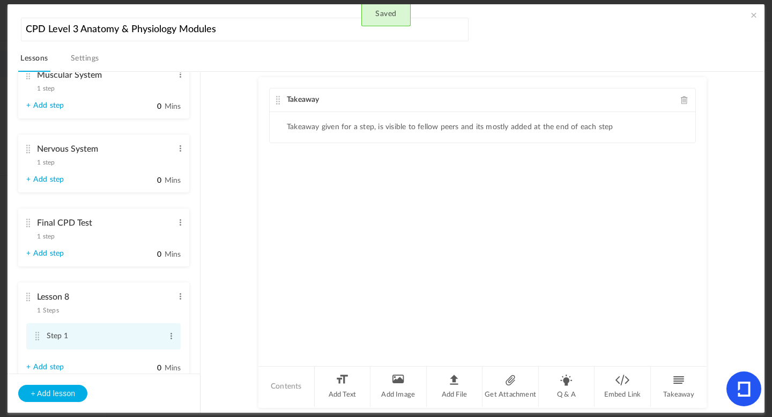
click at [38, 340] on cite at bounding box center [37, 336] width 8 height 9
click at [682, 100] on span at bounding box center [685, 100] width 8 height 8
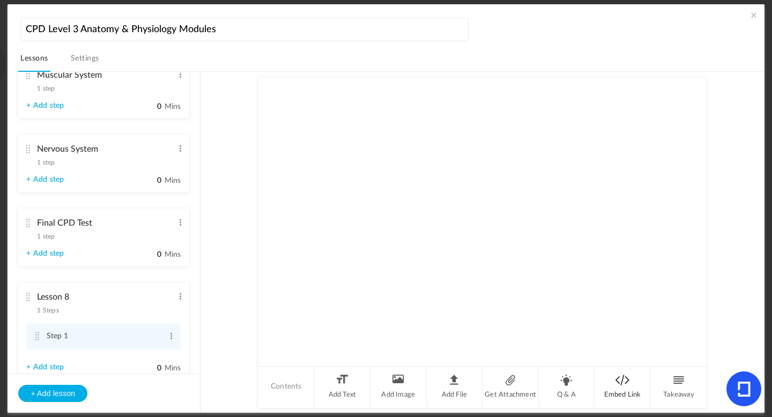
click at [618, 380] on li "Embed Link" at bounding box center [623, 387] width 56 height 40
click at [309, 138] on input "text" at bounding box center [483, 137] width 396 height 21
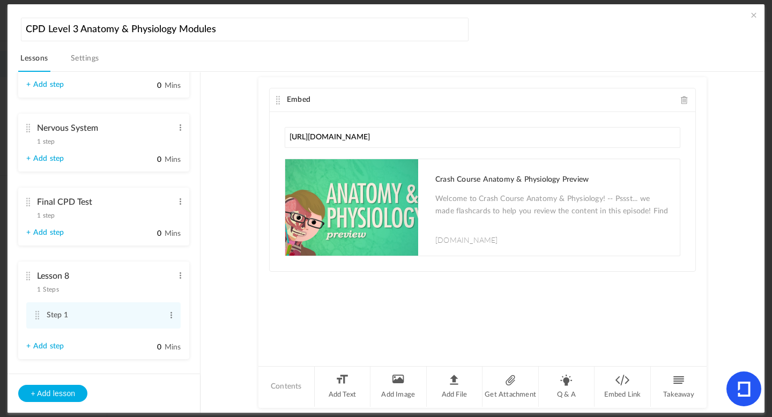
scroll to position [366, 0]
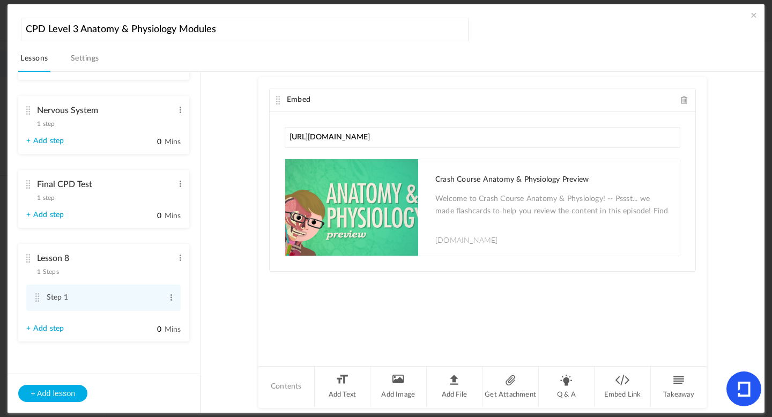
type input "https://youtu.be/pVkUCrgQCCc?si=KEBImluHOQZubID1"
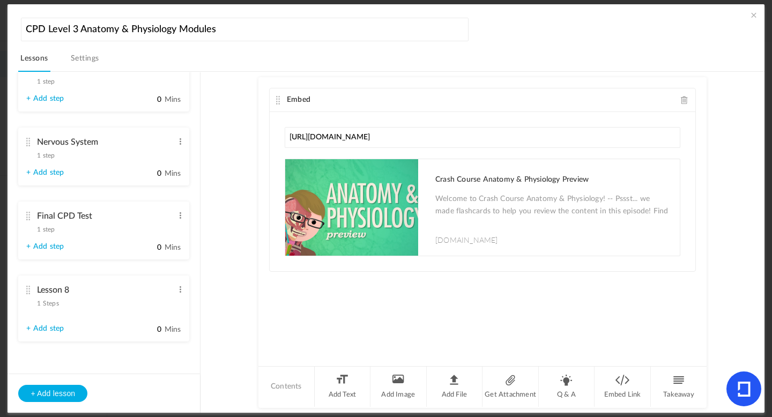
drag, startPoint x: 29, startPoint y: 258, endPoint x: 28, endPoint y: 290, distance: 31.6
click at [28, 290] on cite at bounding box center [28, 290] width 8 height 9
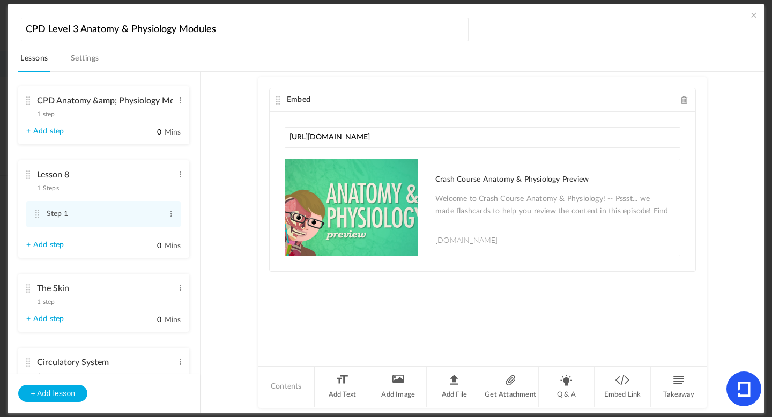
scroll to position [0, 0]
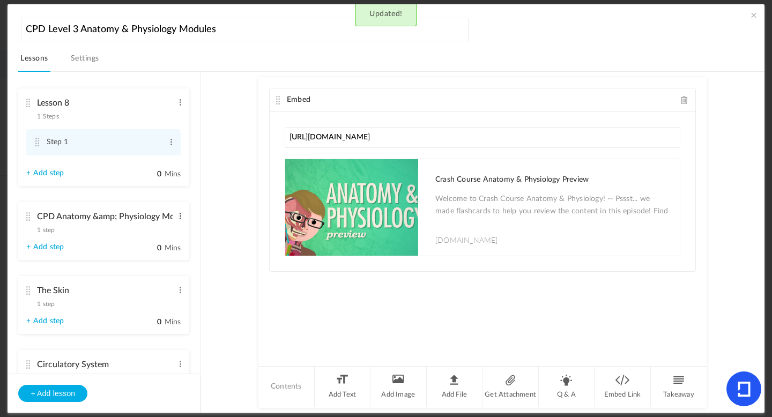
click at [176, 218] on span at bounding box center [180, 216] width 8 height 11
click at [154, 233] on link "Edit" at bounding box center [163, 233] width 42 height 13
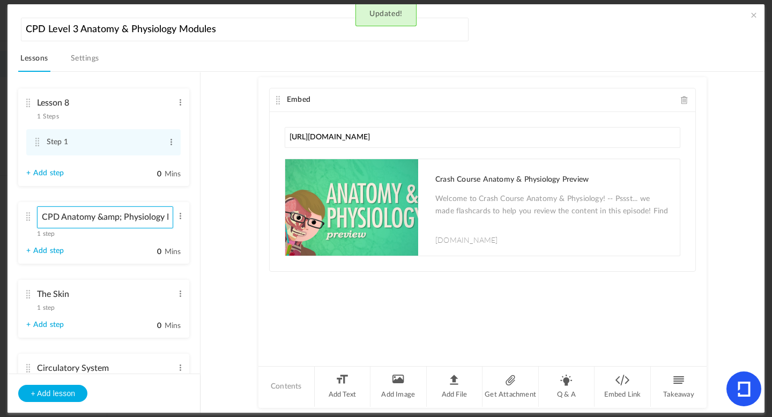
scroll to position [0, 21]
click at [99, 221] on input "CPD Anatomy &amp; Physiology Module" at bounding box center [105, 217] width 136 height 22
type input "CPD Anatomy &amp; Physiology Module"
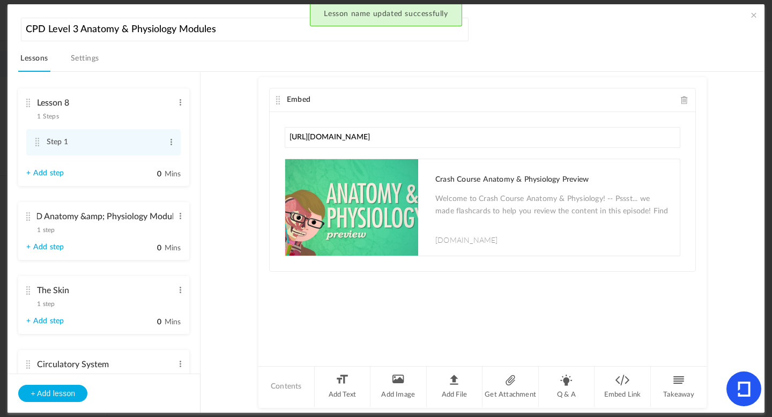
scroll to position [0, 0]
click at [176, 101] on span at bounding box center [180, 102] width 8 height 11
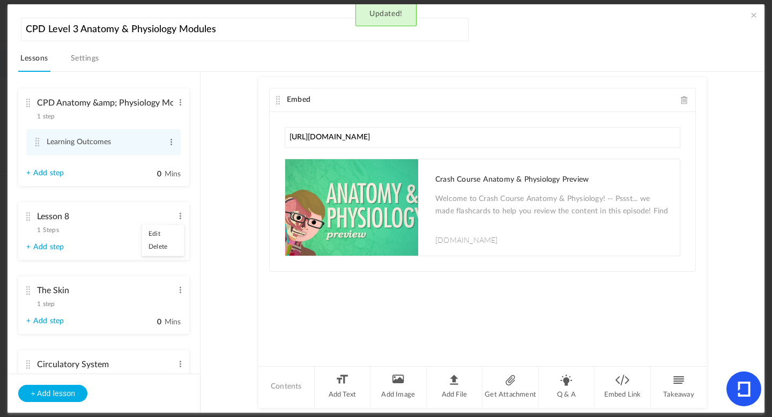
click at [157, 234] on link "Edit" at bounding box center [163, 233] width 42 height 13
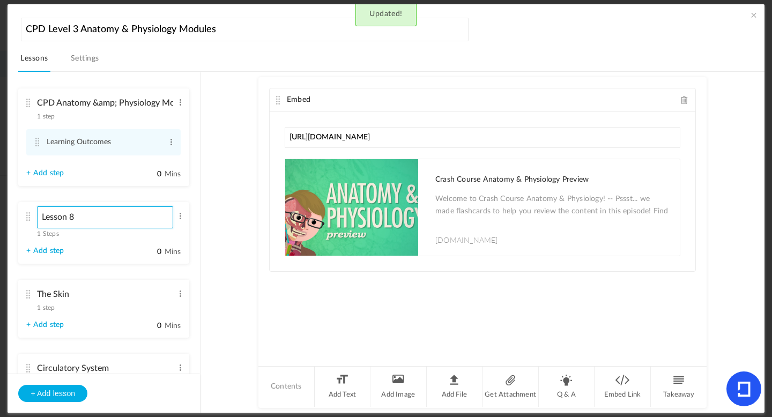
click at [110, 216] on input "Lesson 8" at bounding box center [105, 217] width 136 height 22
type input "L"
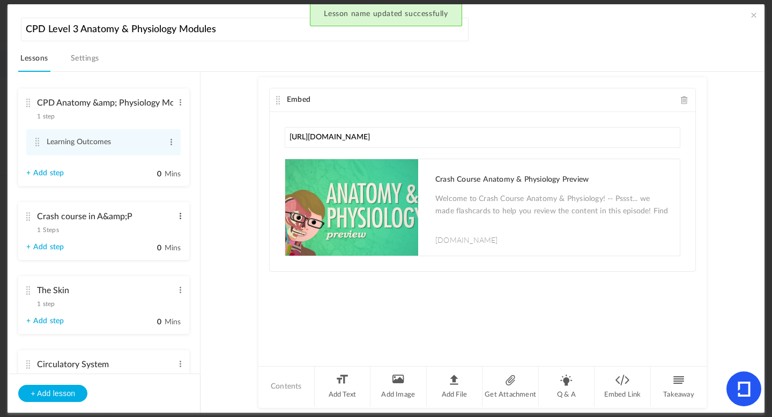
click at [176, 219] on span at bounding box center [180, 216] width 8 height 11
click at [152, 234] on link "Edit" at bounding box center [163, 233] width 42 height 13
click at [179, 218] on span at bounding box center [180, 216] width 8 height 11
click at [157, 229] on link "Edit" at bounding box center [163, 233] width 42 height 13
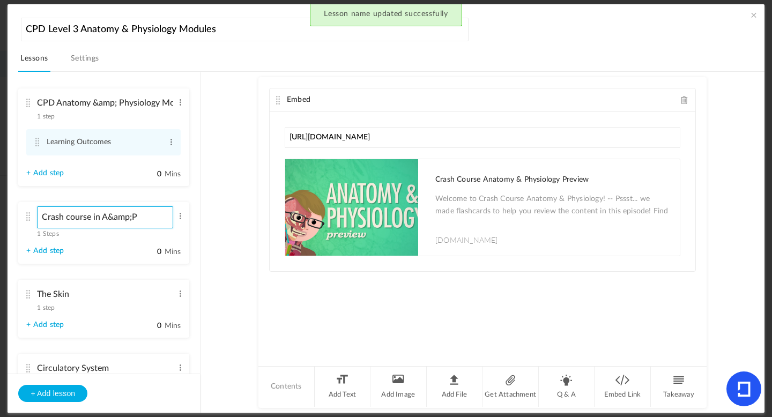
click at [133, 219] on input "Crash course in A&amp;P" at bounding box center [105, 217] width 136 height 22
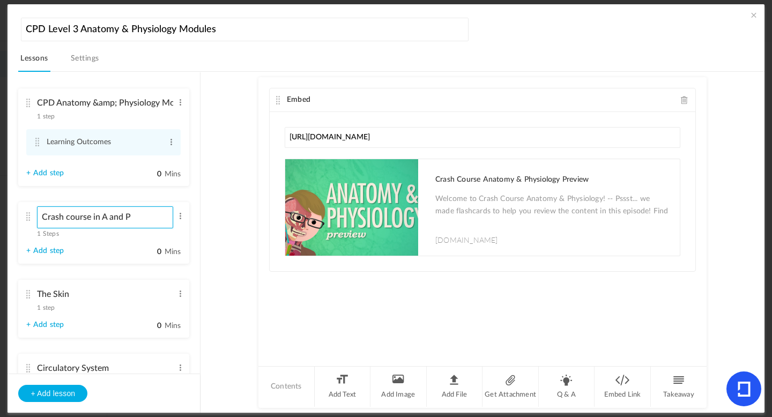
type input "Crash course in A and P"
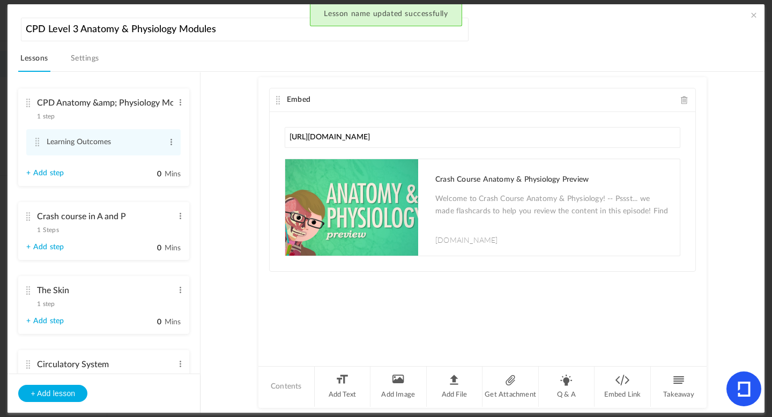
click at [50, 228] on span "1 Steps" at bounding box center [47, 230] width 21 height 6
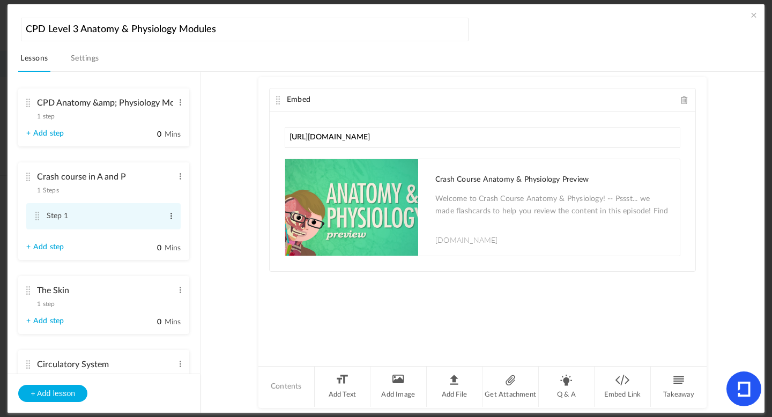
click at [169, 218] on span at bounding box center [171, 216] width 8 height 11
click at [153, 228] on div "Edit Delete" at bounding box center [153, 240] width 43 height 32
click at [151, 229] on link "Edit" at bounding box center [154, 233] width 42 height 13
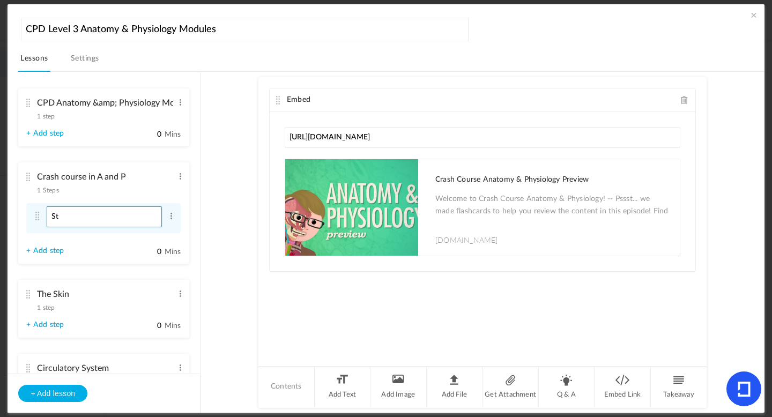
type input "S"
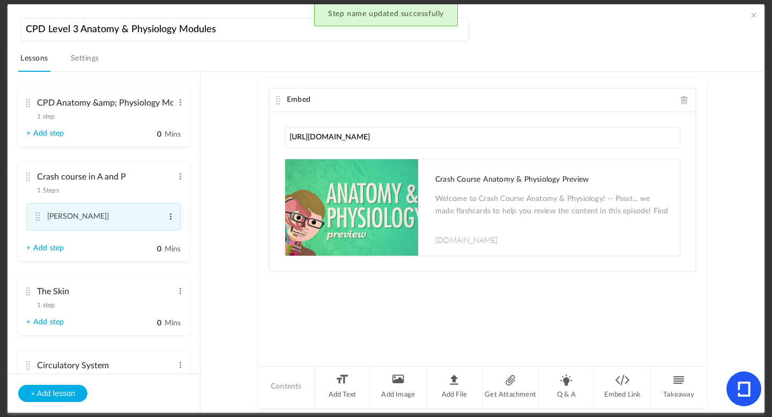
click at [170, 217] on span at bounding box center [171, 216] width 8 height 11
click at [135, 237] on link "Edit" at bounding box center [153, 234] width 42 height 13
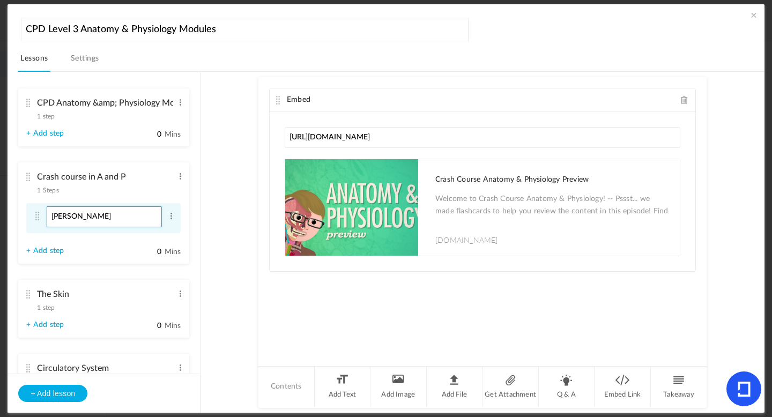
type input "Hank Green"
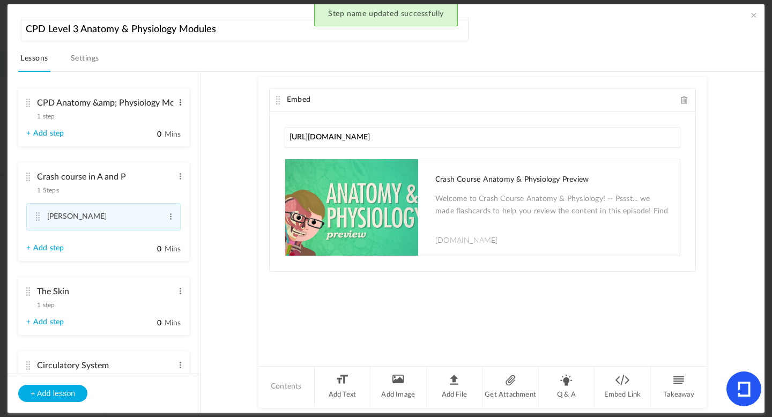
click at [176, 103] on span at bounding box center [180, 102] width 8 height 11
click at [151, 117] on link "Edit" at bounding box center [163, 120] width 42 height 13
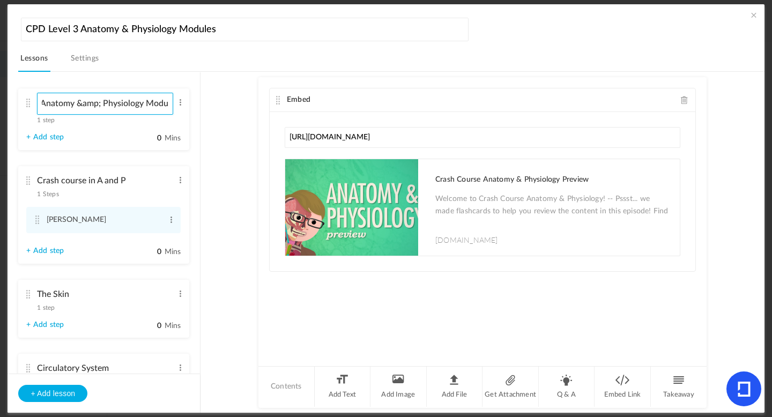
click at [100, 103] on input "CPD Anatomy &amp; Physiology Module" at bounding box center [105, 104] width 136 height 22
type input "CPD Anatomy and Physiology Module"
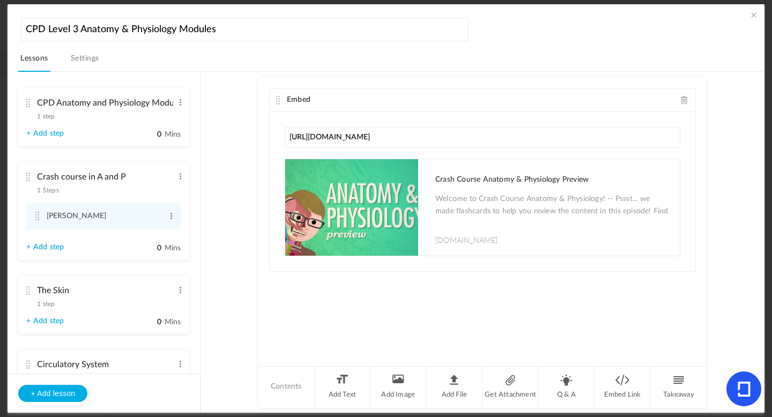
click at [648, 26] on header "CPD Level 3 Anatomy & Physiology Modules Lessons Settings Publish" at bounding box center [391, 43] width 746 height 57
click at [169, 55] on nav "Lessons Settings" at bounding box center [391, 61] width 746 height 21
click at [752, 13] on span at bounding box center [753, 15] width 11 height 11
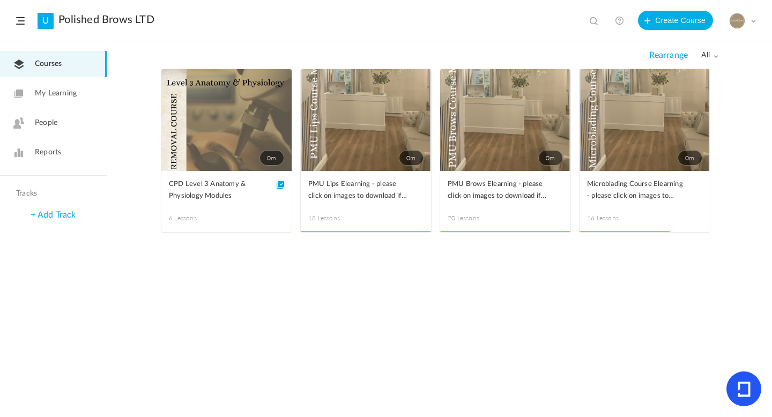
click at [47, 153] on span "Reports" at bounding box center [48, 152] width 26 height 11
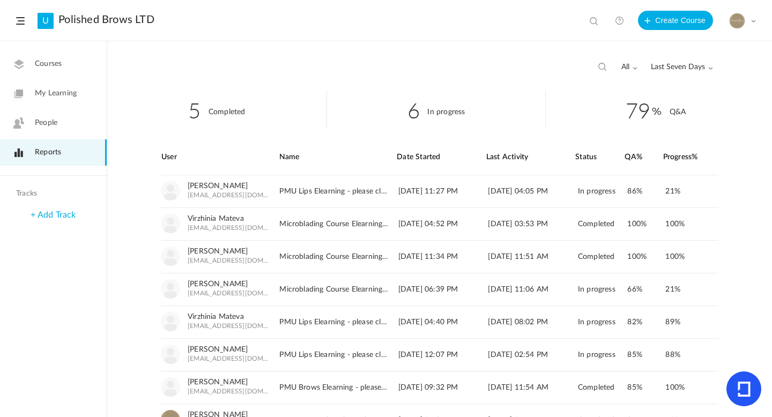
click at [708, 66] on span at bounding box center [710, 67] width 5 height 5
click at [755, 23] on span at bounding box center [753, 20] width 5 height 5
click at [686, 125] on link "Logout" at bounding box center [705, 127] width 101 height 20
